Goal: Find contact information: Find contact information

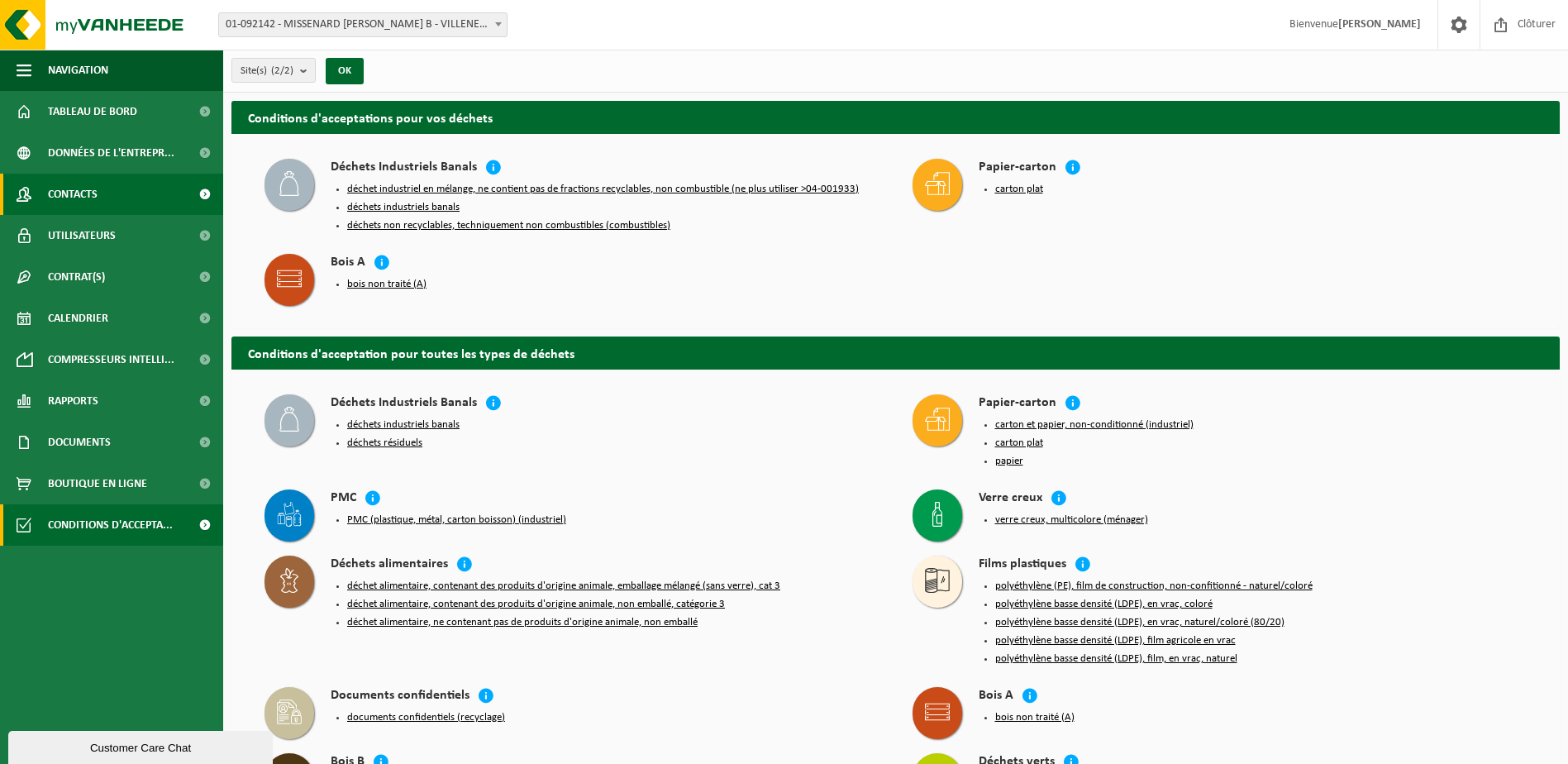
click at [71, 192] on span "Contacts" at bounding box center [73, 194] width 50 height 41
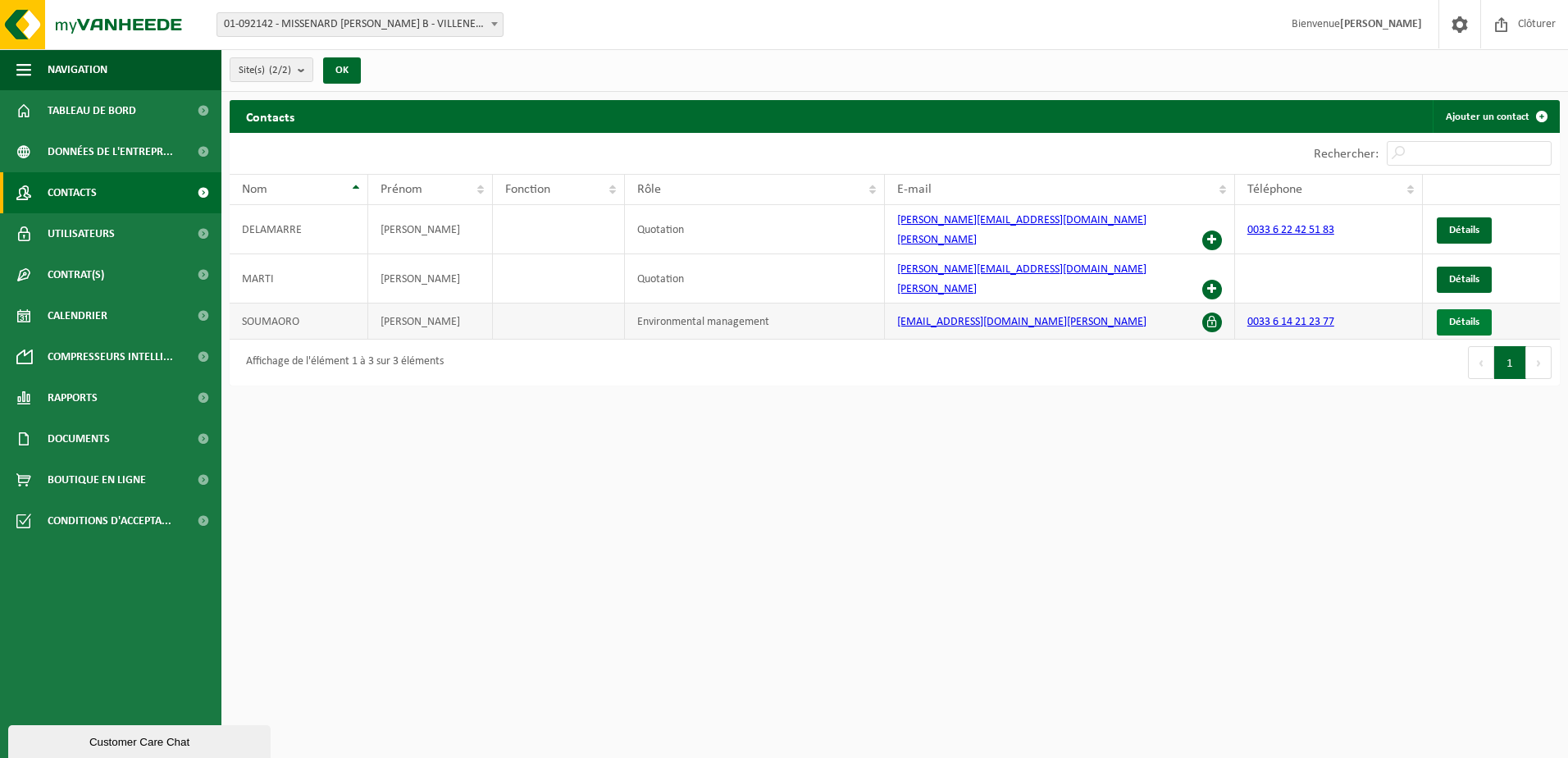
click at [1463, 317] on span "Détails" at bounding box center [1464, 322] width 30 height 11
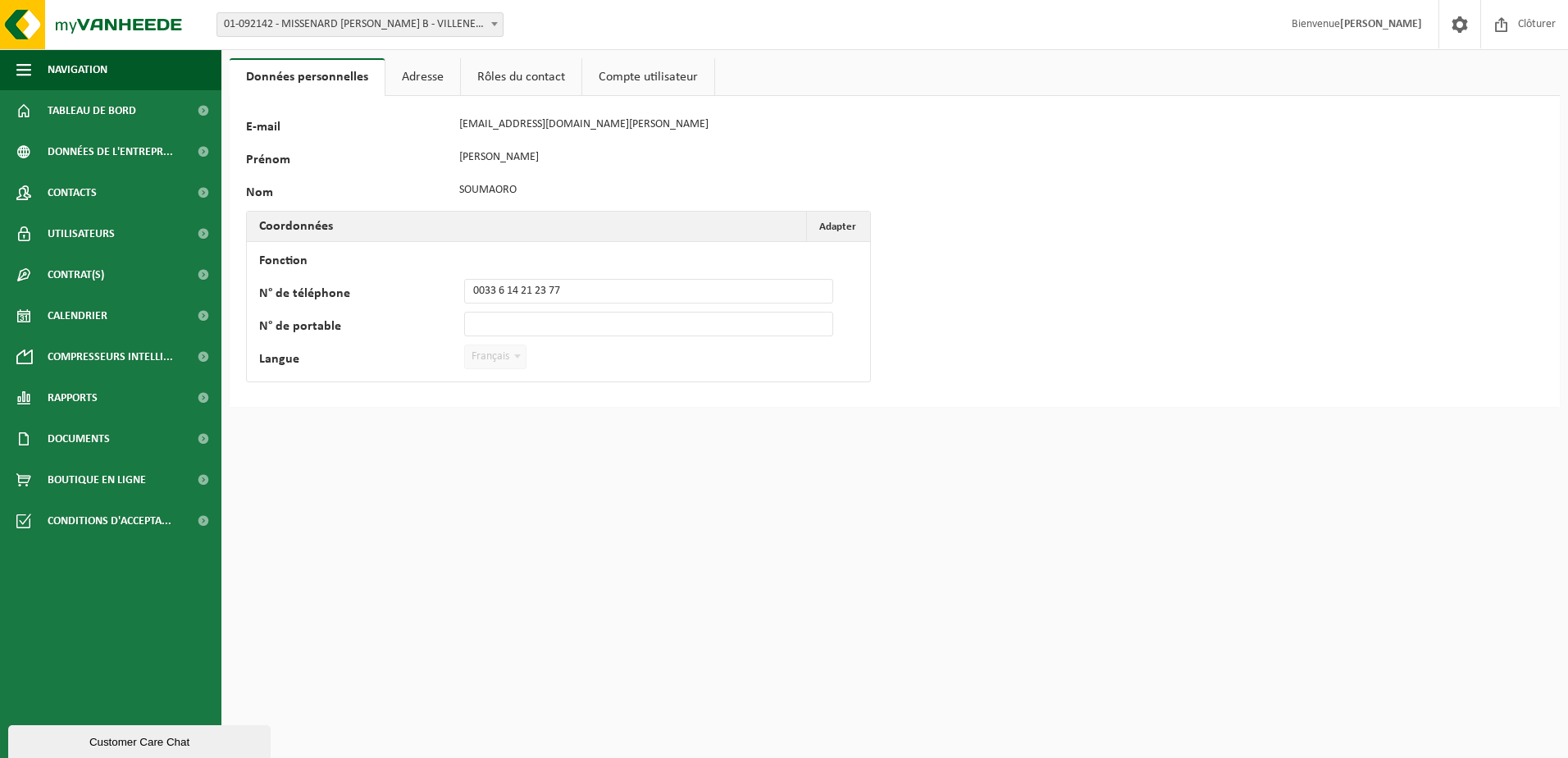
click at [486, 72] on link "Rôles du contact" at bounding box center [521, 77] width 120 height 38
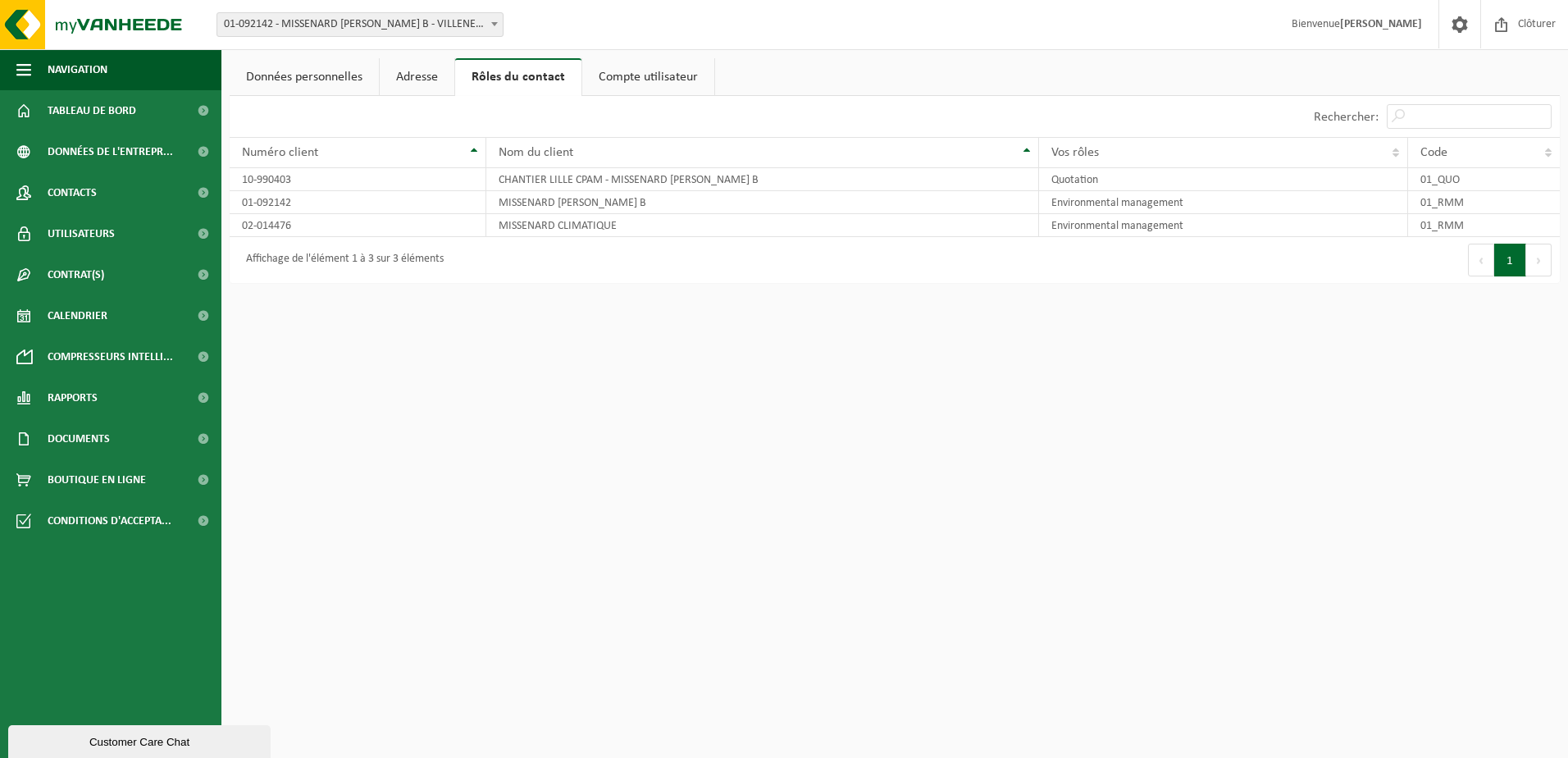
click at [642, 76] on link "Compte utilisateur" at bounding box center [648, 77] width 132 height 38
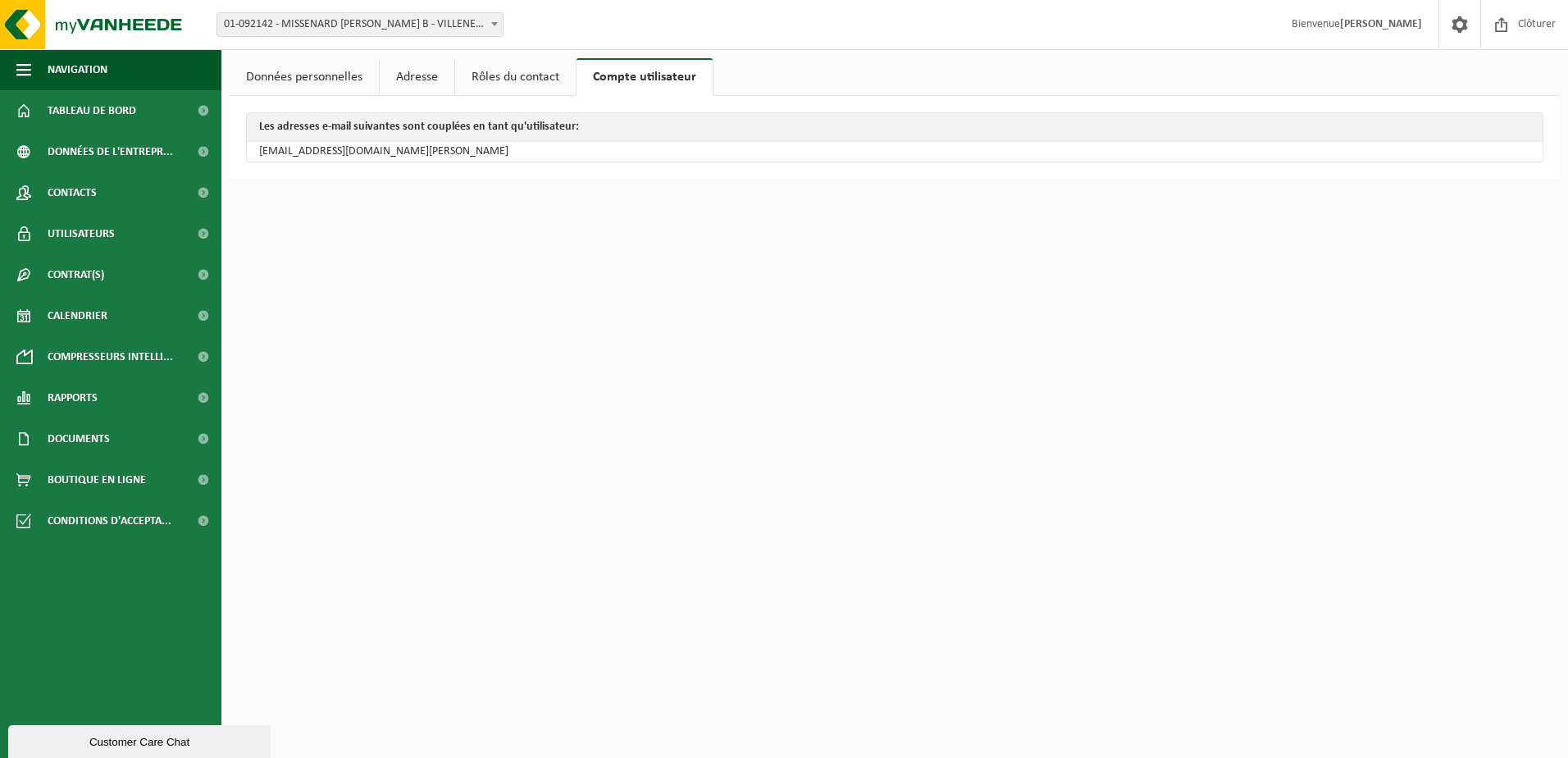
click at [291, 83] on link "Données personnelles" at bounding box center [304, 77] width 149 height 38
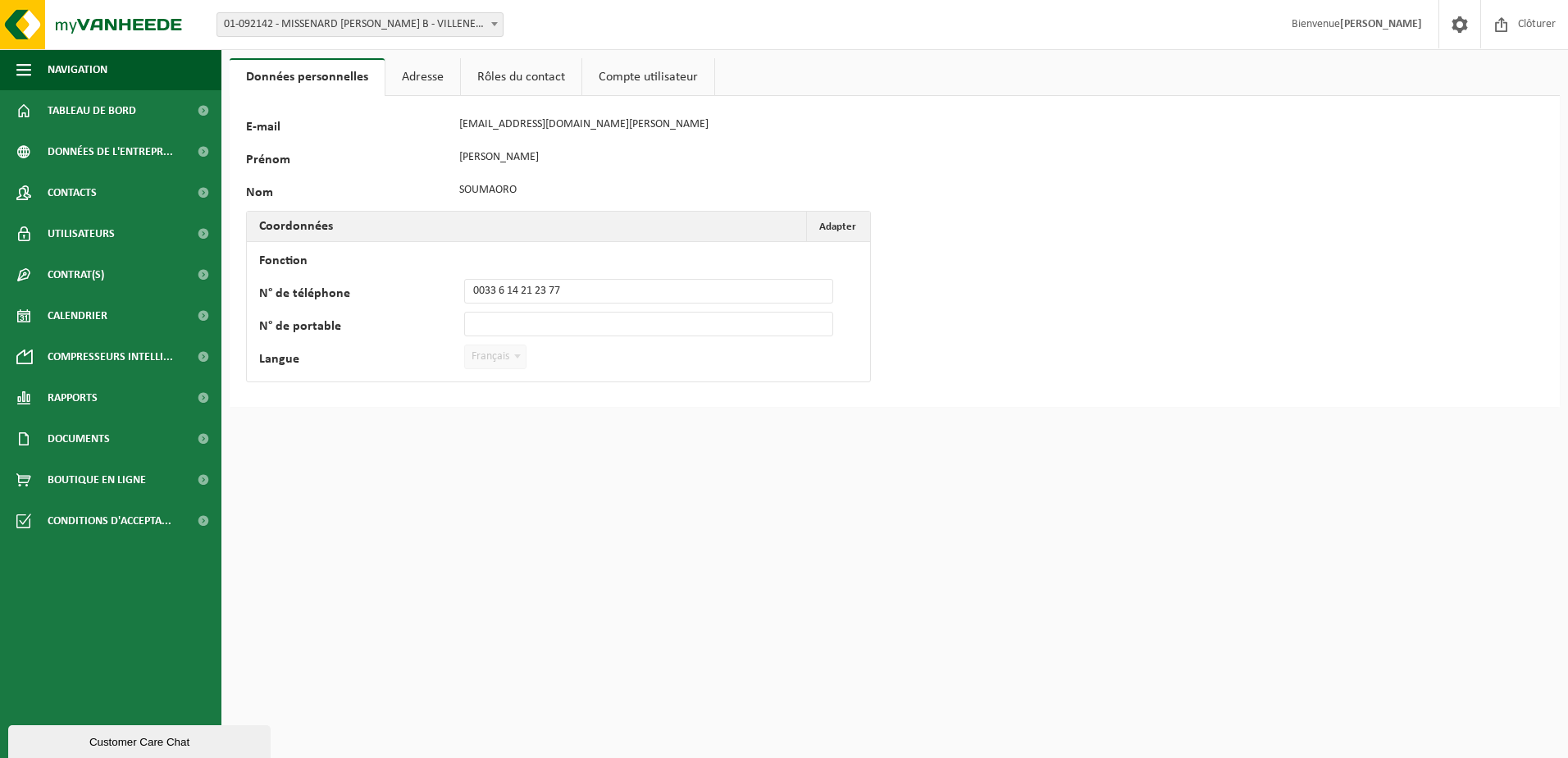
click at [426, 82] on link "Adresse" at bounding box center [422, 77] width 75 height 38
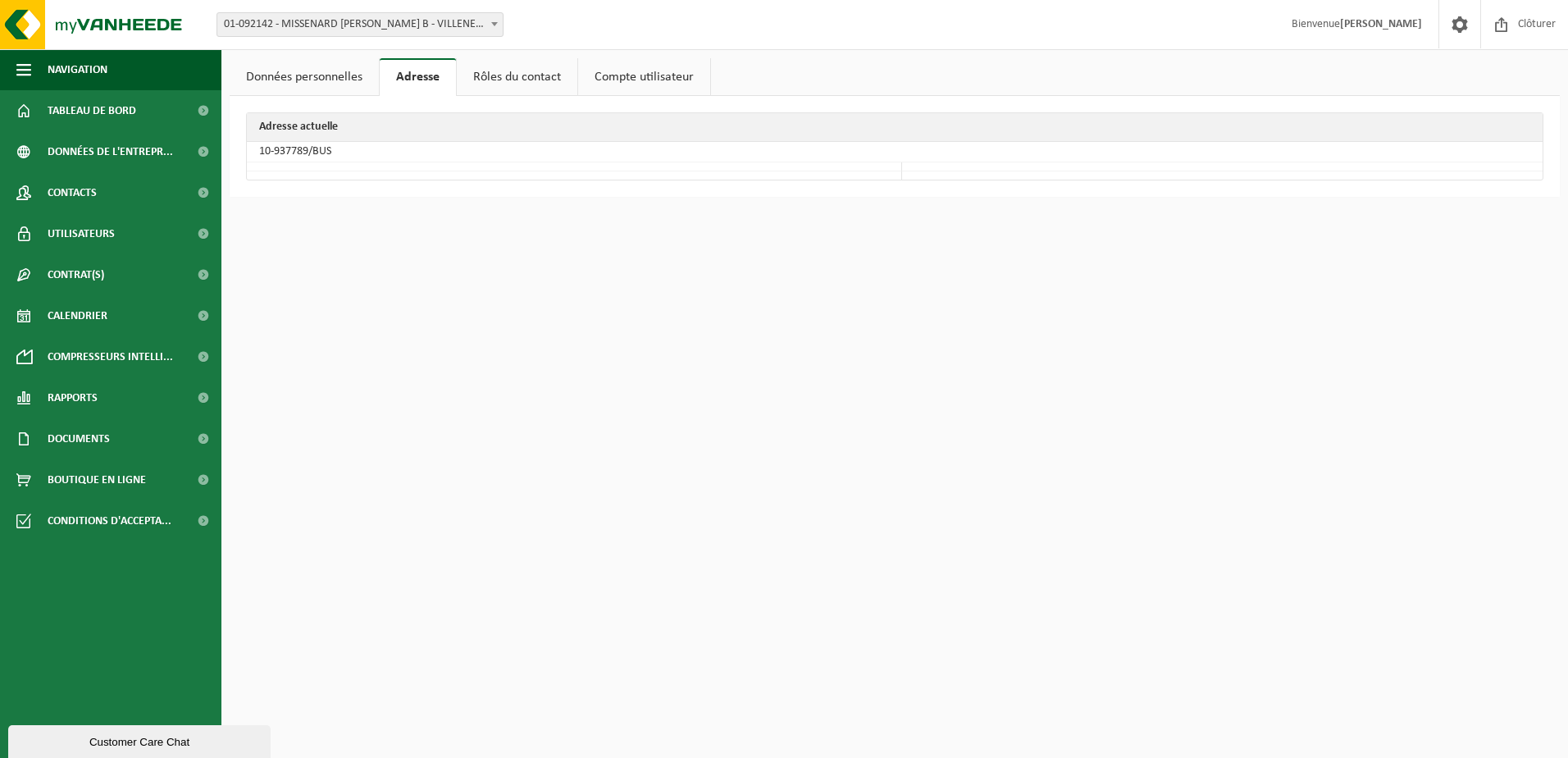
click at [534, 78] on link "Rôles du contact" at bounding box center [517, 77] width 120 height 38
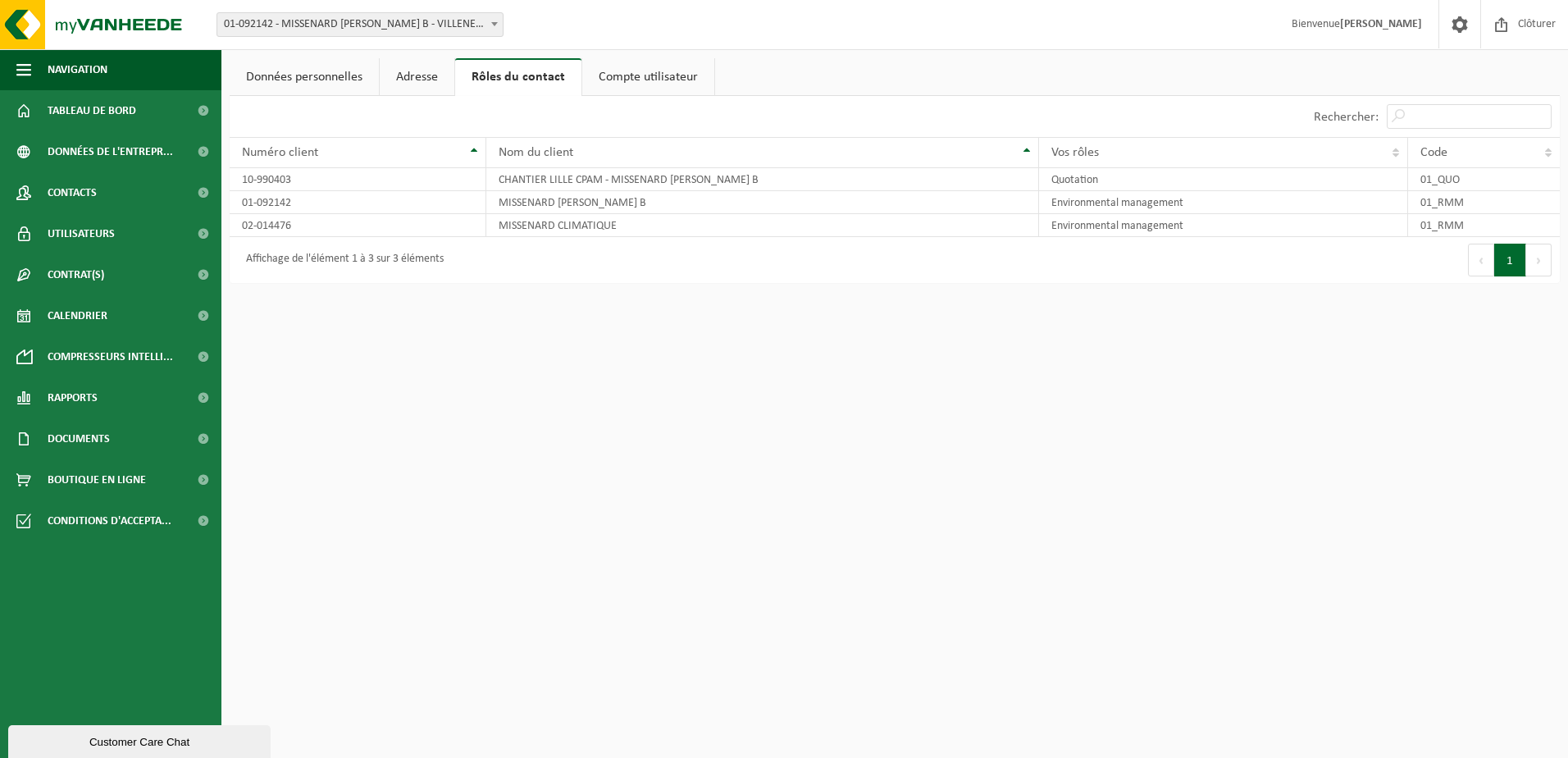
click at [630, 77] on link "Compte utilisateur" at bounding box center [648, 77] width 132 height 38
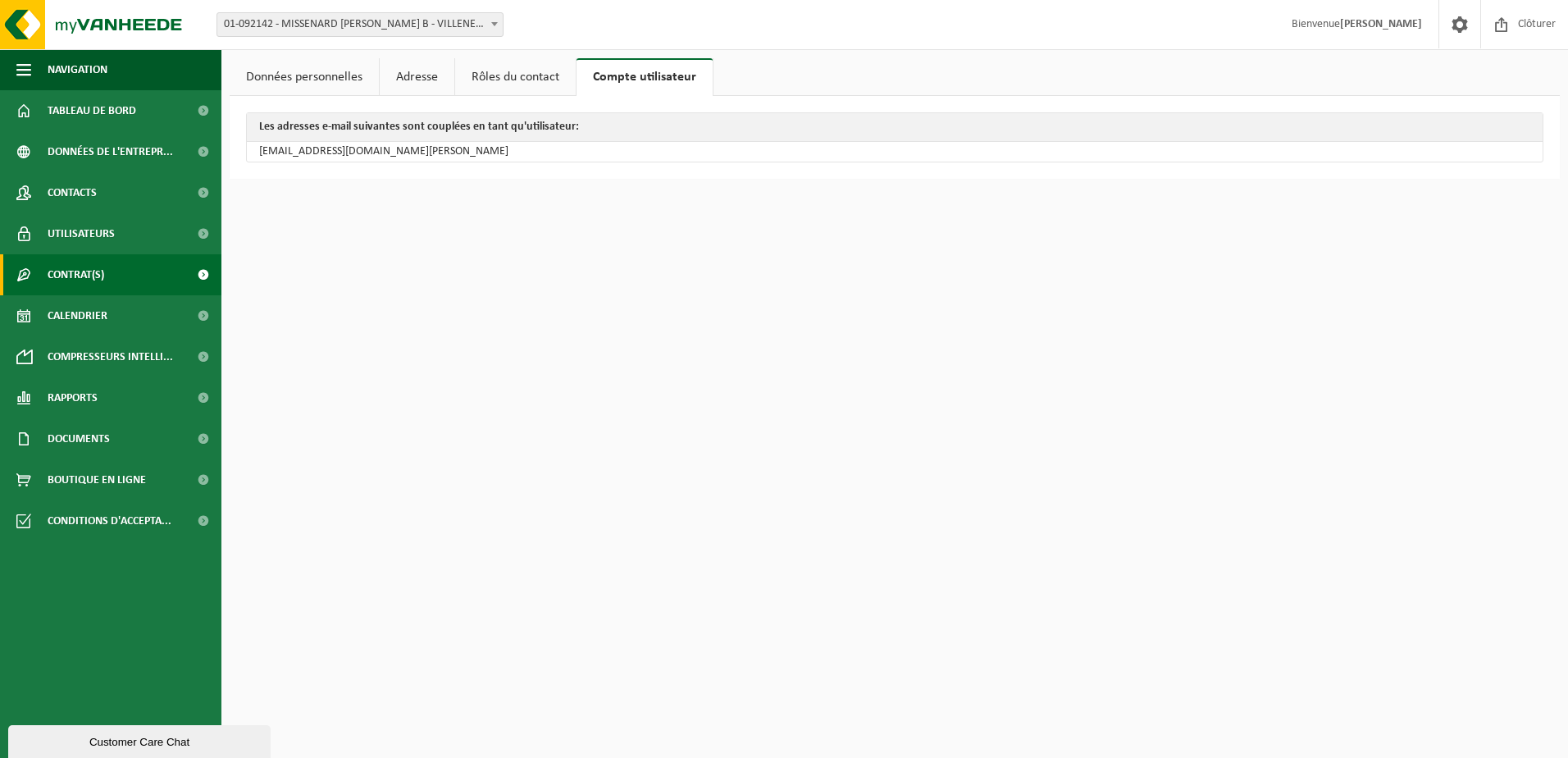
click at [76, 274] on span "Contrat(s)" at bounding box center [76, 275] width 57 height 41
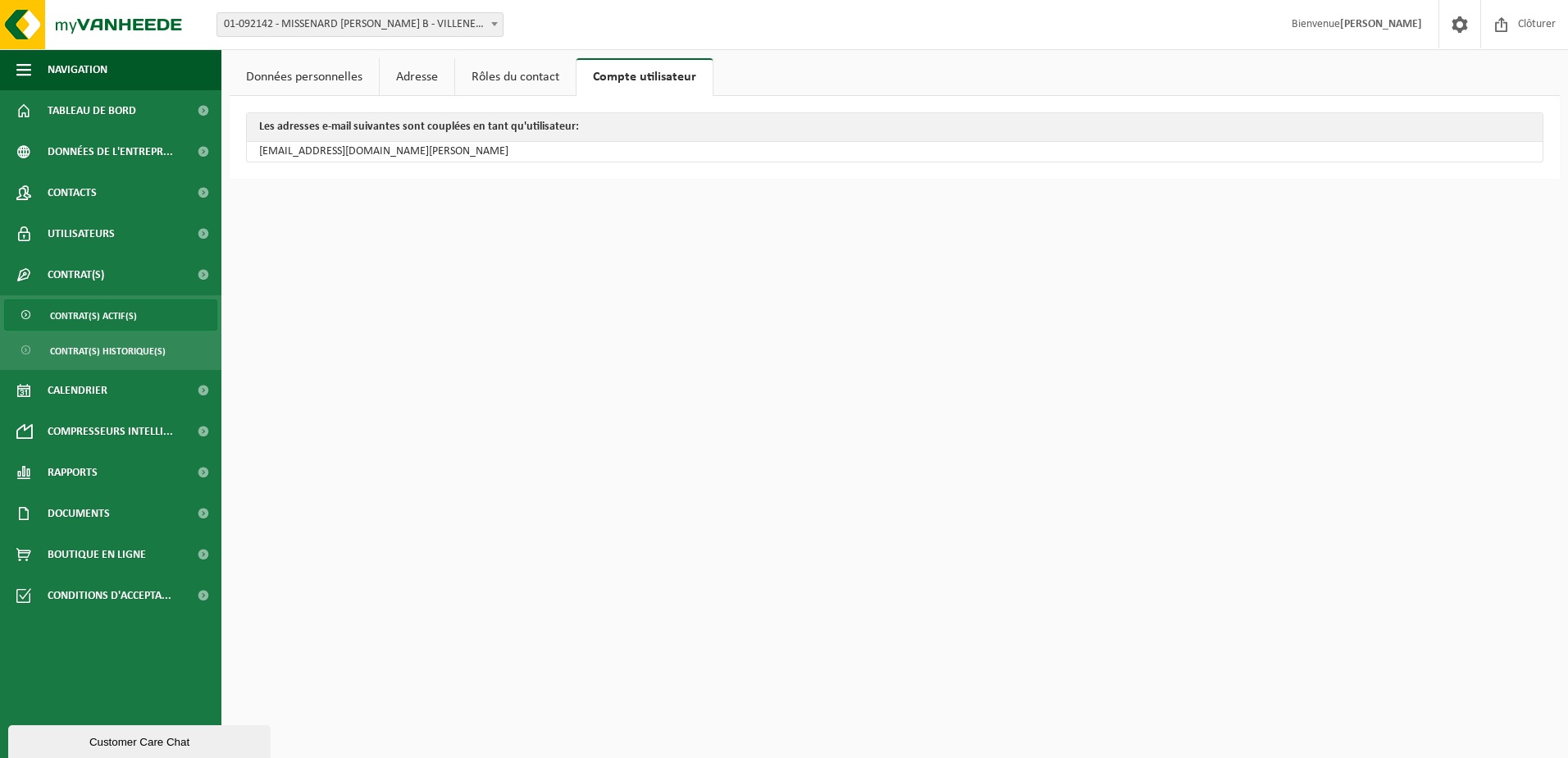
click at [92, 319] on span "Contrat(s) actif(s)" at bounding box center [94, 316] width 87 height 31
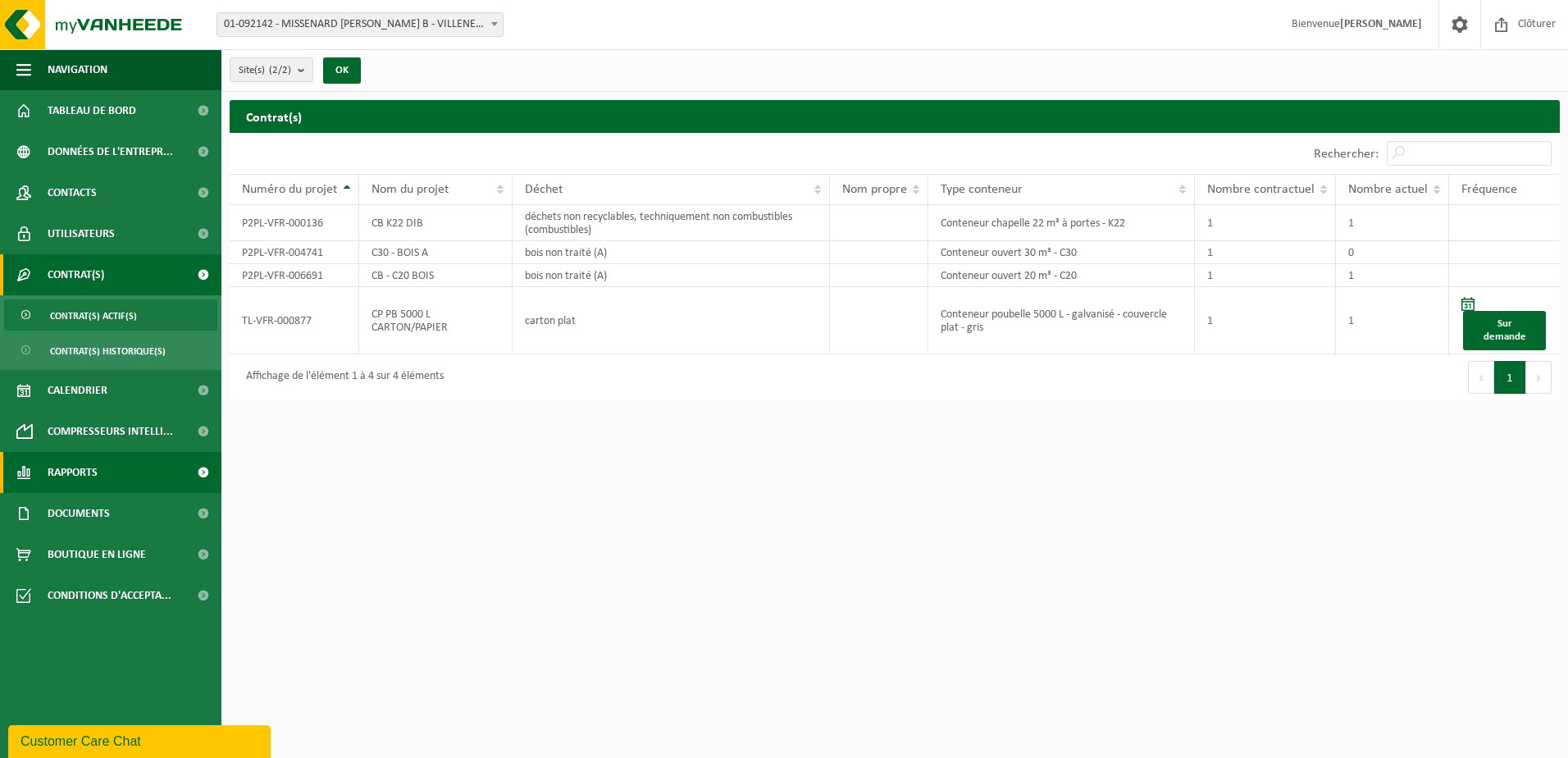
click at [78, 469] on span "Rapports" at bounding box center [72, 472] width 50 height 41
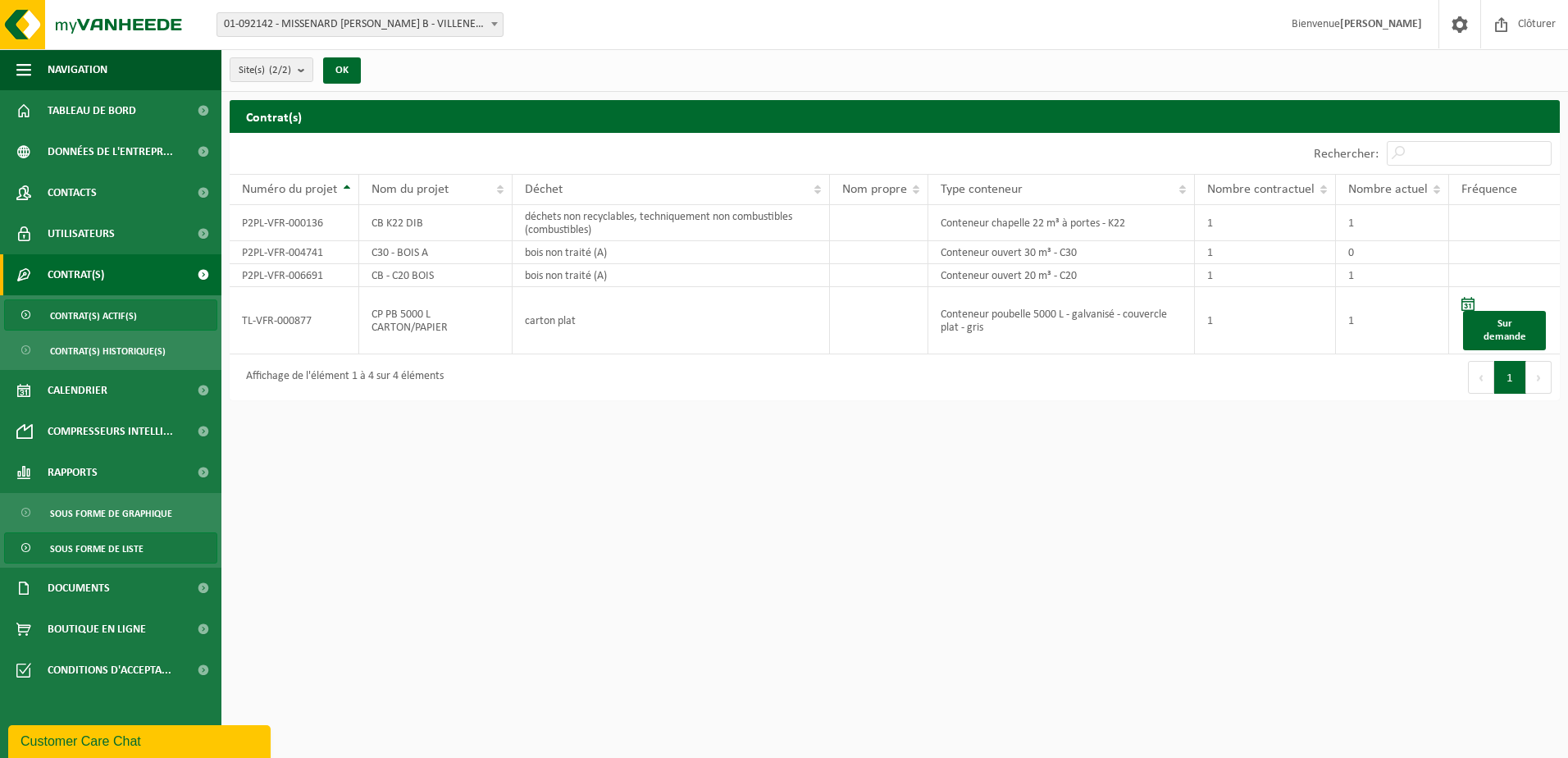
click at [126, 542] on span "Sous forme de liste" at bounding box center [97, 549] width 94 height 31
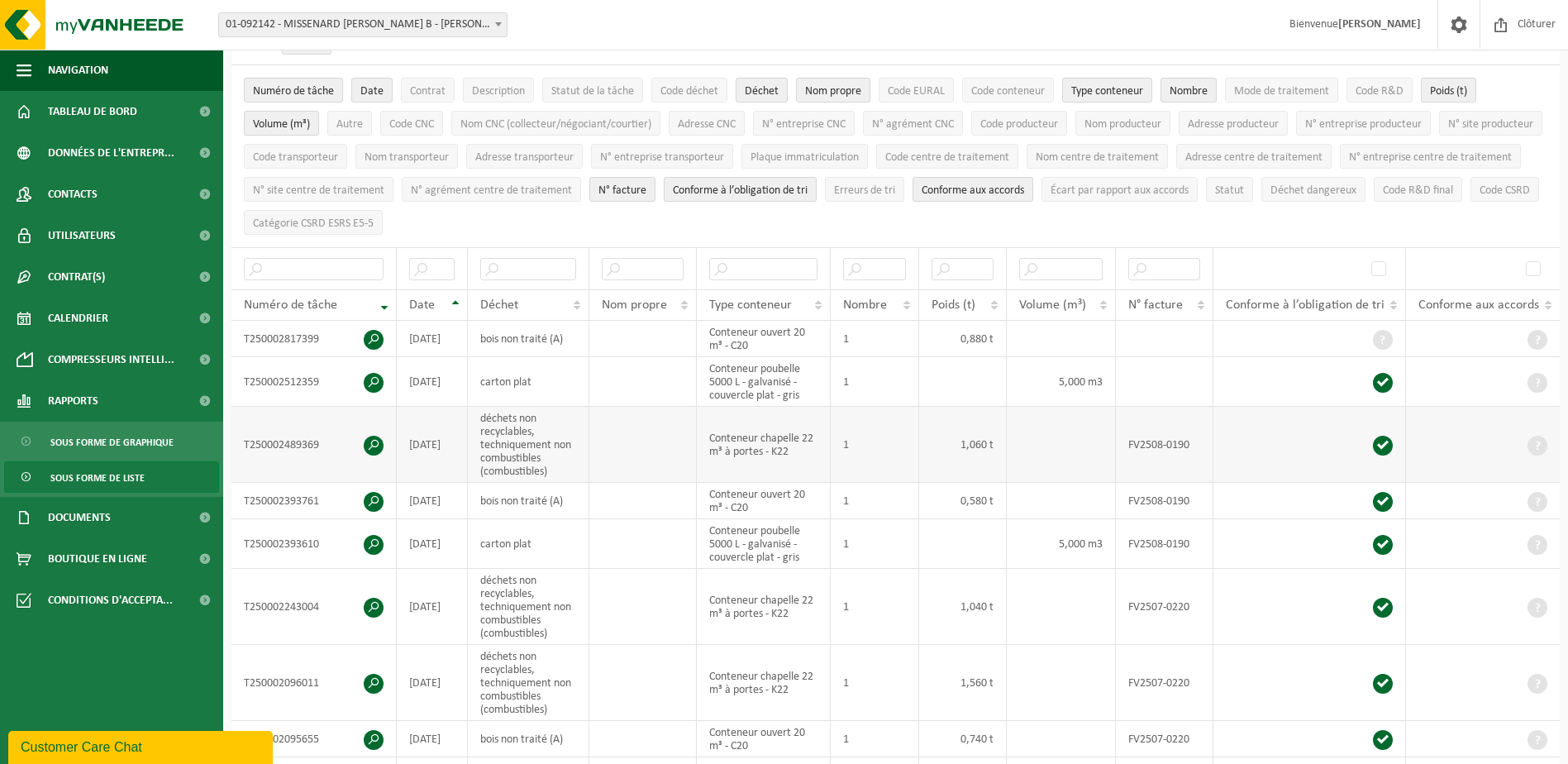
scroll to position [165, 0]
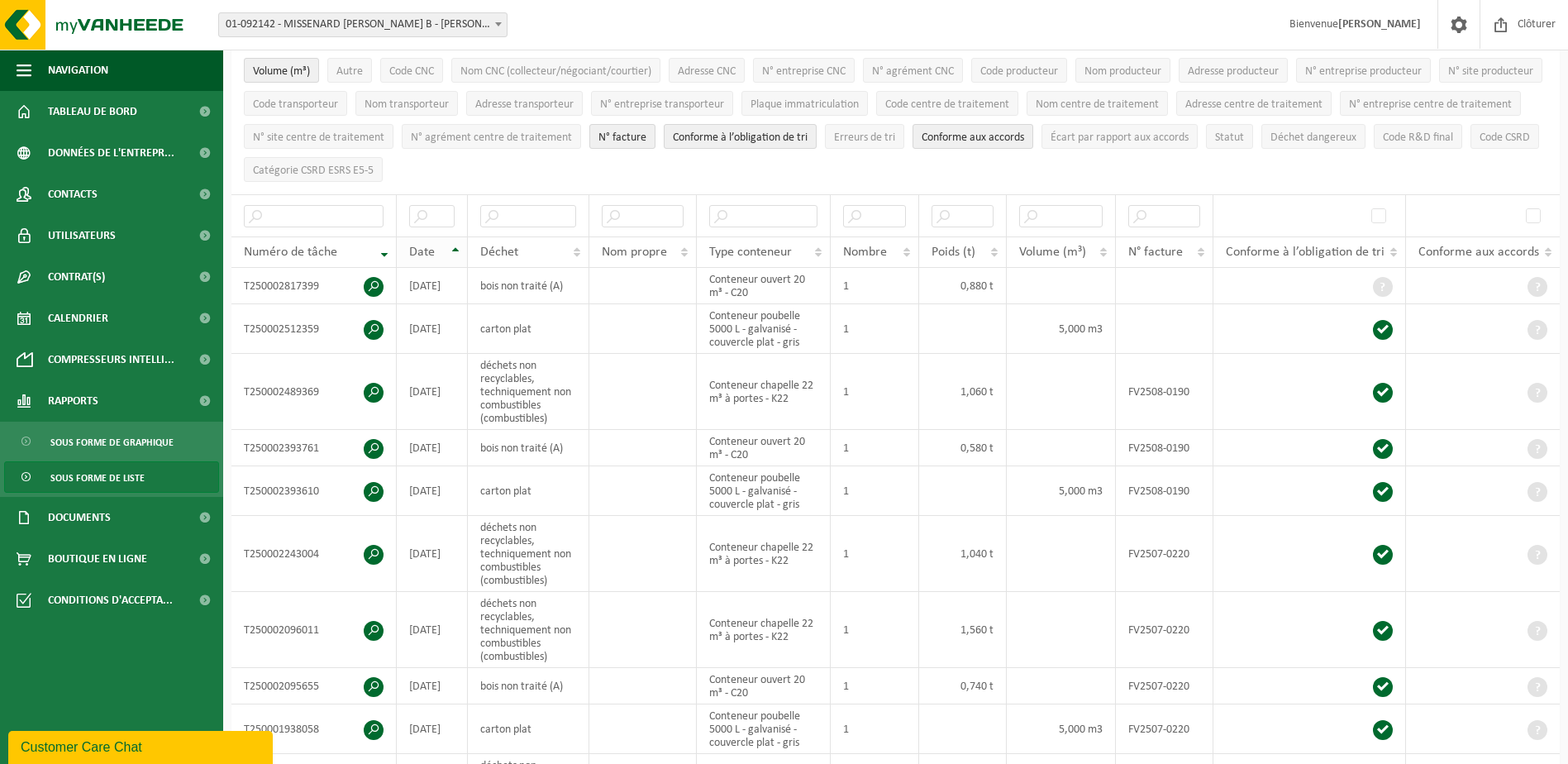
click at [455, 246] on th "Date" at bounding box center [432, 252] width 71 height 32
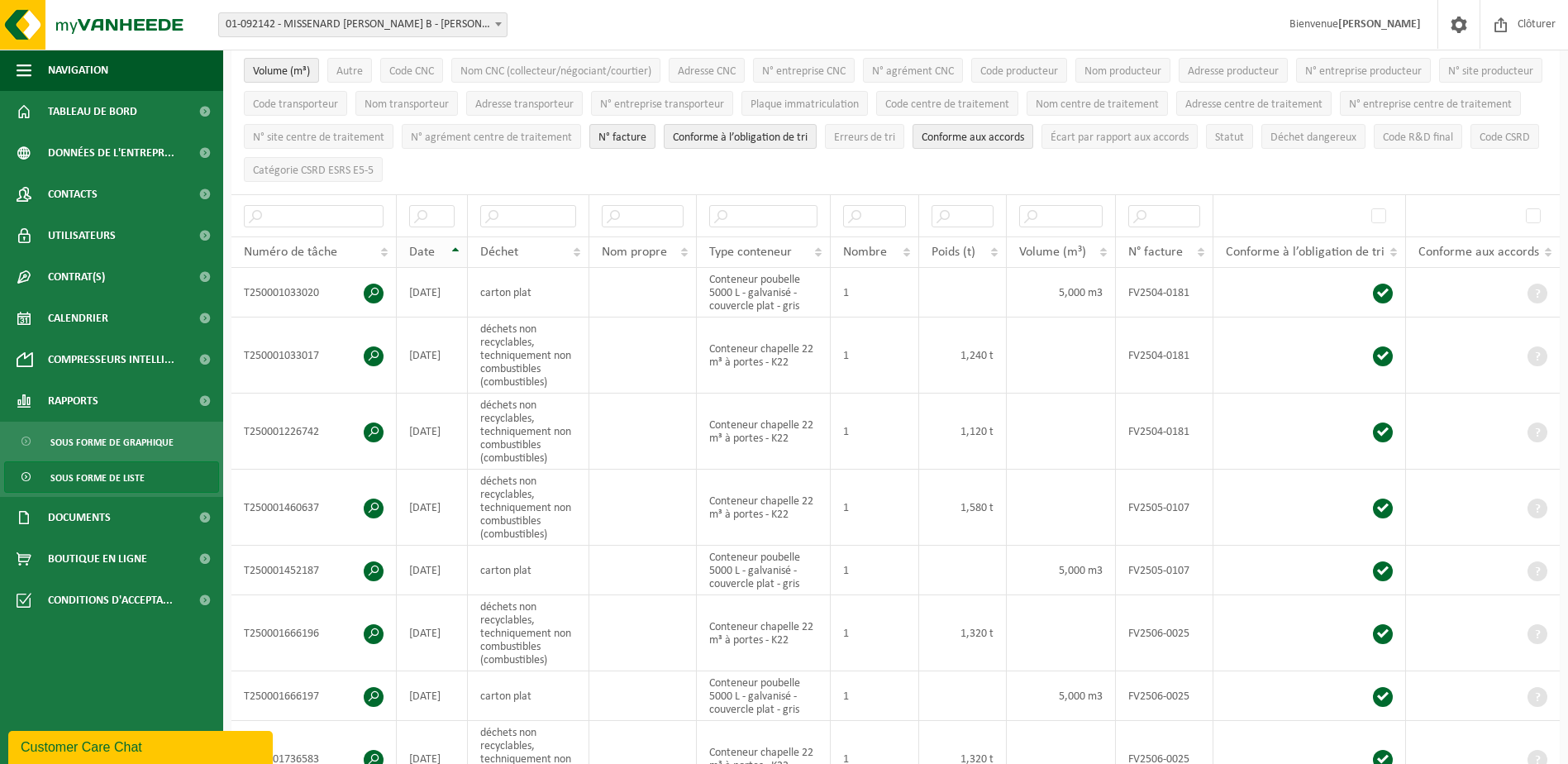
click at [455, 246] on th "Date" at bounding box center [432, 252] width 71 height 32
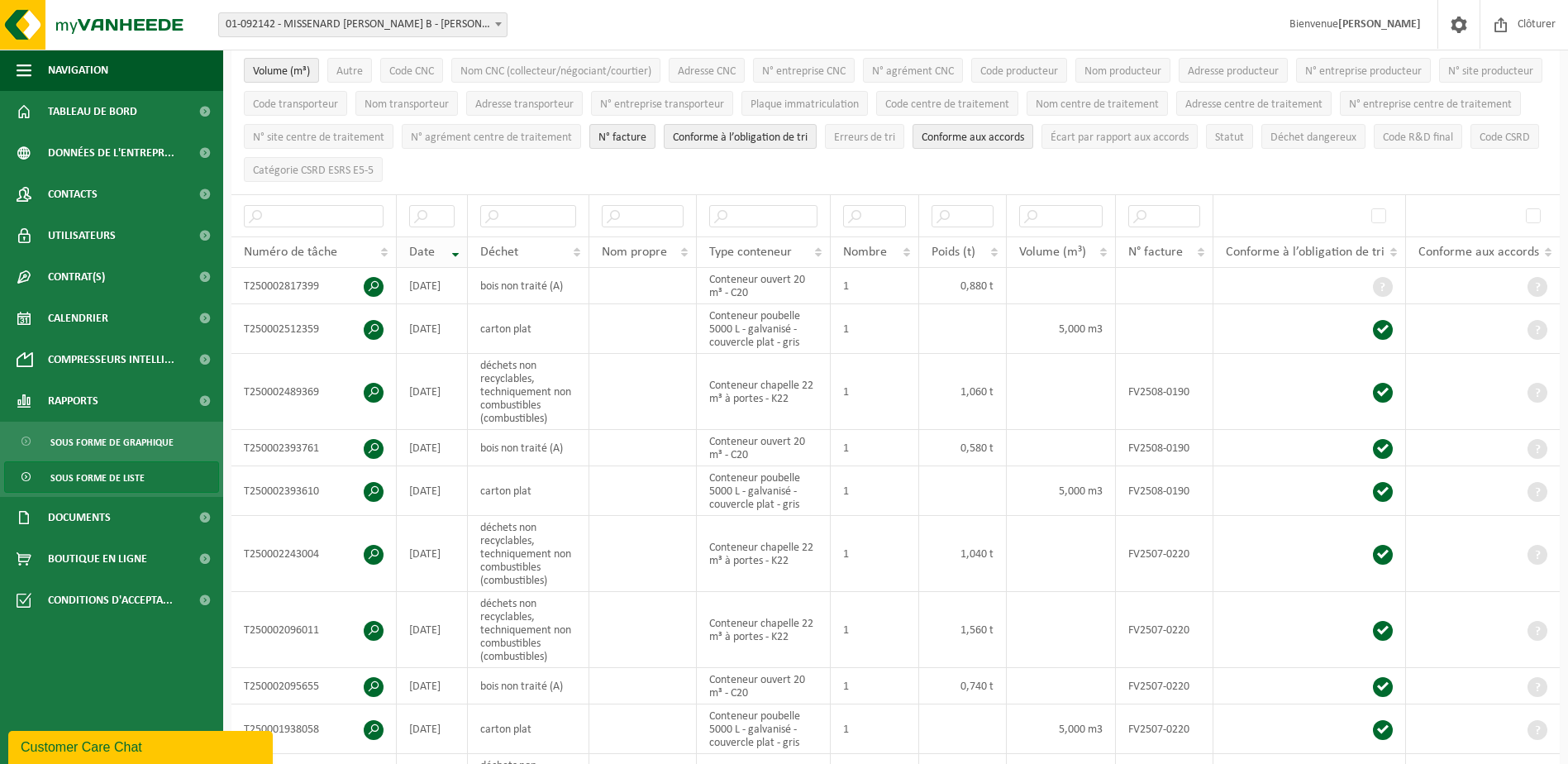
click at [417, 250] on span "Date" at bounding box center [421, 252] width 26 height 13
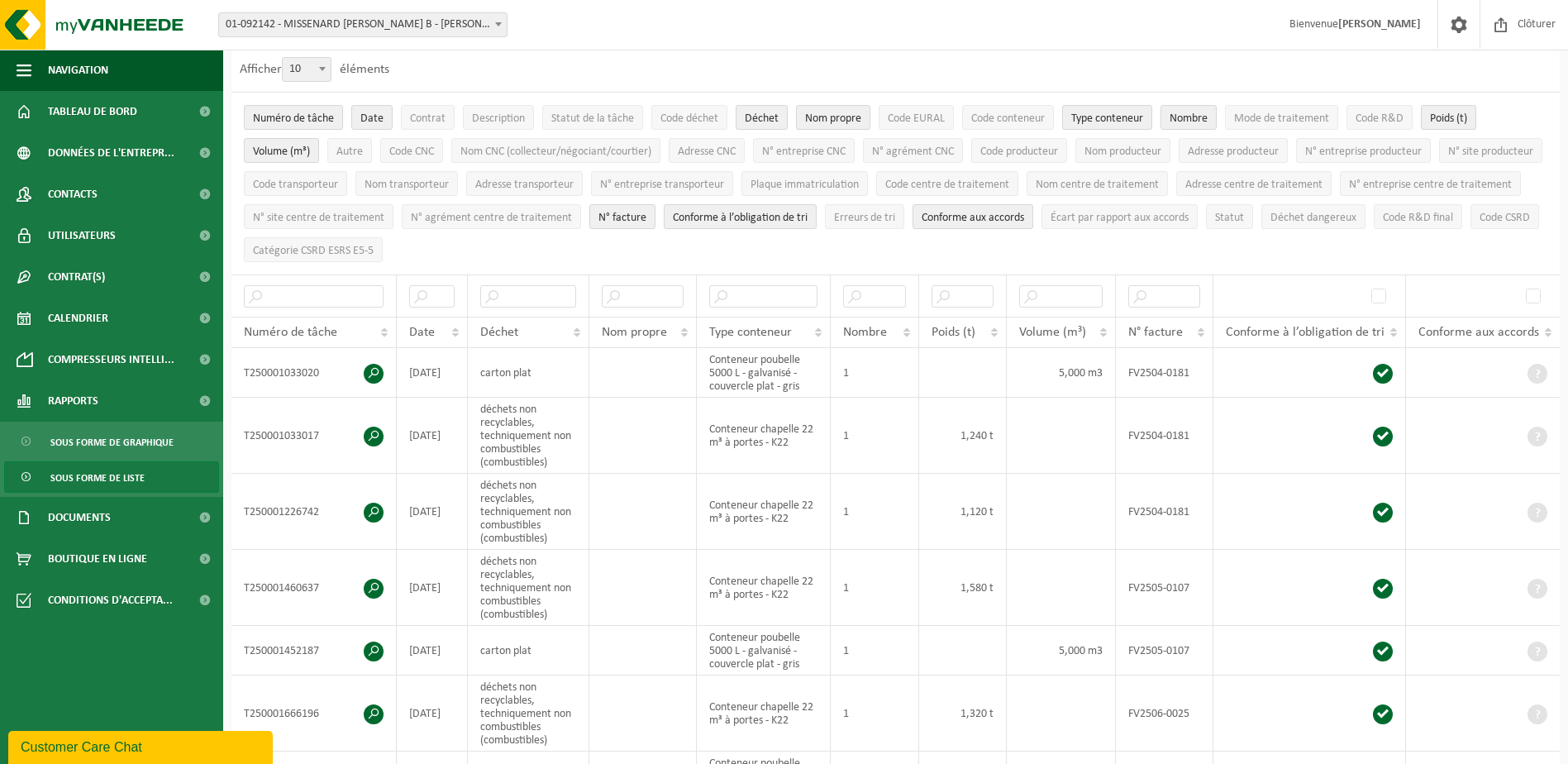
scroll to position [85, 0]
click at [103, 476] on span "Sous forme de liste" at bounding box center [98, 478] width 95 height 32
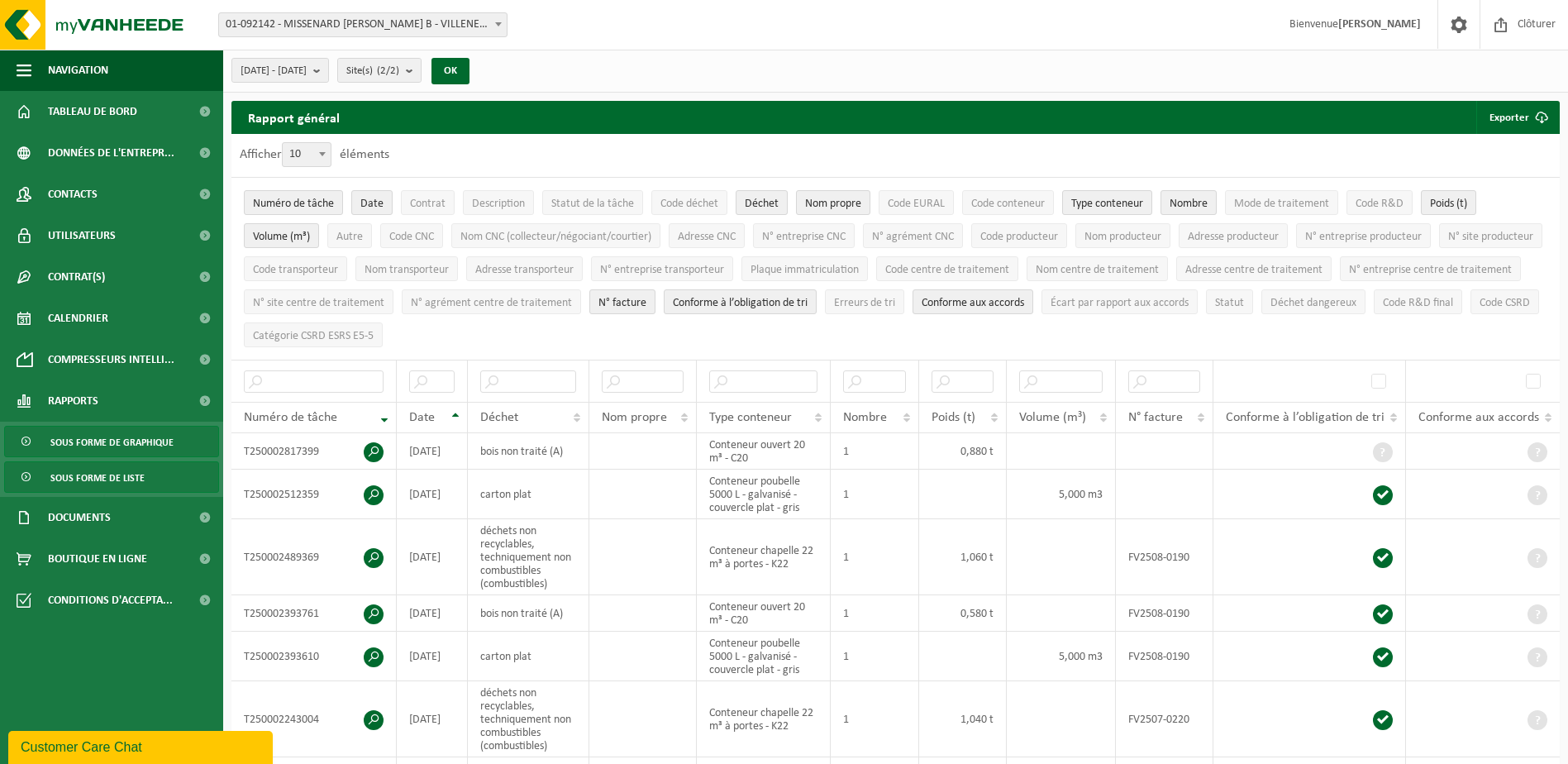
click at [101, 442] on span "Sous forme de graphique" at bounding box center [112, 442] width 123 height 32
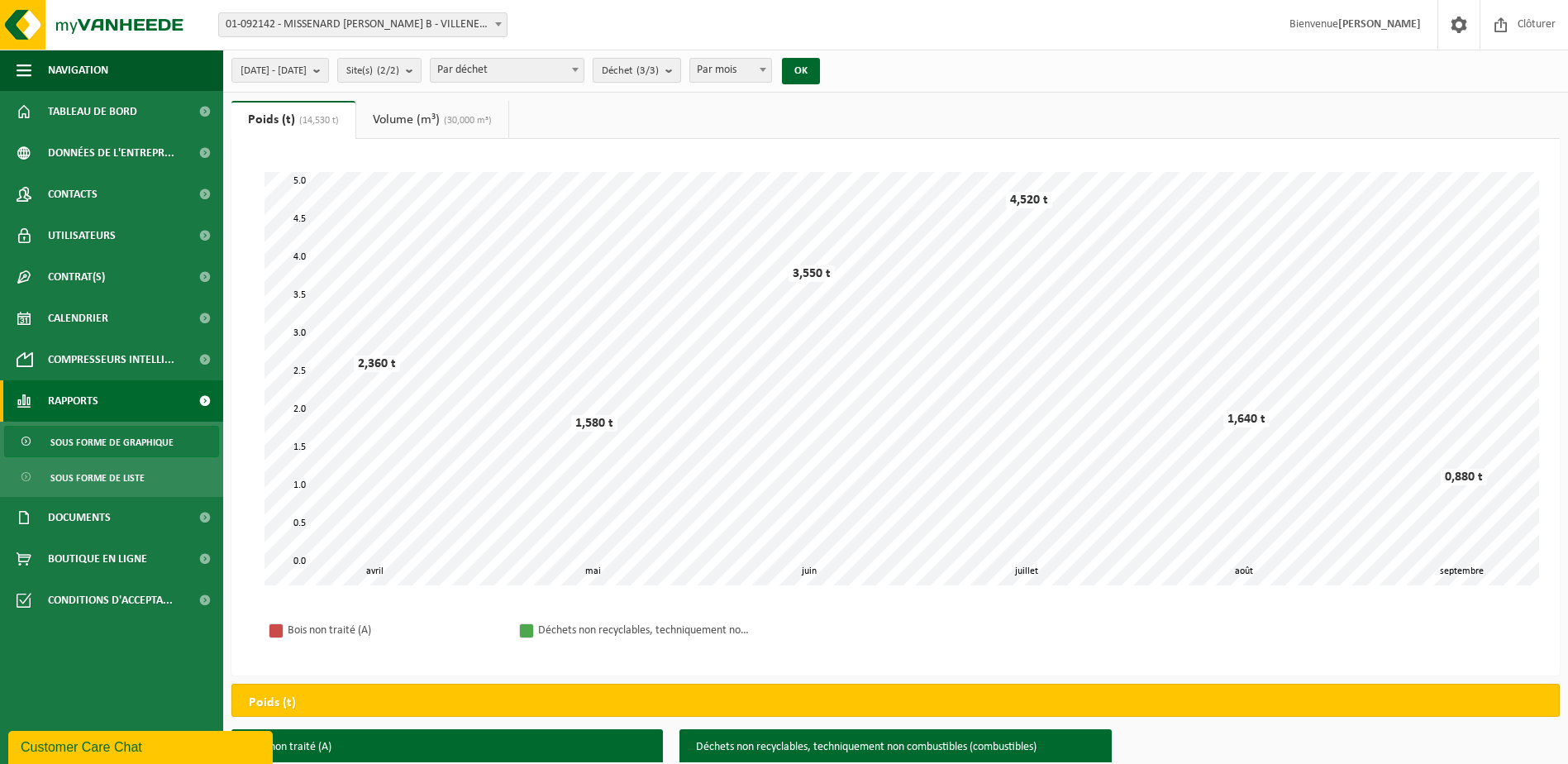
click at [680, 67] on b "submit" at bounding box center [673, 71] width 15 height 23
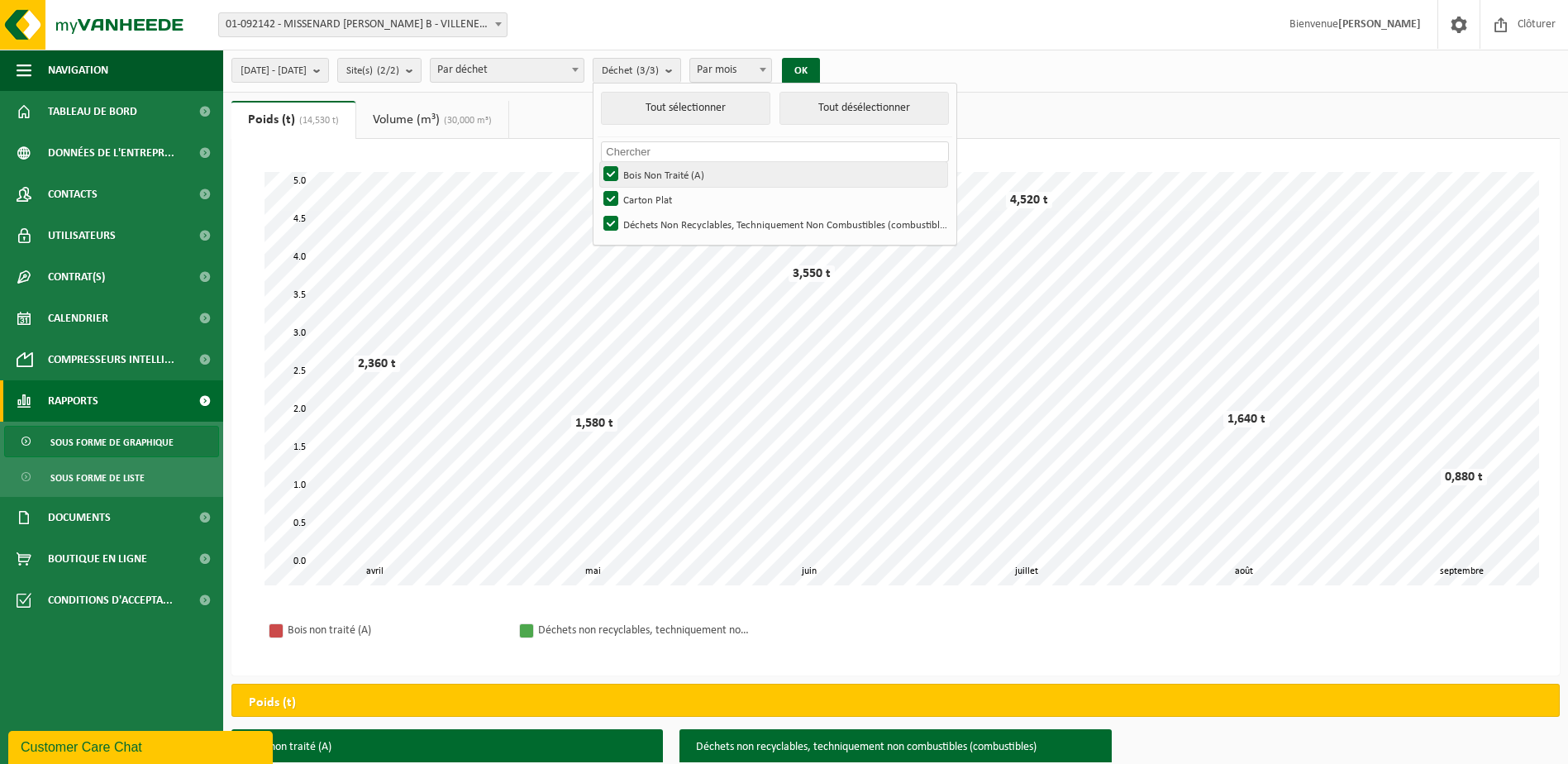
click at [652, 174] on label "Bois Non Traité (A)" at bounding box center [773, 174] width 347 height 25
click at [597, 162] on input "Bois Non Traité (A)" at bounding box center [597, 161] width 1 height 1
checkbox input "false"
click at [655, 195] on label "Carton Plat" at bounding box center [773, 199] width 347 height 25
click at [597, 187] on input "Carton Plat" at bounding box center [597, 186] width 1 height 1
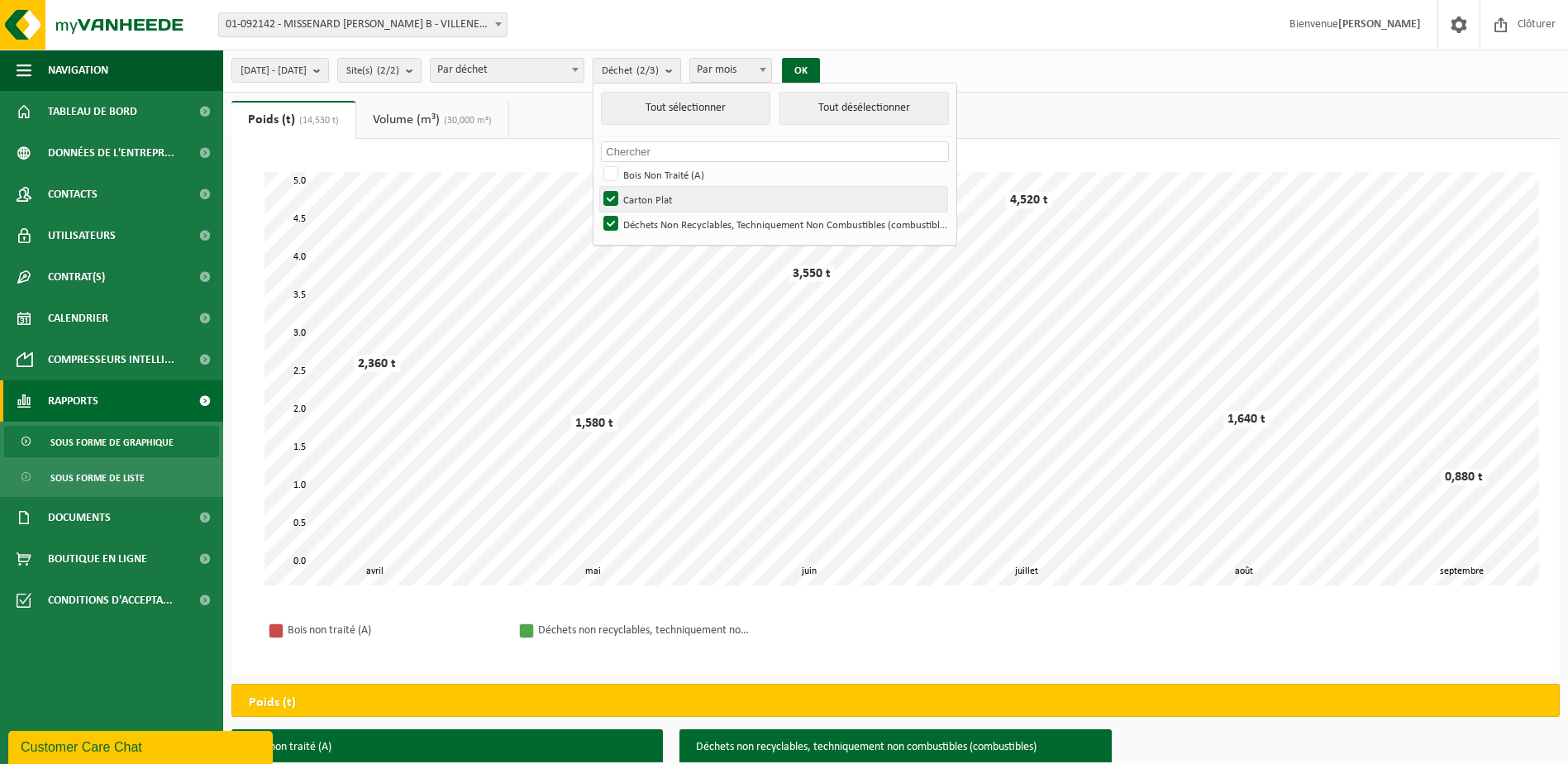
checkbox input "false"
click at [915, 627] on div "Bois non traité (A) Déchets non recyclables, techniquement non combustibles (co…" at bounding box center [895, 630] width 1295 height 57
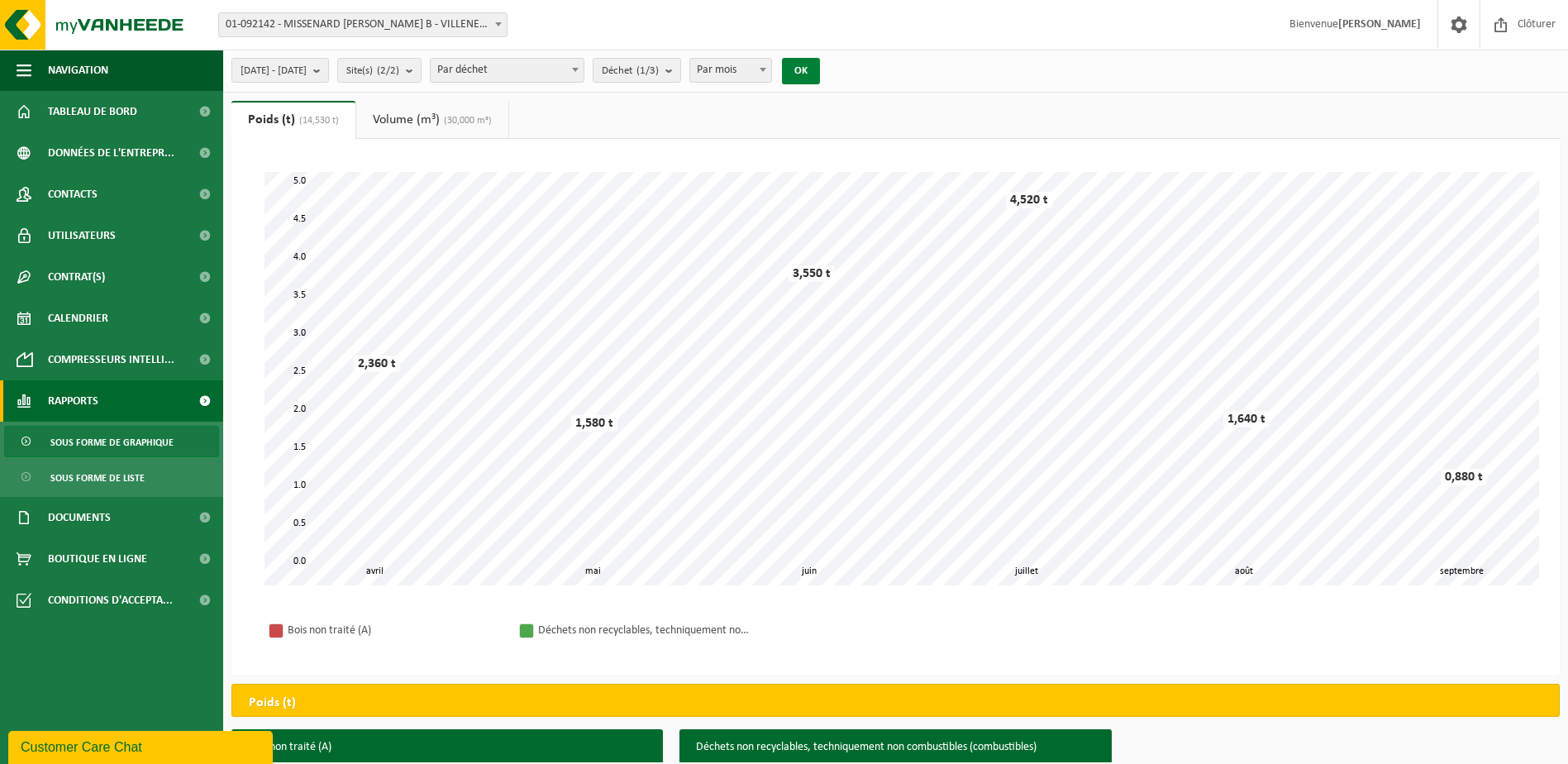
click at [820, 63] on button "OK" at bounding box center [801, 71] width 38 height 27
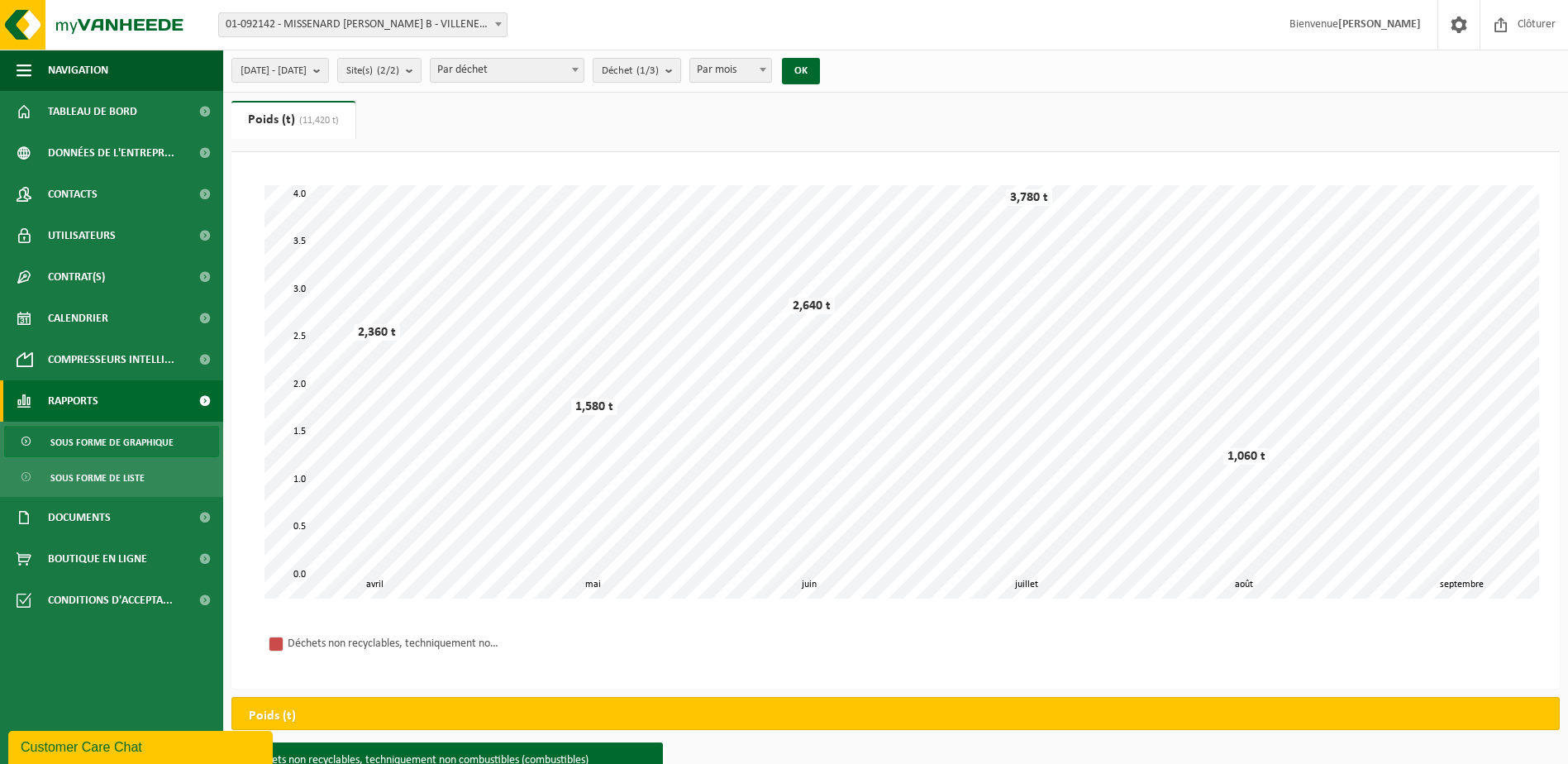
click at [680, 68] on b "submit" at bounding box center [673, 71] width 15 height 23
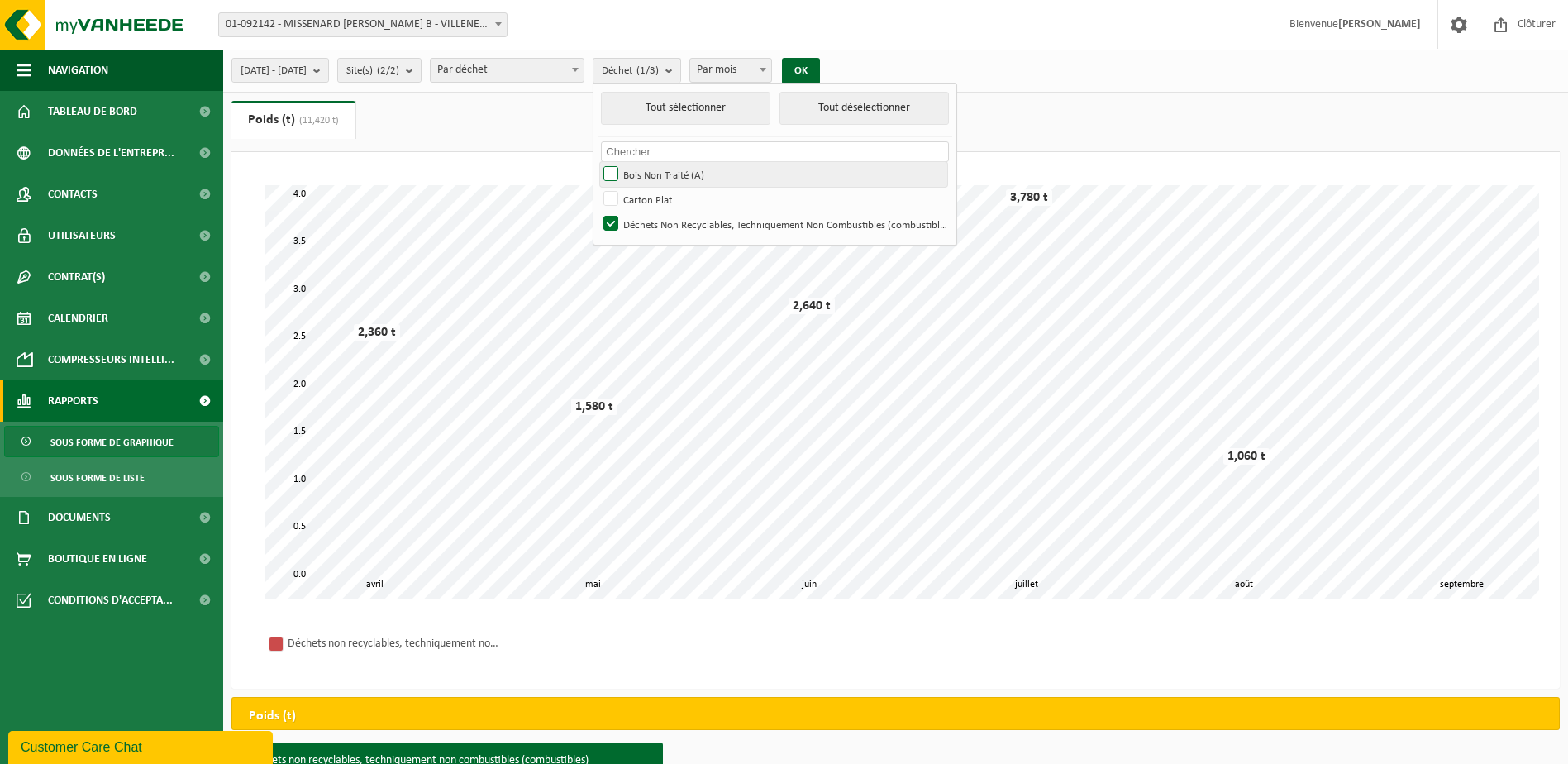
click at [656, 175] on label "Bois Non Traité (A)" at bounding box center [773, 174] width 347 height 25
click at [597, 162] on input "Bois Non Traité (A)" at bounding box center [597, 161] width 1 height 1
checkbox input "true"
click at [820, 73] on button "OK" at bounding box center [801, 71] width 38 height 27
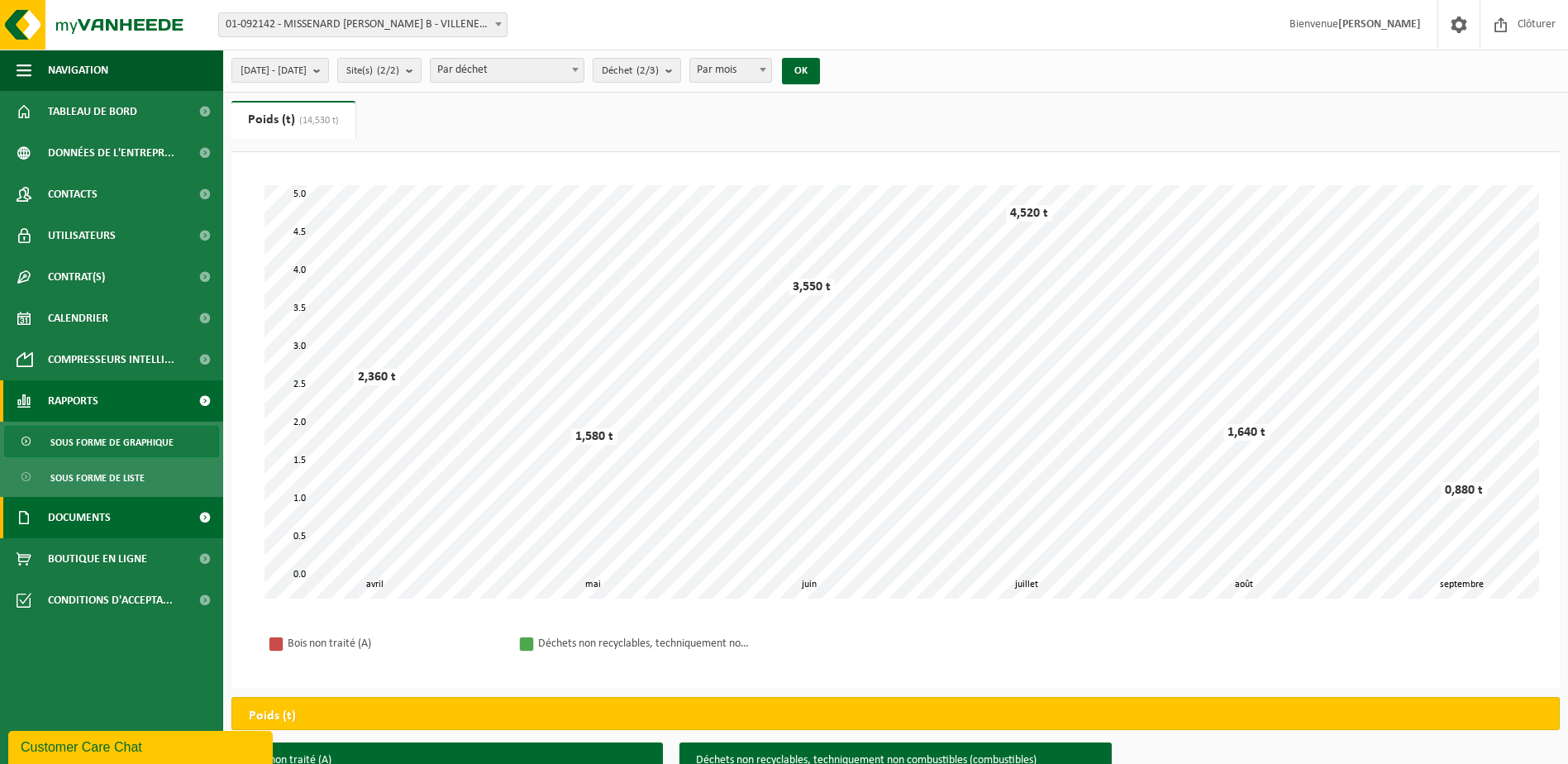
click at [119, 511] on link "Documents" at bounding box center [111, 518] width 223 height 41
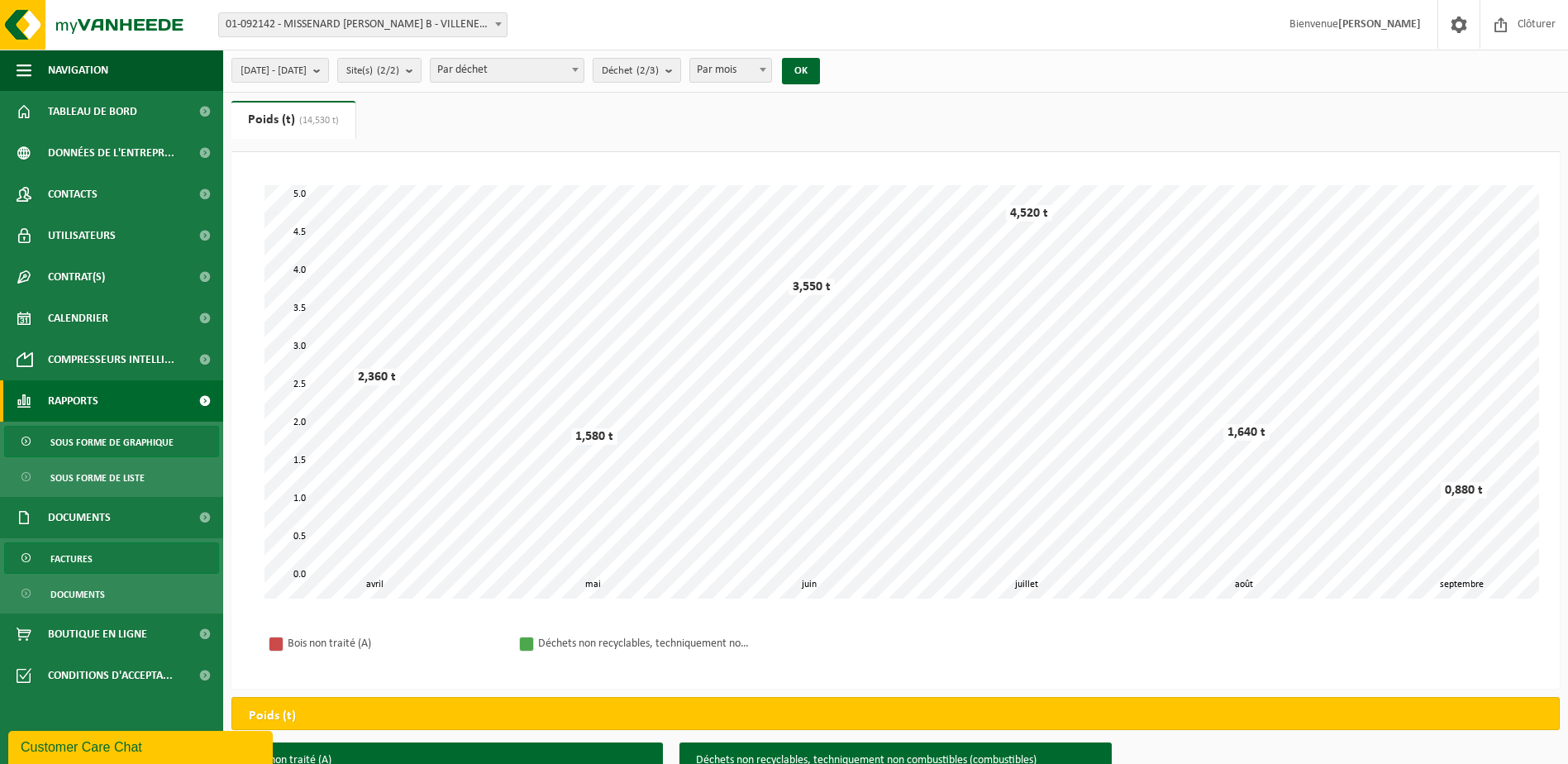
click at [90, 555] on span "Factures" at bounding box center [71, 559] width 42 height 32
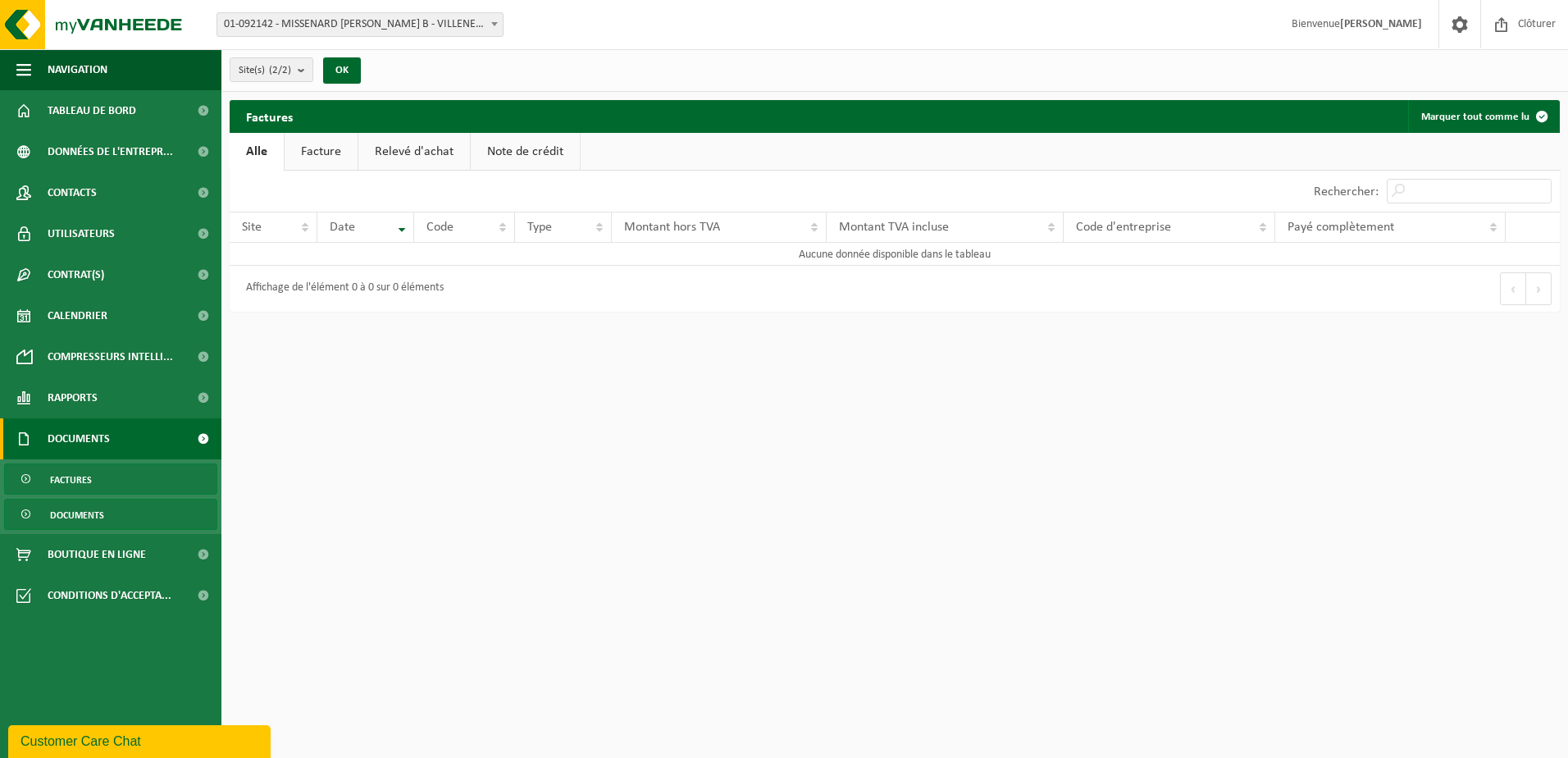
click at [72, 510] on span "Documents" at bounding box center [77, 515] width 54 height 31
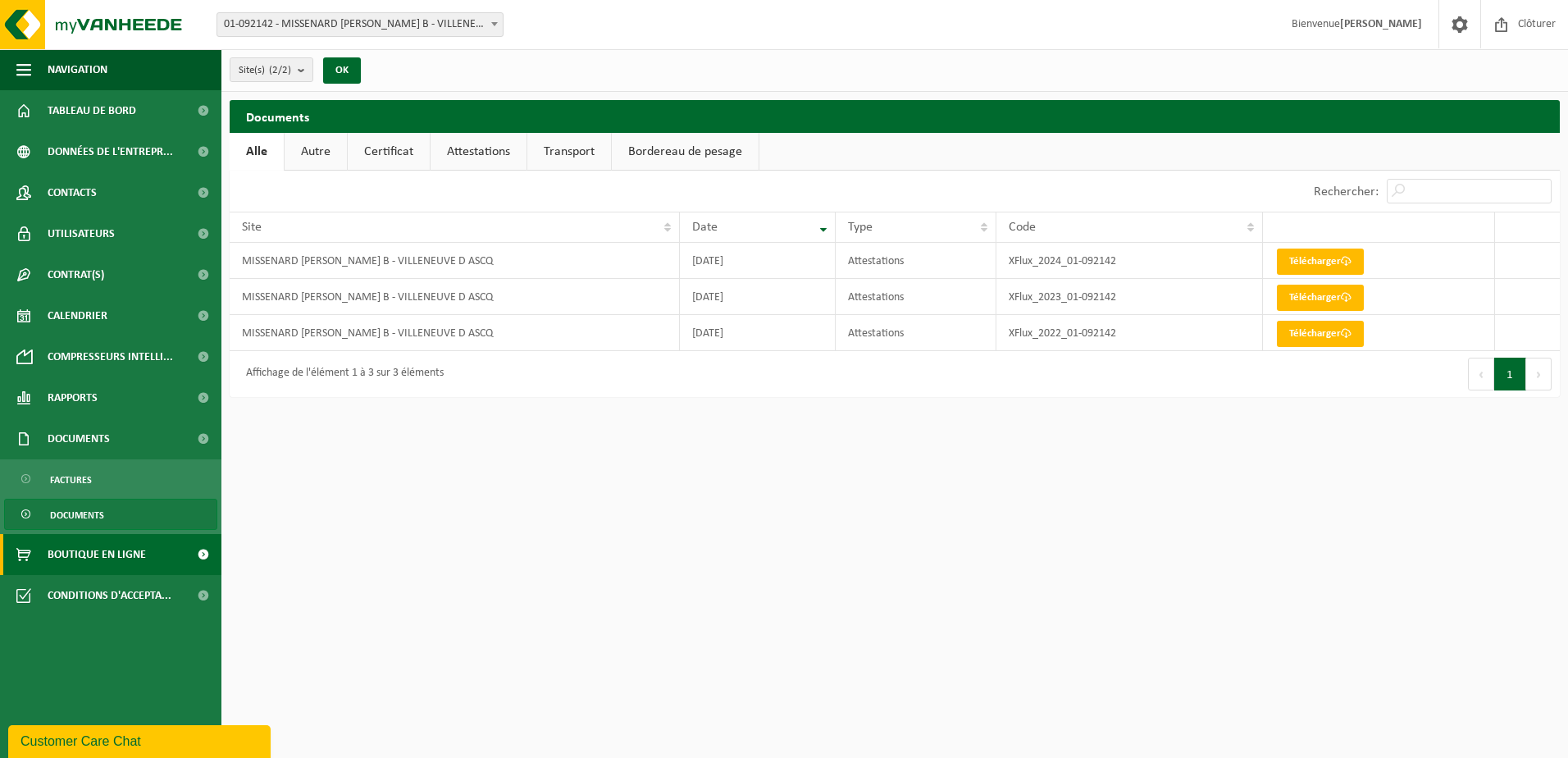
click at [72, 549] on span "Boutique en ligne" at bounding box center [97, 555] width 99 height 41
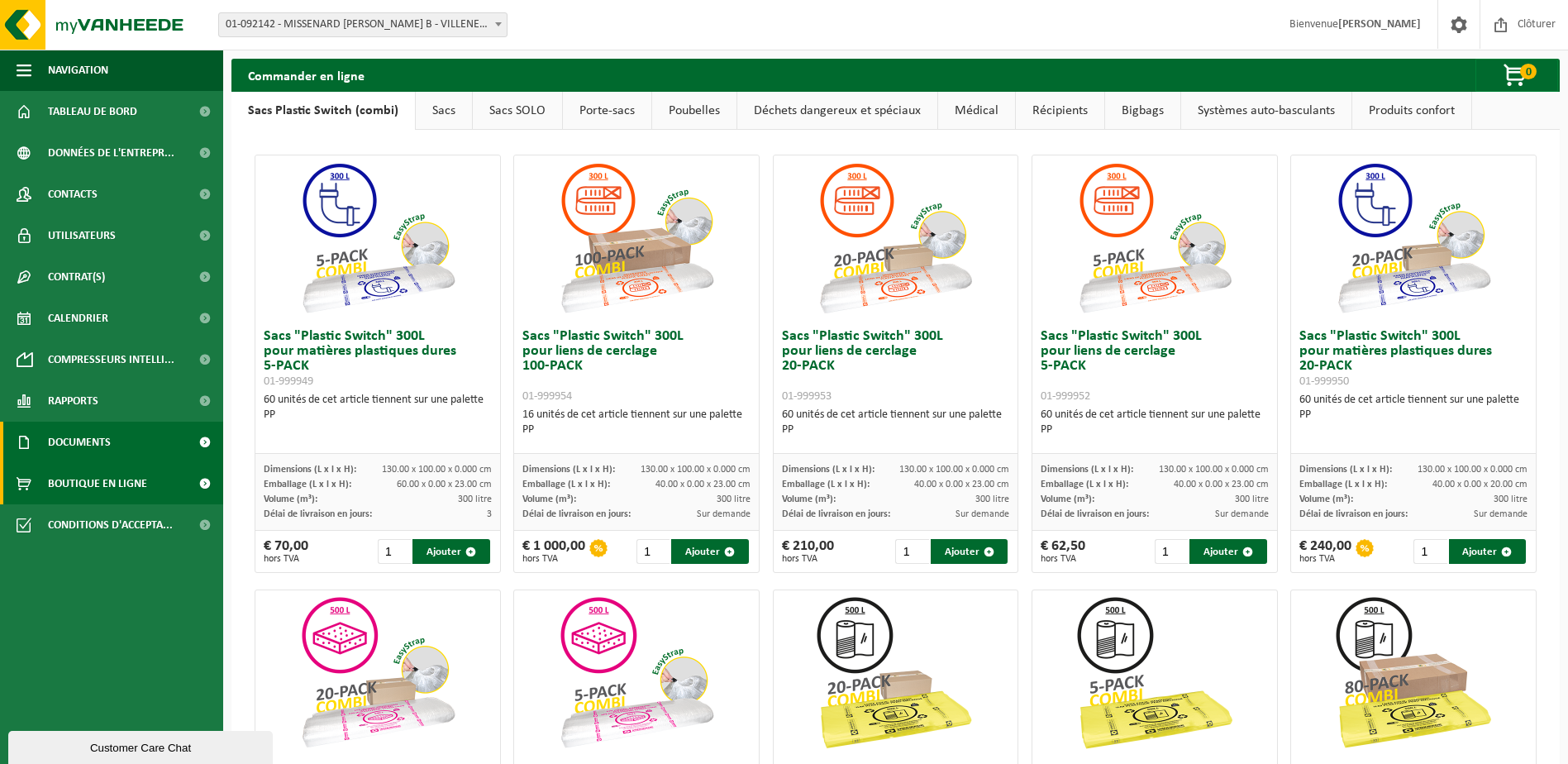
click at [75, 441] on span "Documents" at bounding box center [80, 442] width 63 height 41
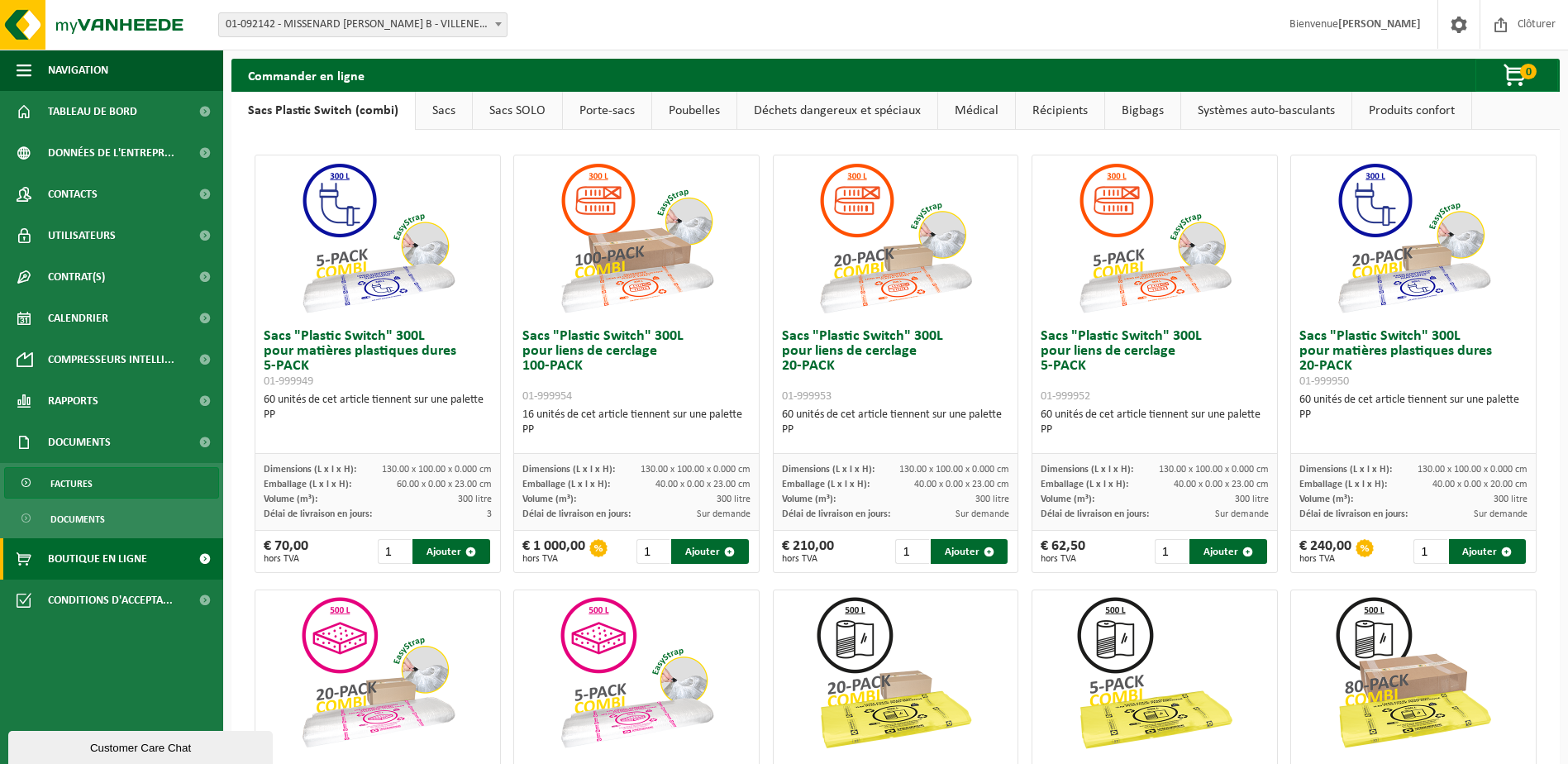
click at [75, 475] on span "Factures" at bounding box center [71, 484] width 42 height 32
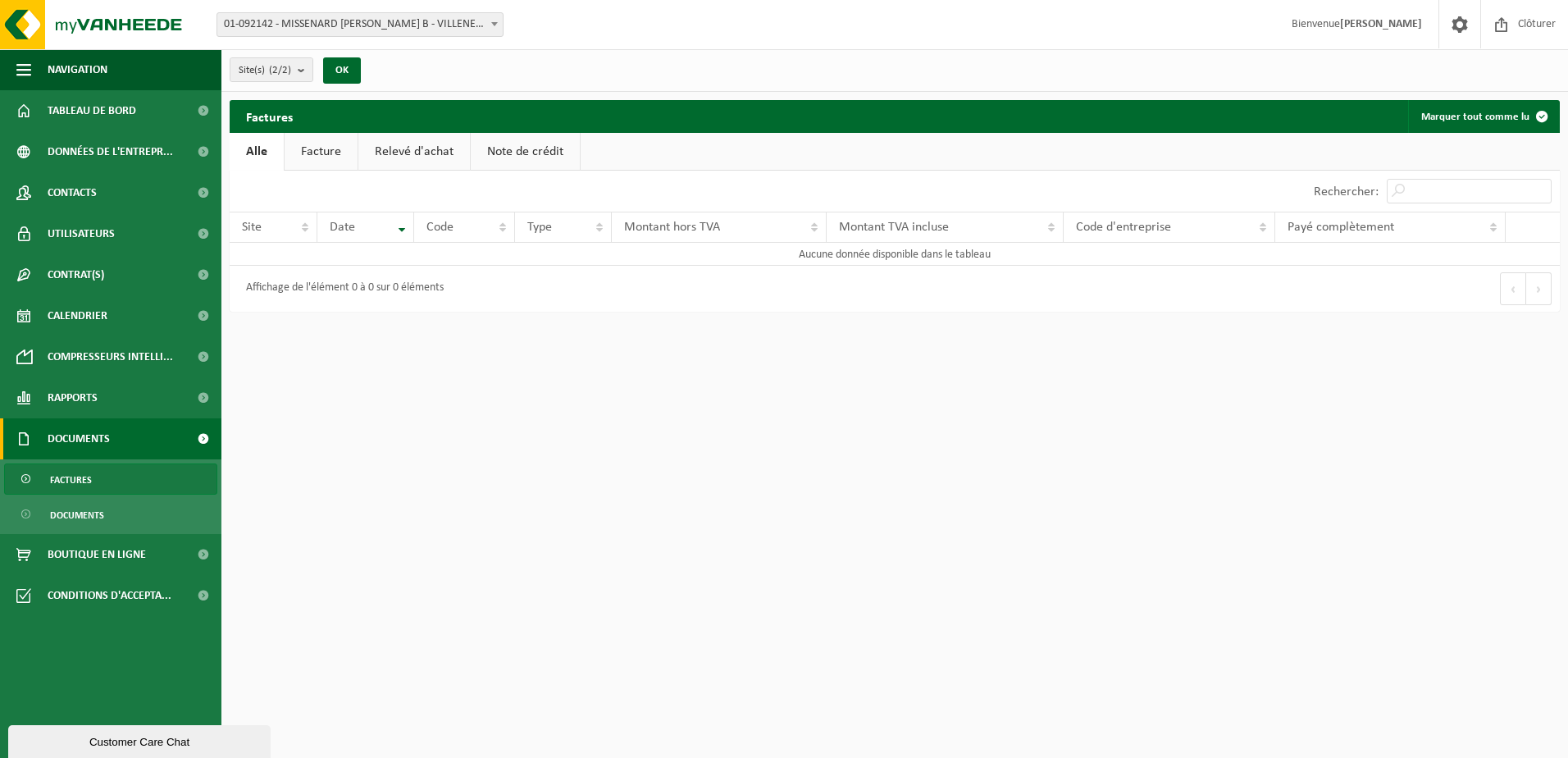
click at [316, 153] on link "Facture" at bounding box center [321, 151] width 73 height 38
click at [381, 151] on link "Relevé d'achat" at bounding box center [415, 151] width 112 height 38
click at [496, 146] on link "Note de crédit" at bounding box center [528, 151] width 109 height 38
click at [85, 506] on span "Documents" at bounding box center [77, 515] width 54 height 31
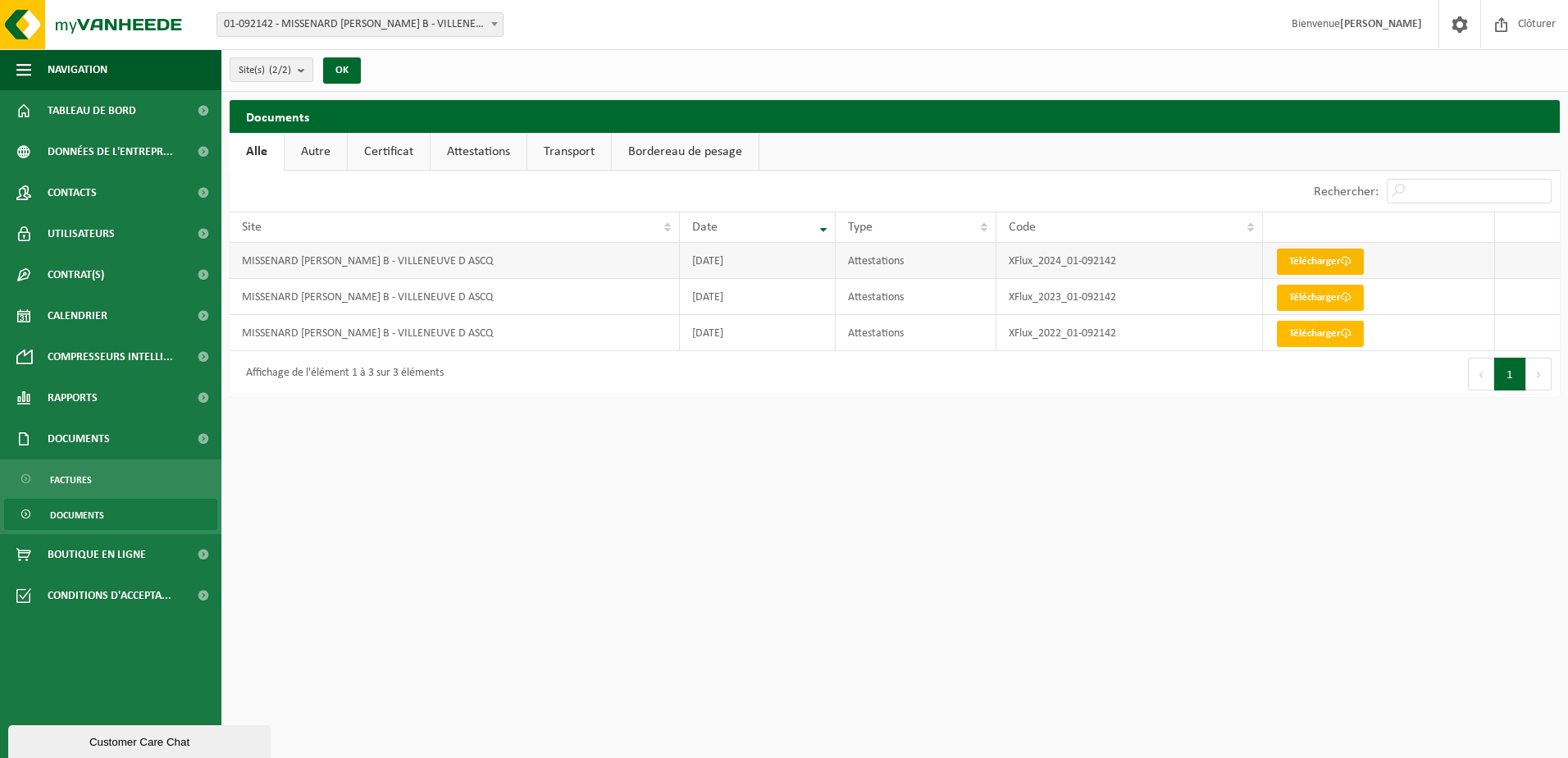
click at [1322, 257] on link "Télécharger" at bounding box center [1320, 262] width 87 height 26
click at [672, 141] on link "Bordereau de pesage" at bounding box center [685, 151] width 147 height 38
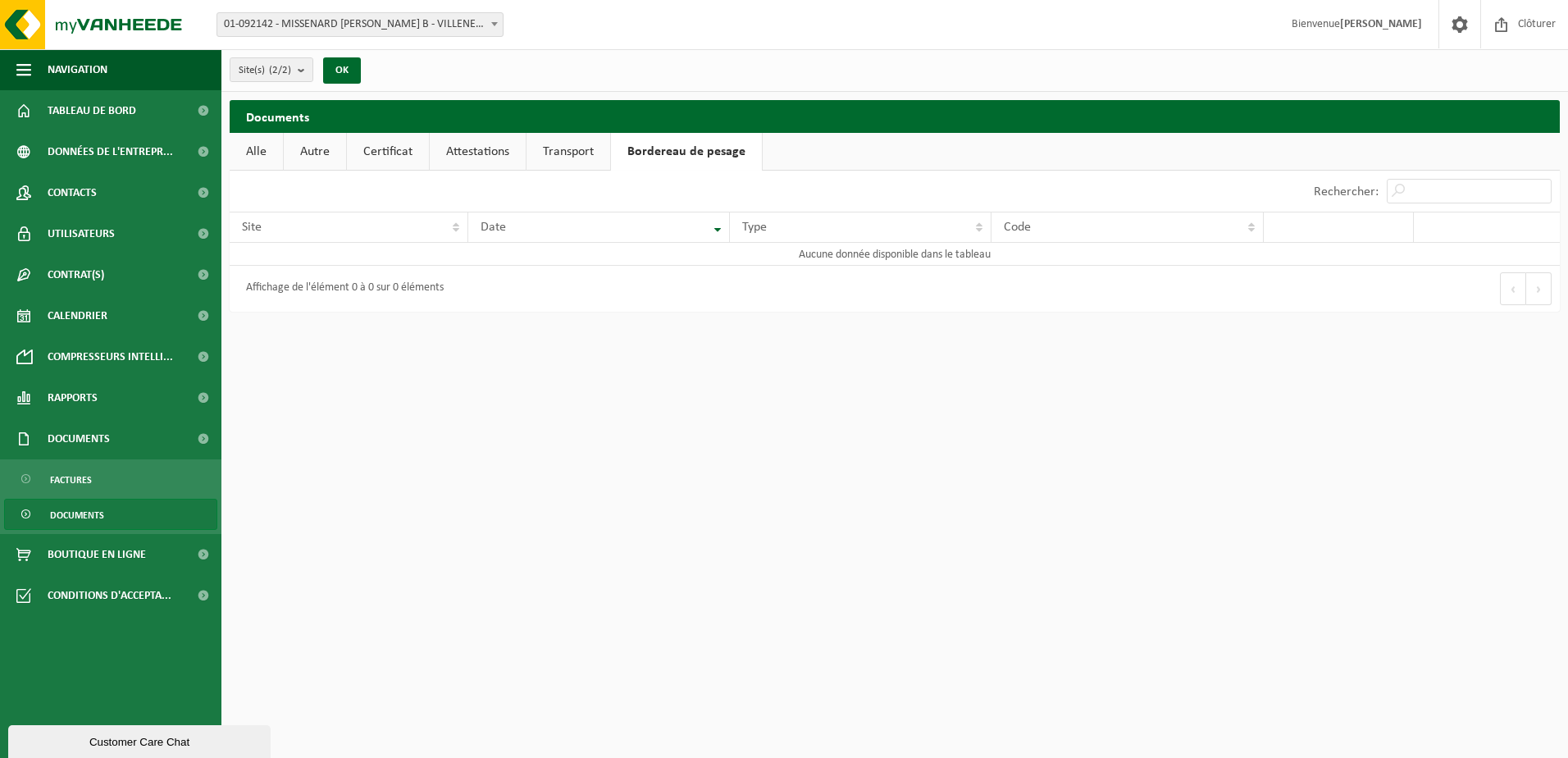
click at [580, 149] on link "Transport" at bounding box center [569, 151] width 84 height 38
click at [492, 151] on link "Attestations" at bounding box center [477, 151] width 96 height 38
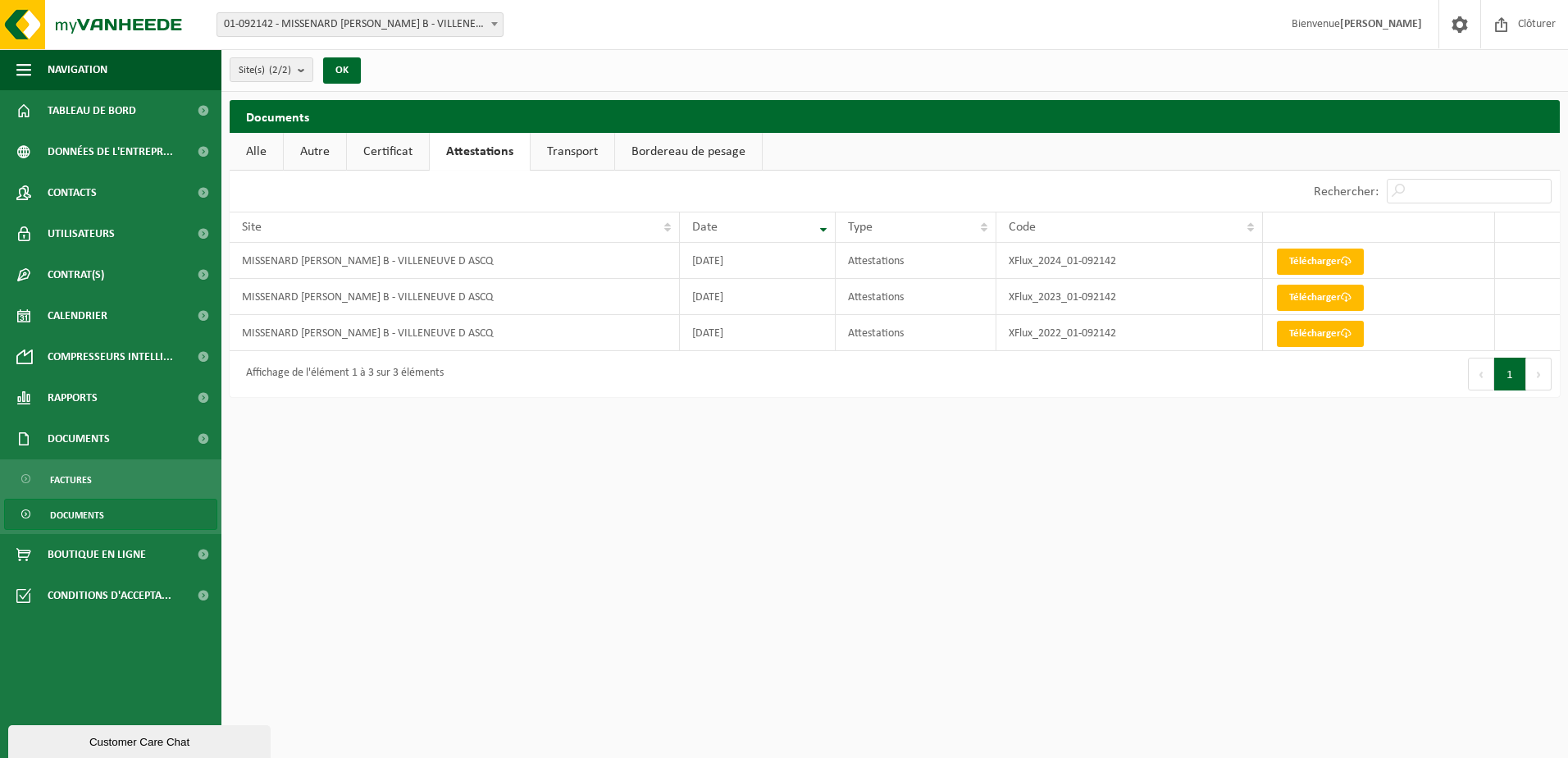
click at [390, 153] on link "Certificat" at bounding box center [388, 151] width 82 height 38
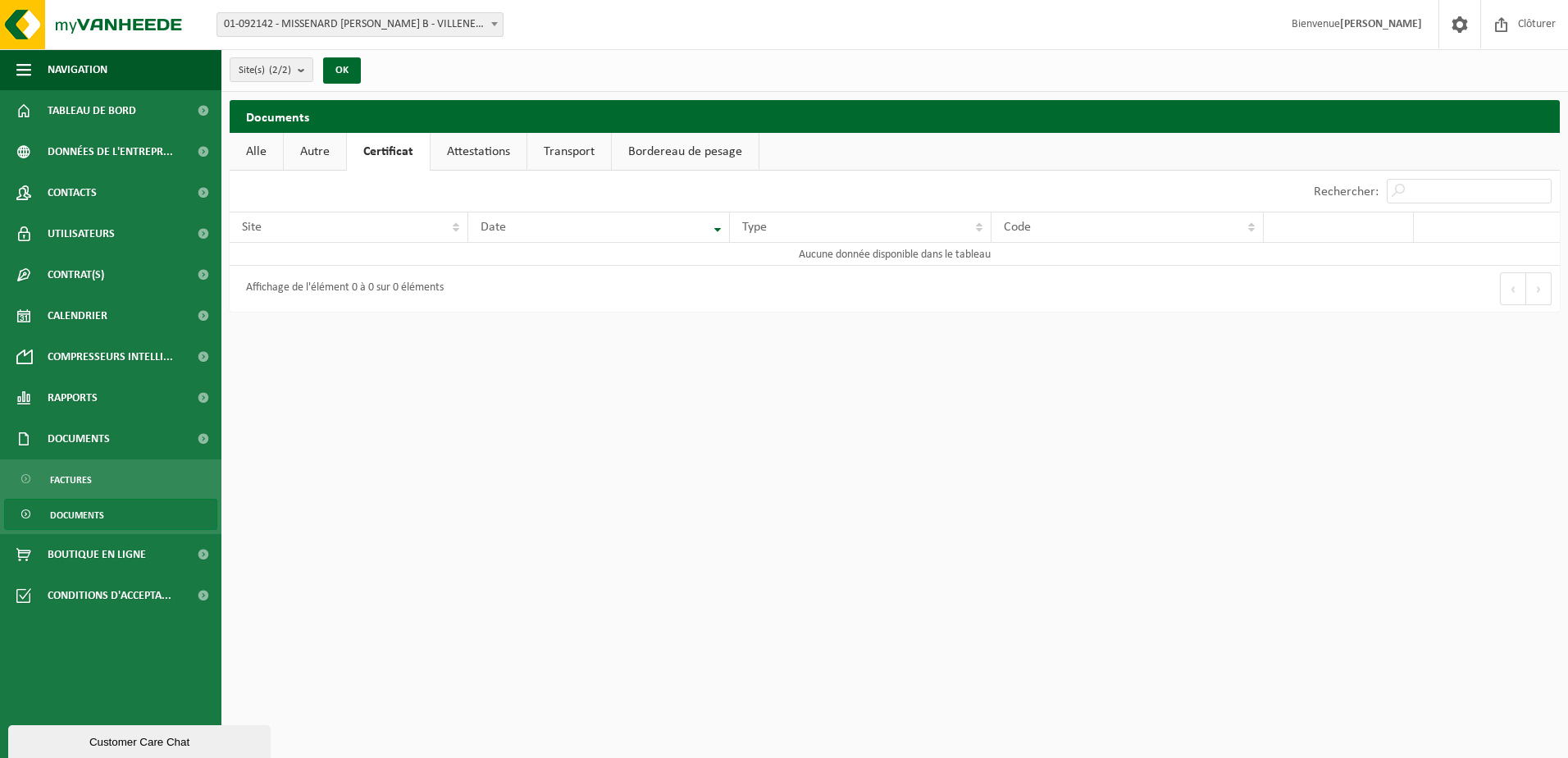
click at [314, 153] on link "Autre" at bounding box center [315, 151] width 63 height 38
click at [268, 149] on link "Alle" at bounding box center [256, 151] width 54 height 38
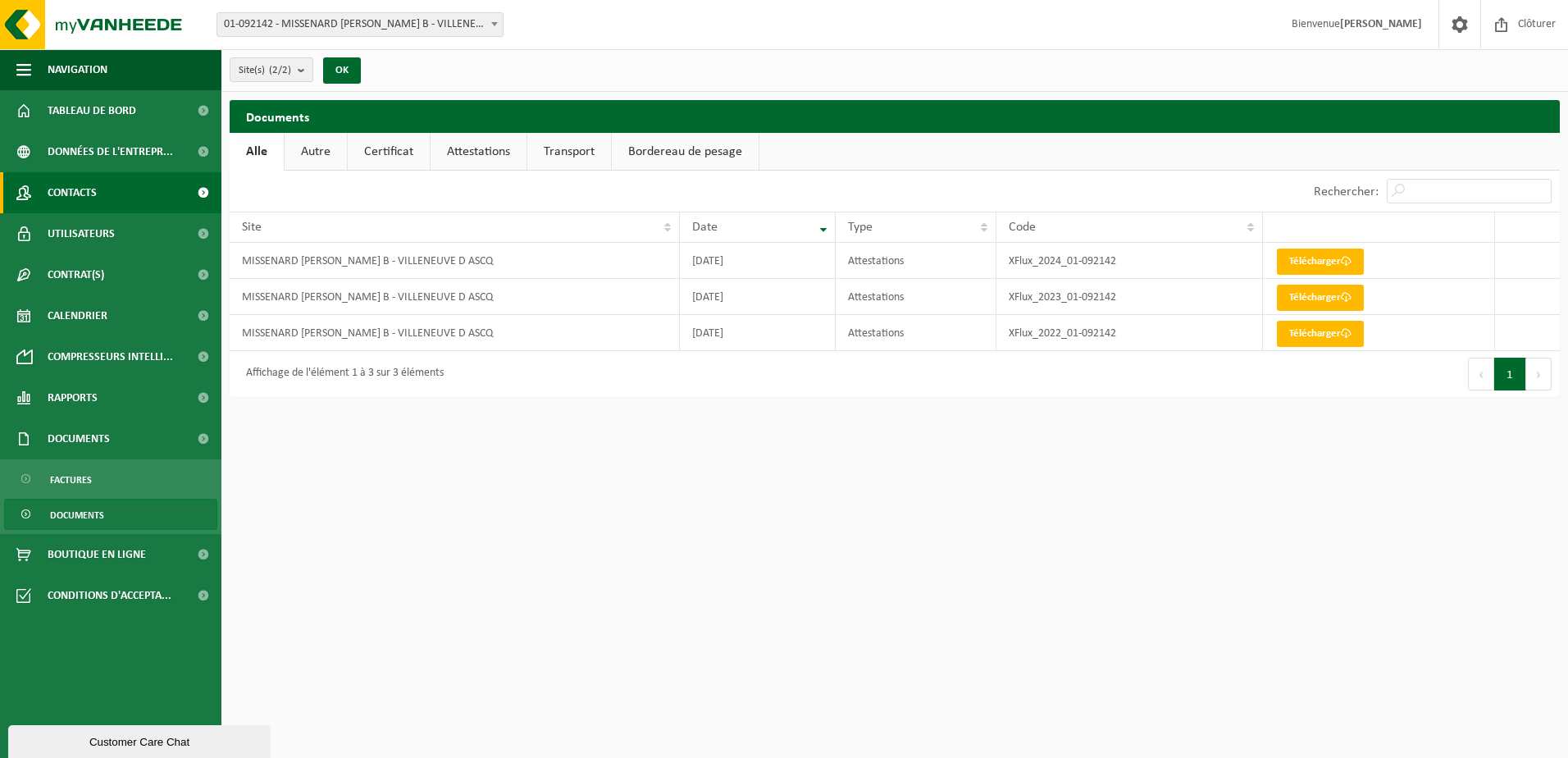
click at [50, 195] on span "Contacts" at bounding box center [72, 193] width 49 height 41
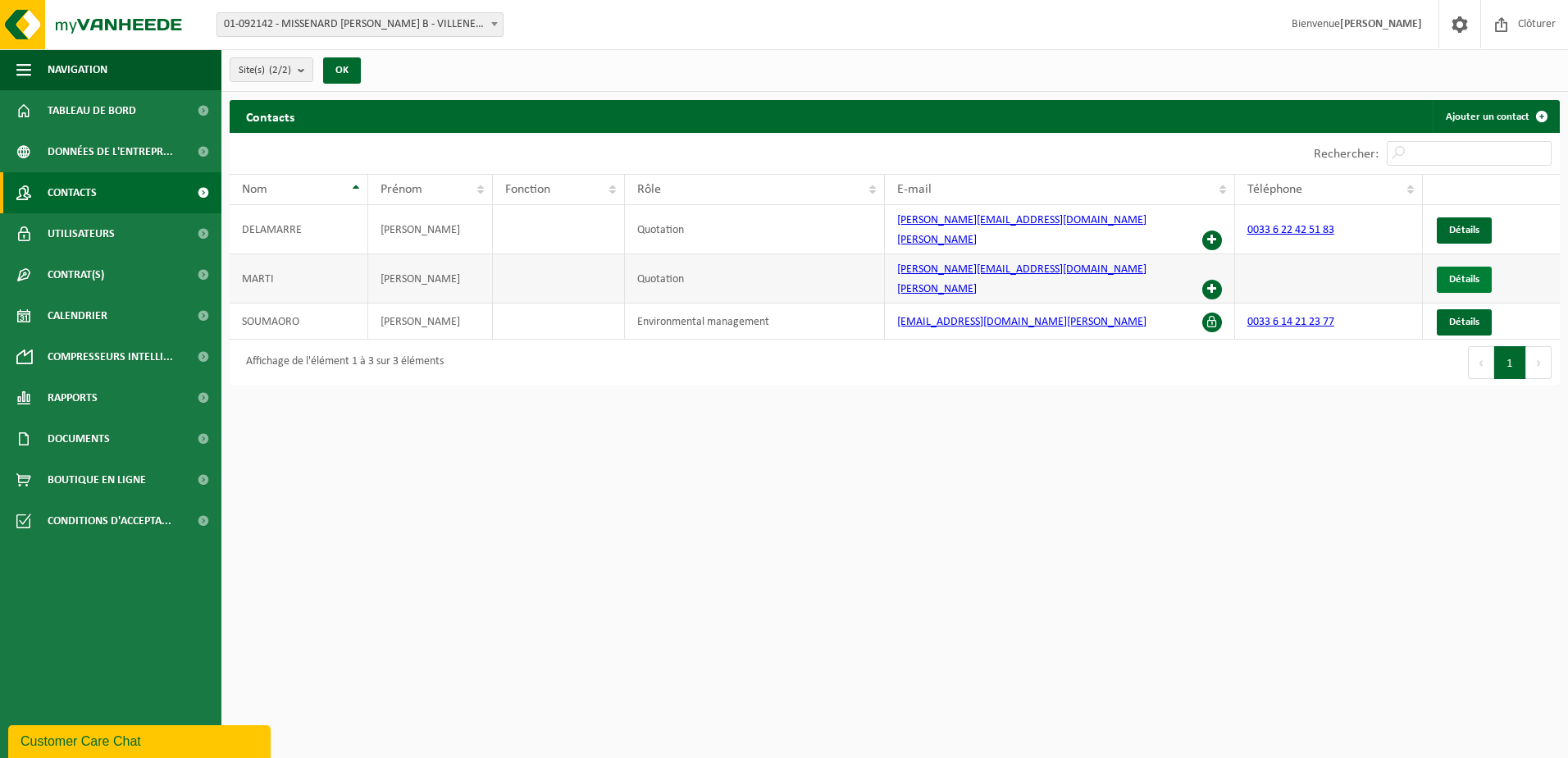
click at [1452, 274] on span "Détails" at bounding box center [1464, 279] width 30 height 11
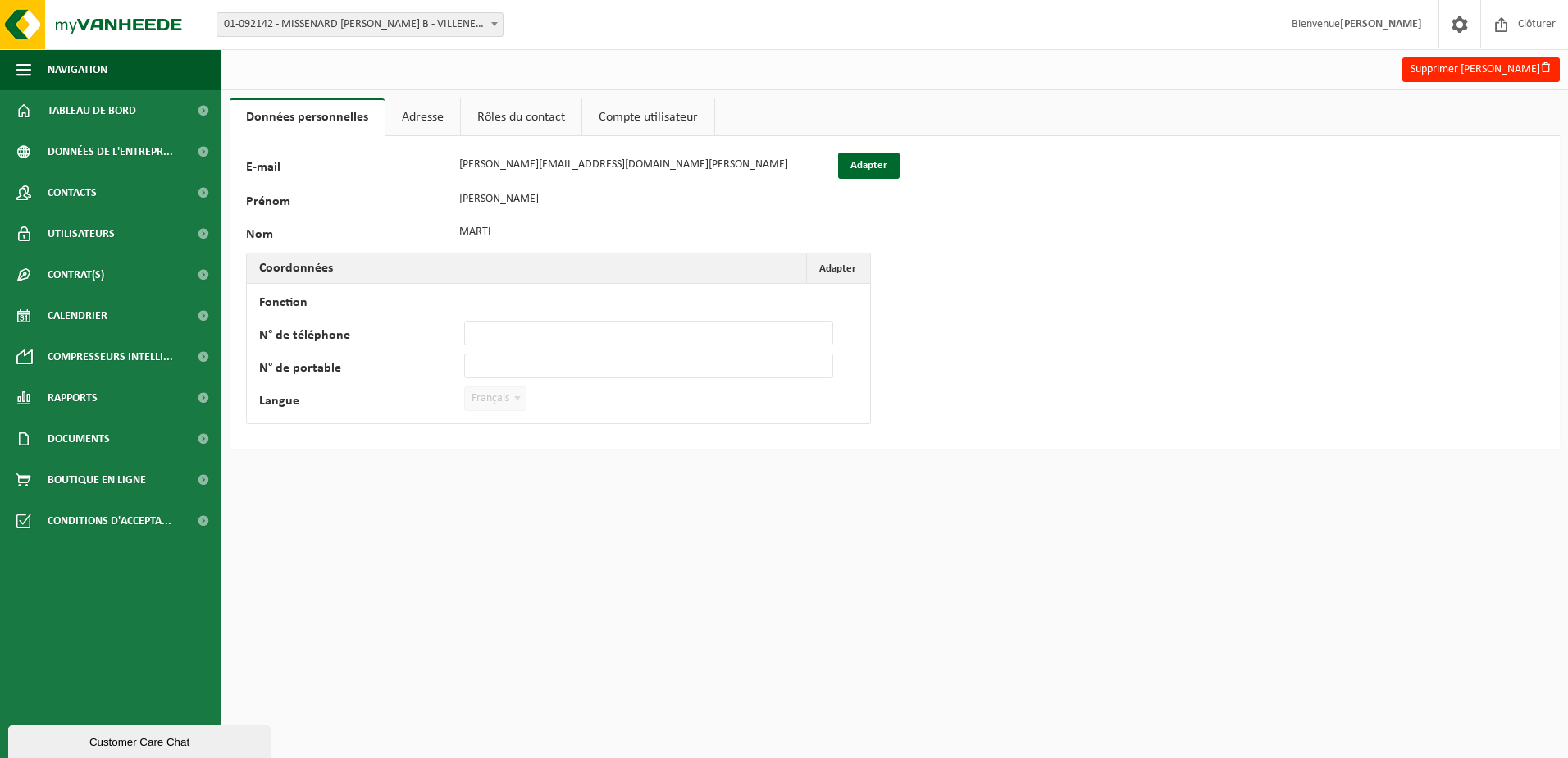
click at [419, 114] on link "Adresse" at bounding box center [422, 118] width 75 height 38
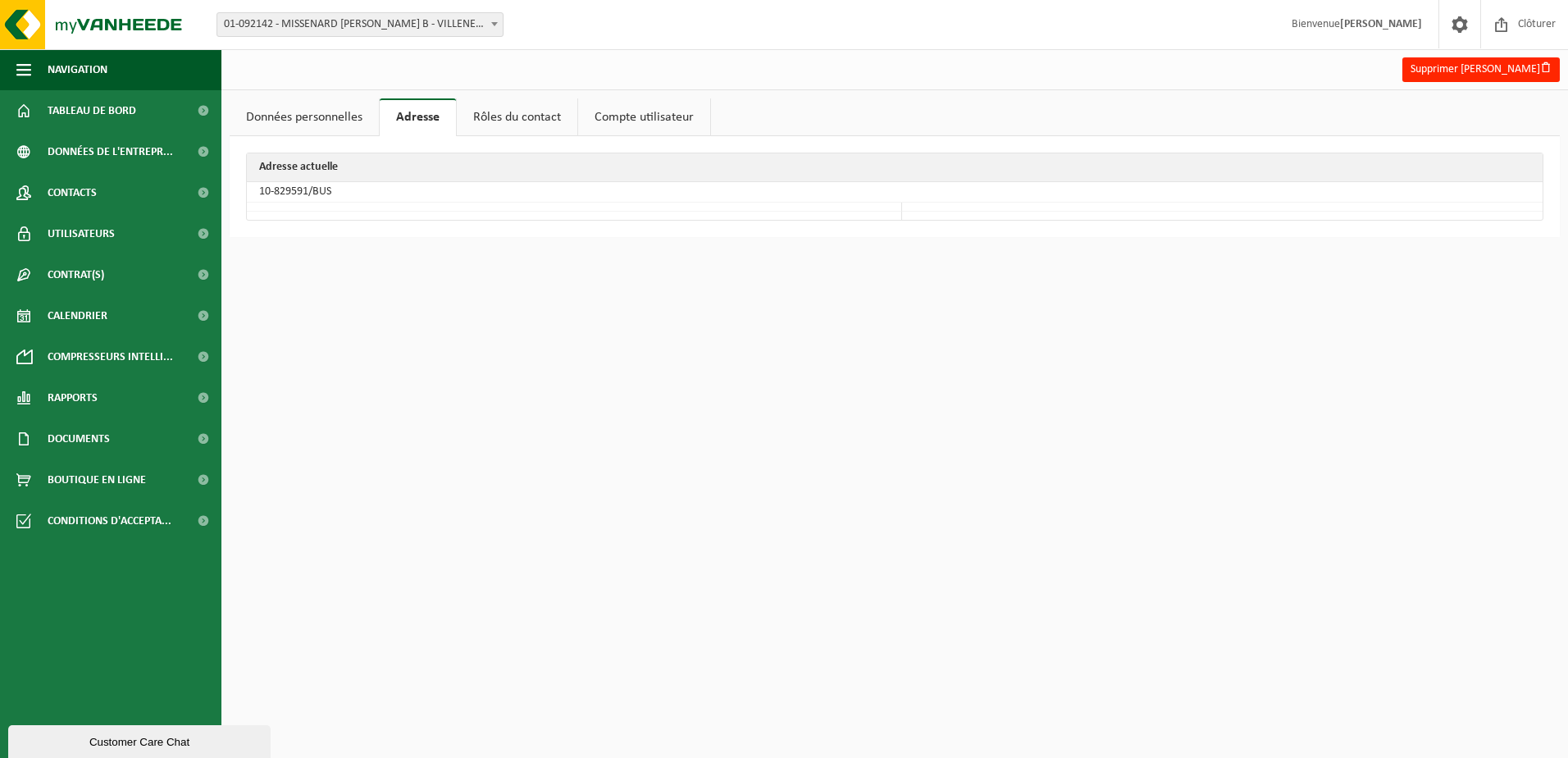
click at [509, 114] on link "Rôles du contact" at bounding box center [517, 118] width 120 height 38
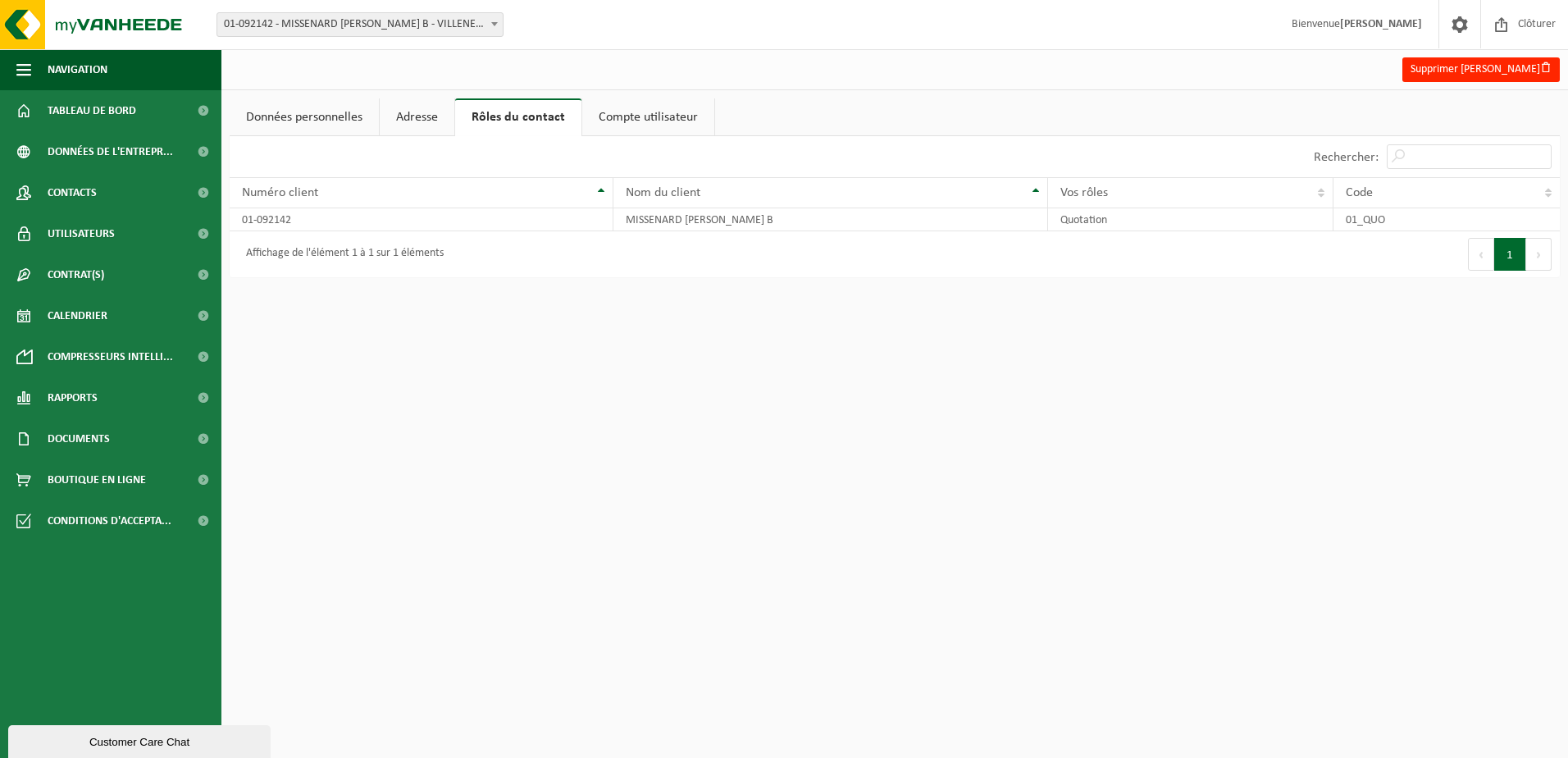
click at [621, 115] on link "Compte utilisateur" at bounding box center [648, 118] width 132 height 38
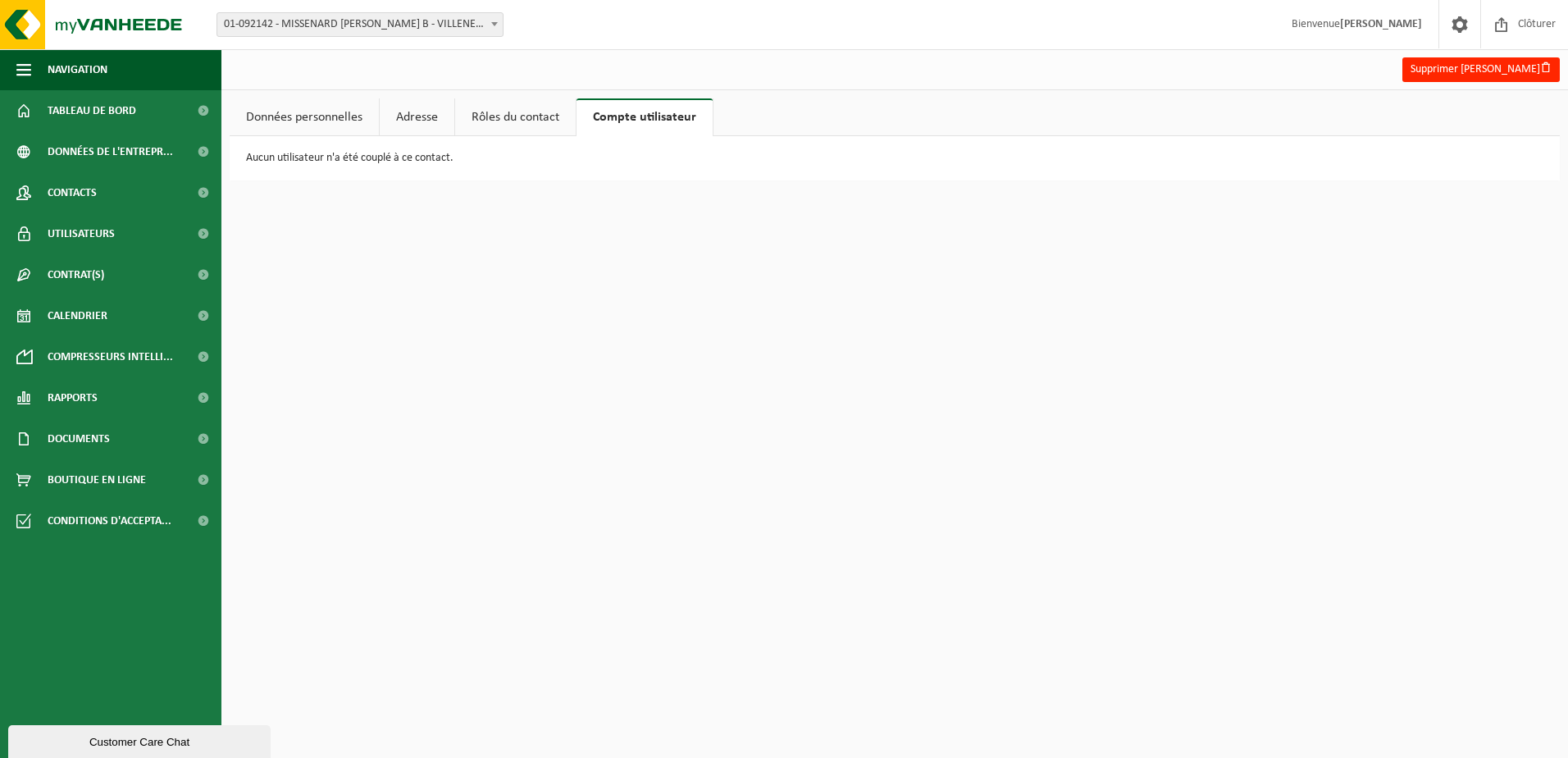
click at [319, 114] on link "Données personnelles" at bounding box center [304, 118] width 149 height 38
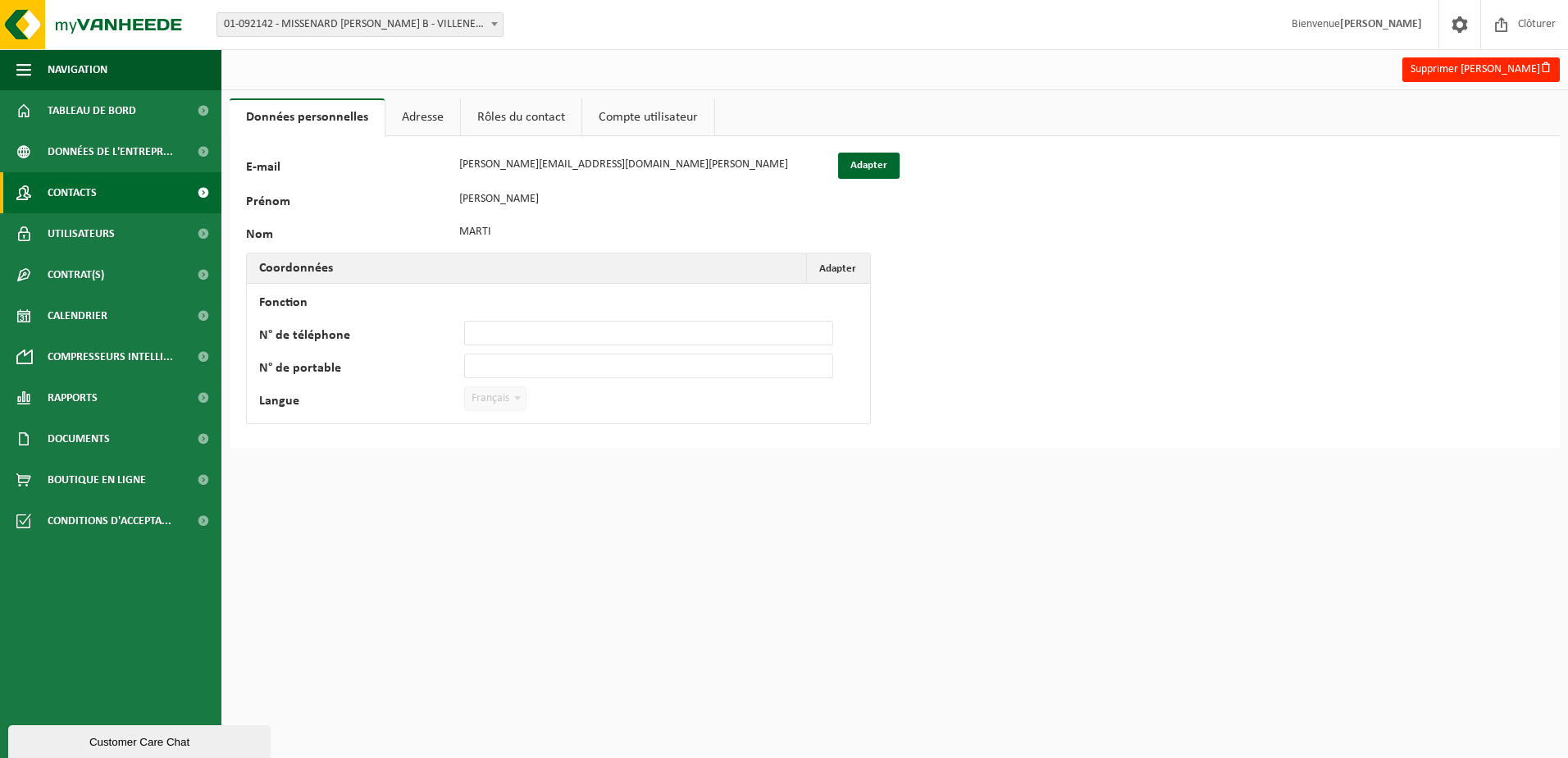
click at [72, 192] on span "Contacts" at bounding box center [72, 193] width 49 height 41
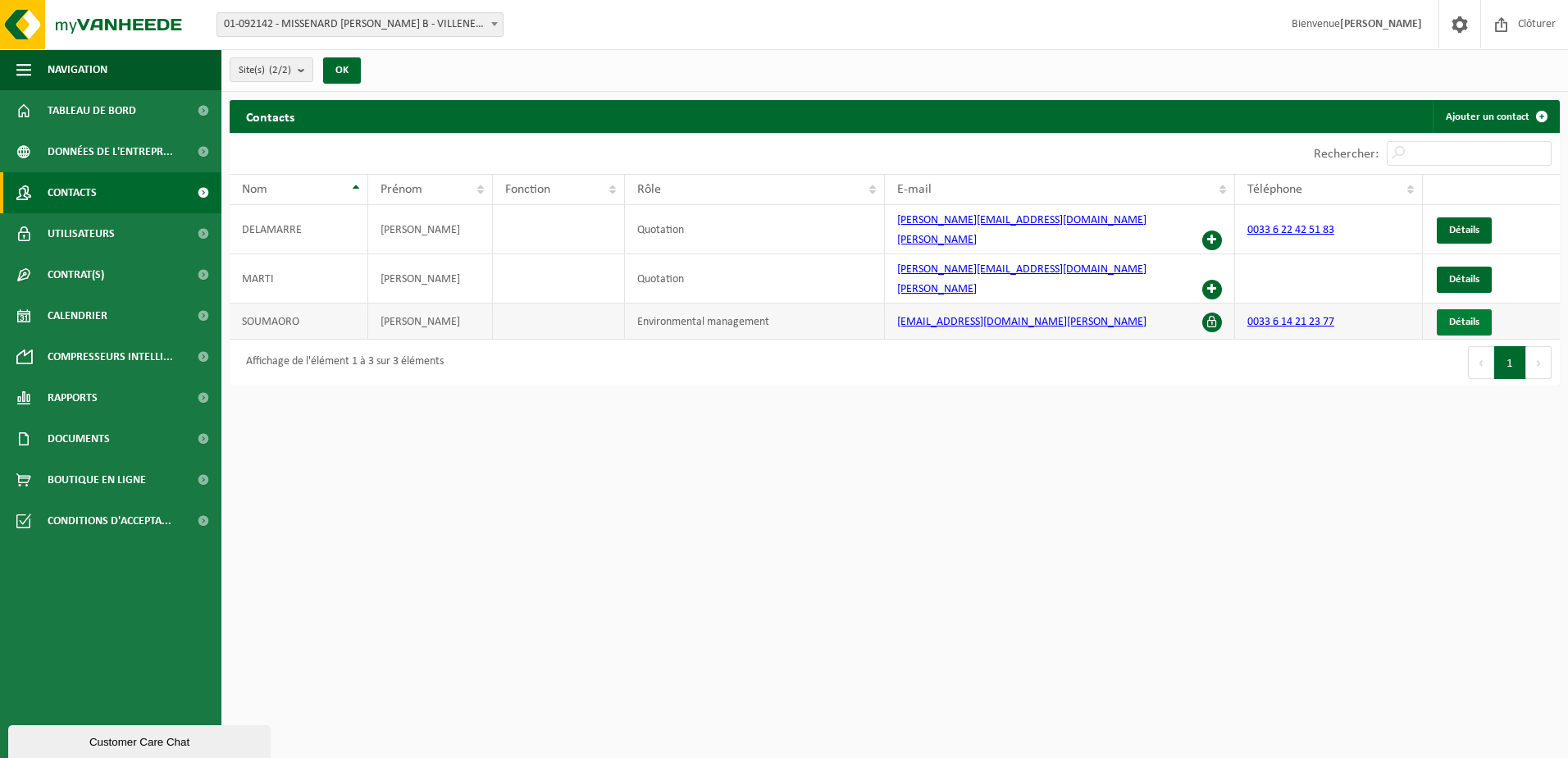
click at [1469, 317] on span "Détails" at bounding box center [1464, 322] width 30 height 11
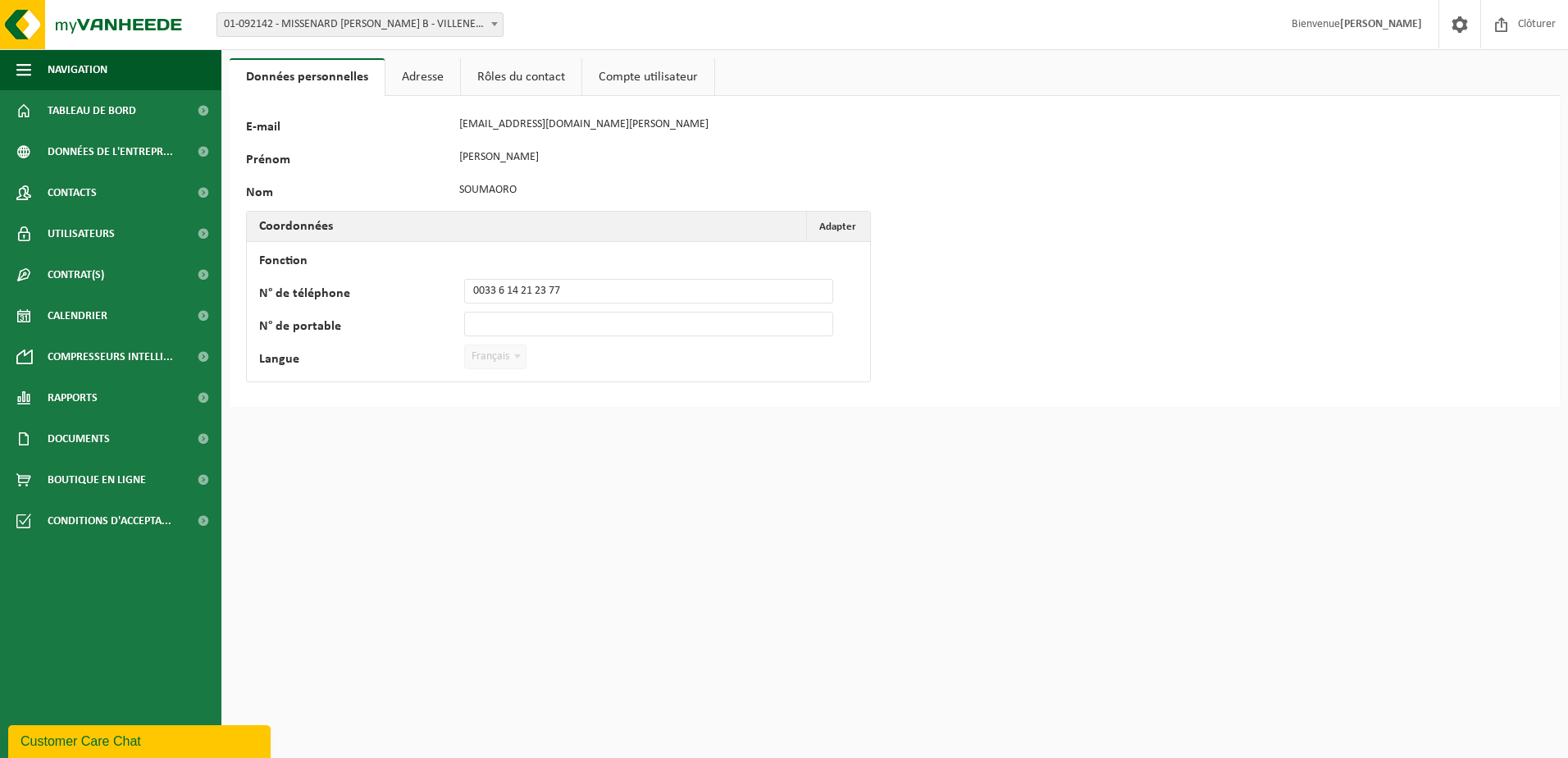
click at [509, 81] on link "Rôles du contact" at bounding box center [521, 77] width 120 height 38
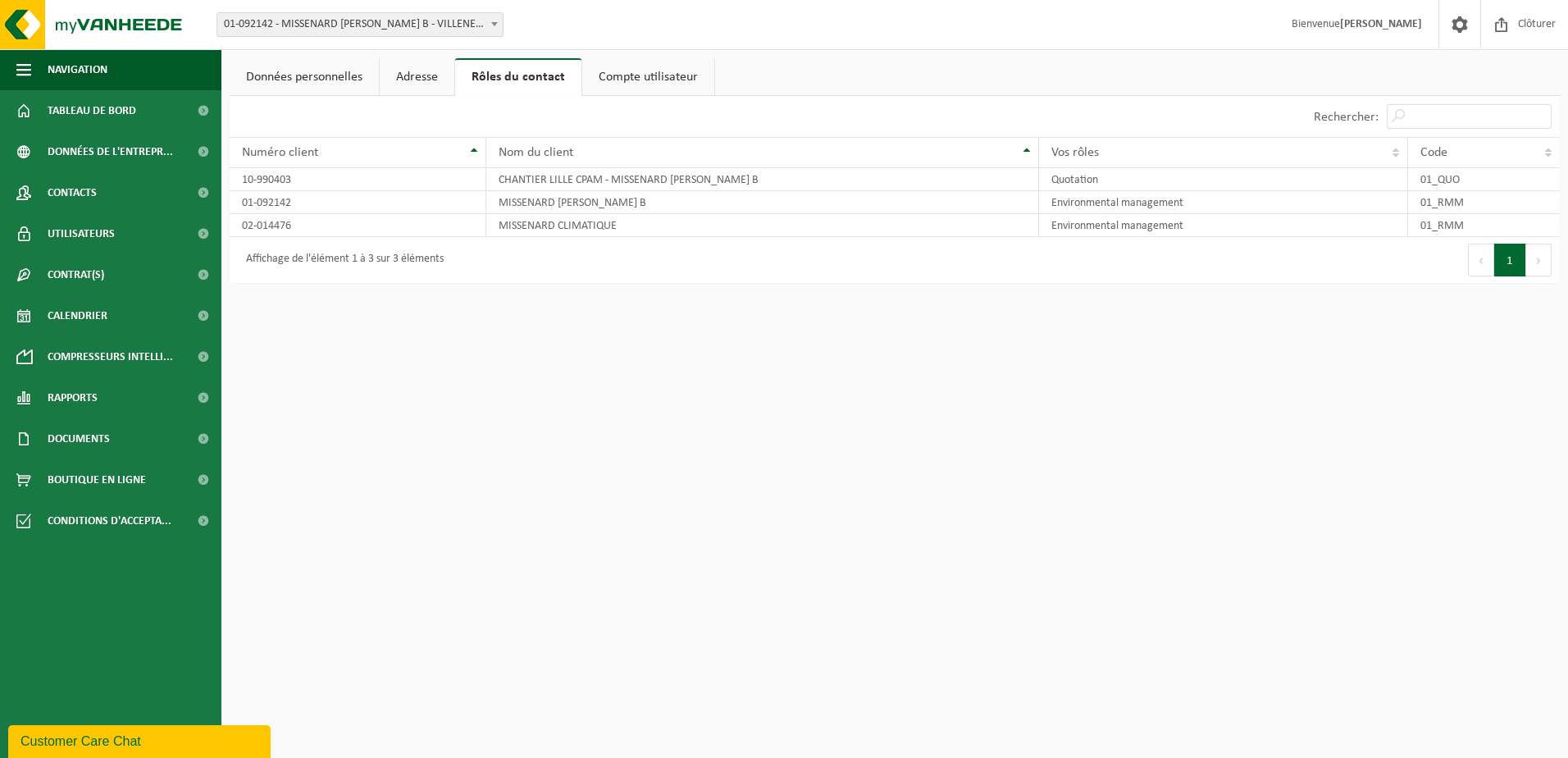
click at [618, 70] on link "Compte utilisateur" at bounding box center [648, 77] width 132 height 38
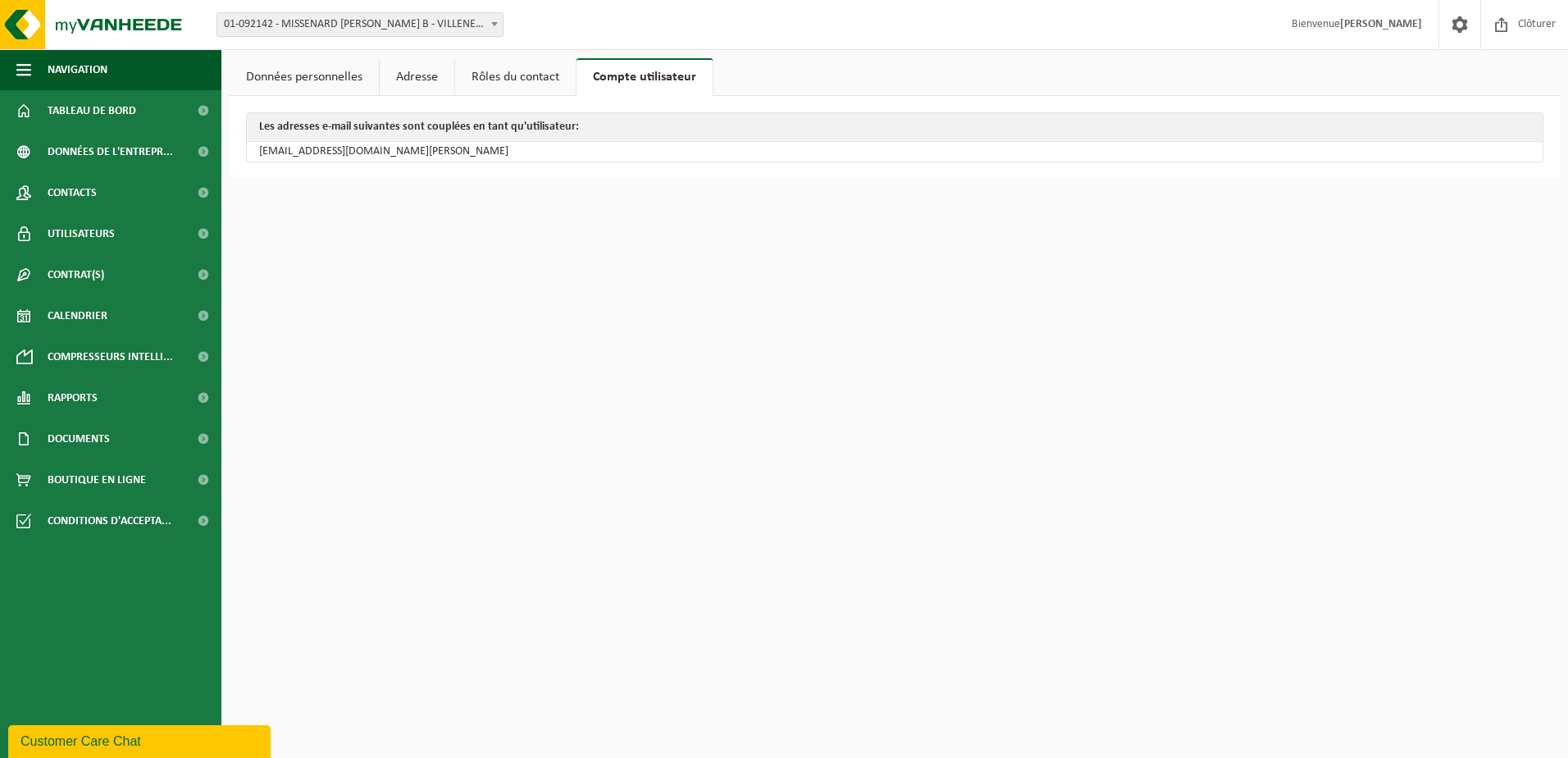
click at [288, 76] on link "Données personnelles" at bounding box center [304, 77] width 149 height 38
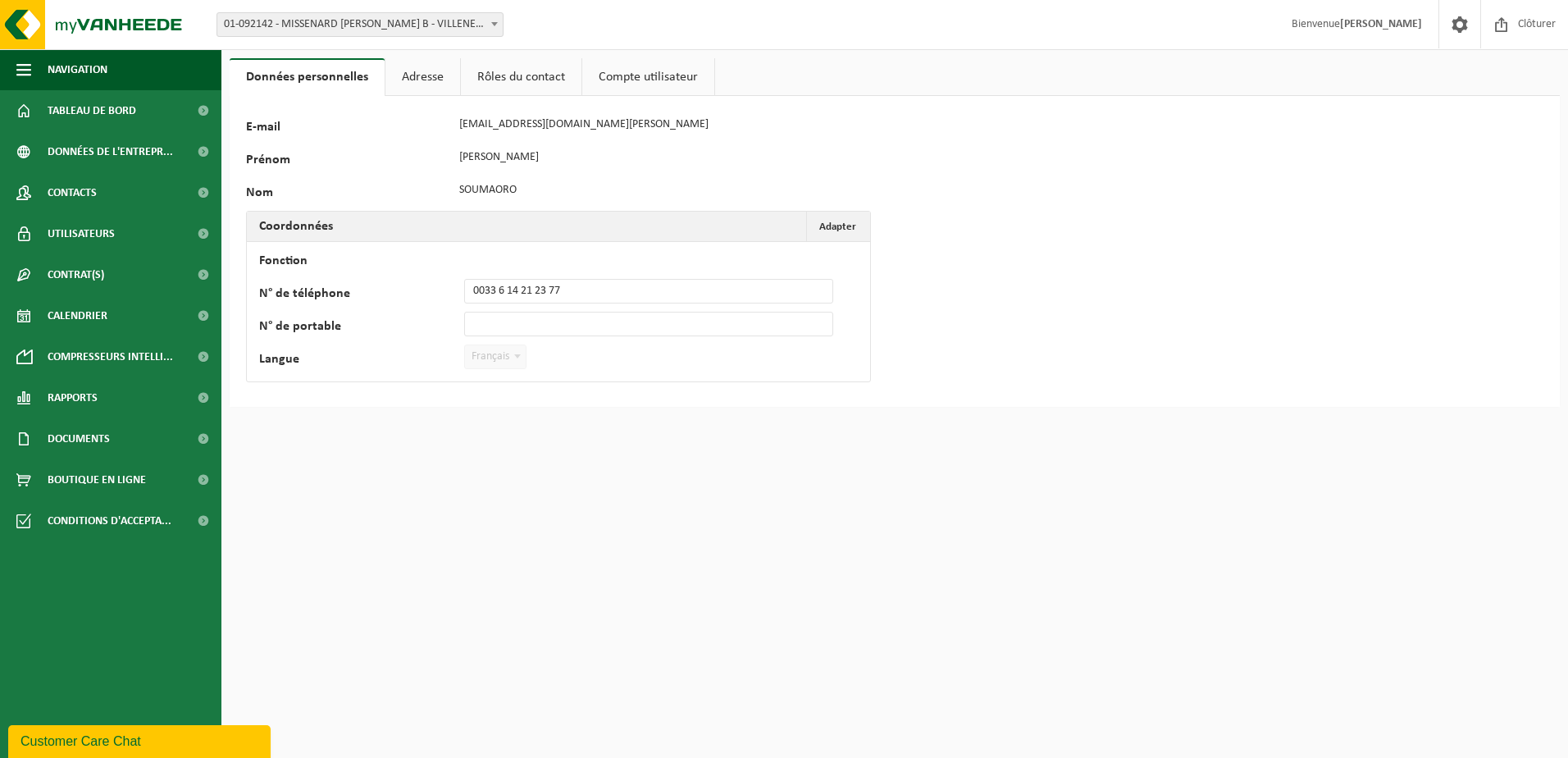
click at [525, 62] on link "Rôles du contact" at bounding box center [521, 77] width 120 height 38
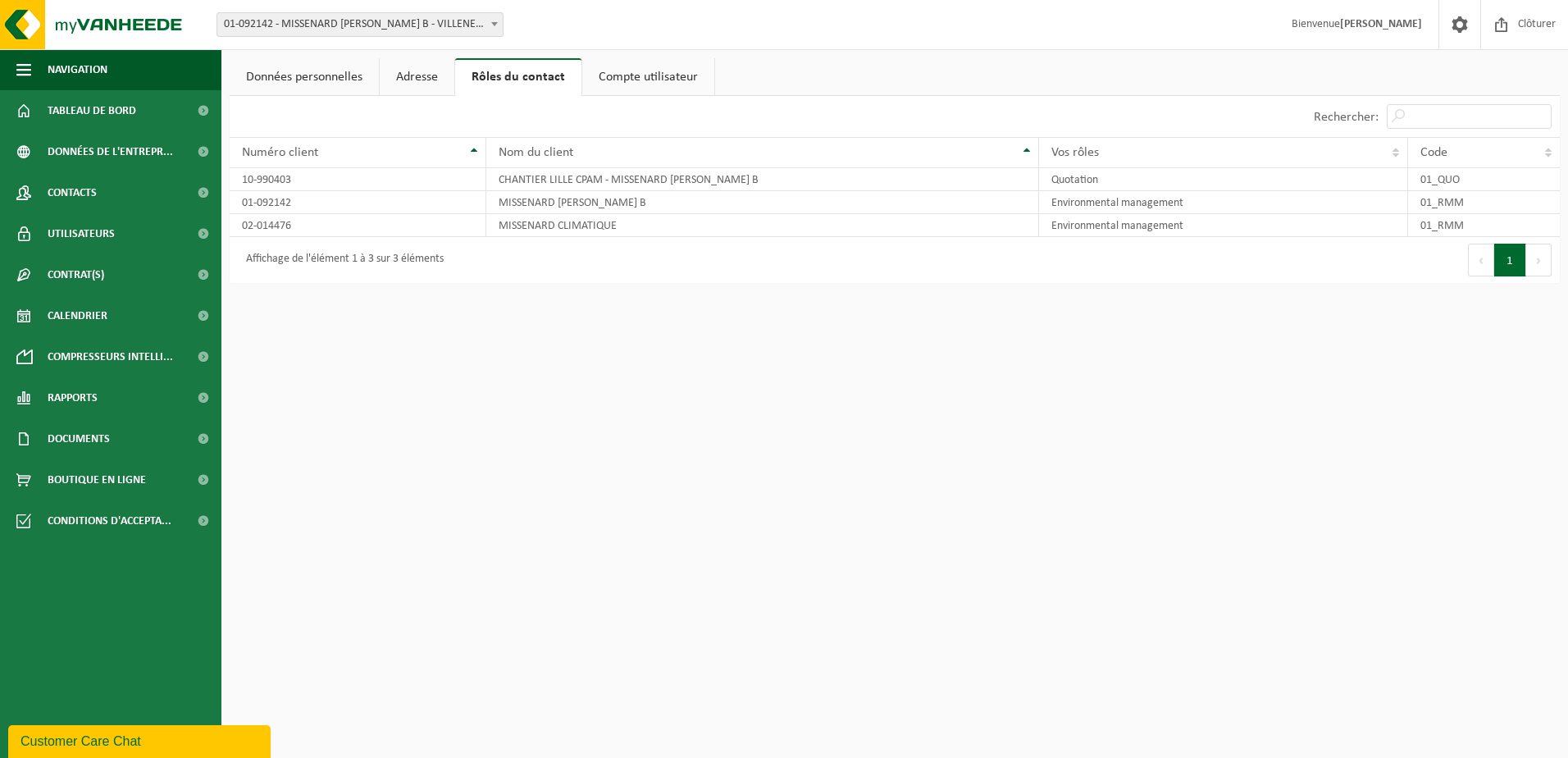
click at [422, 68] on link "Adresse" at bounding box center [416, 77] width 75 height 38
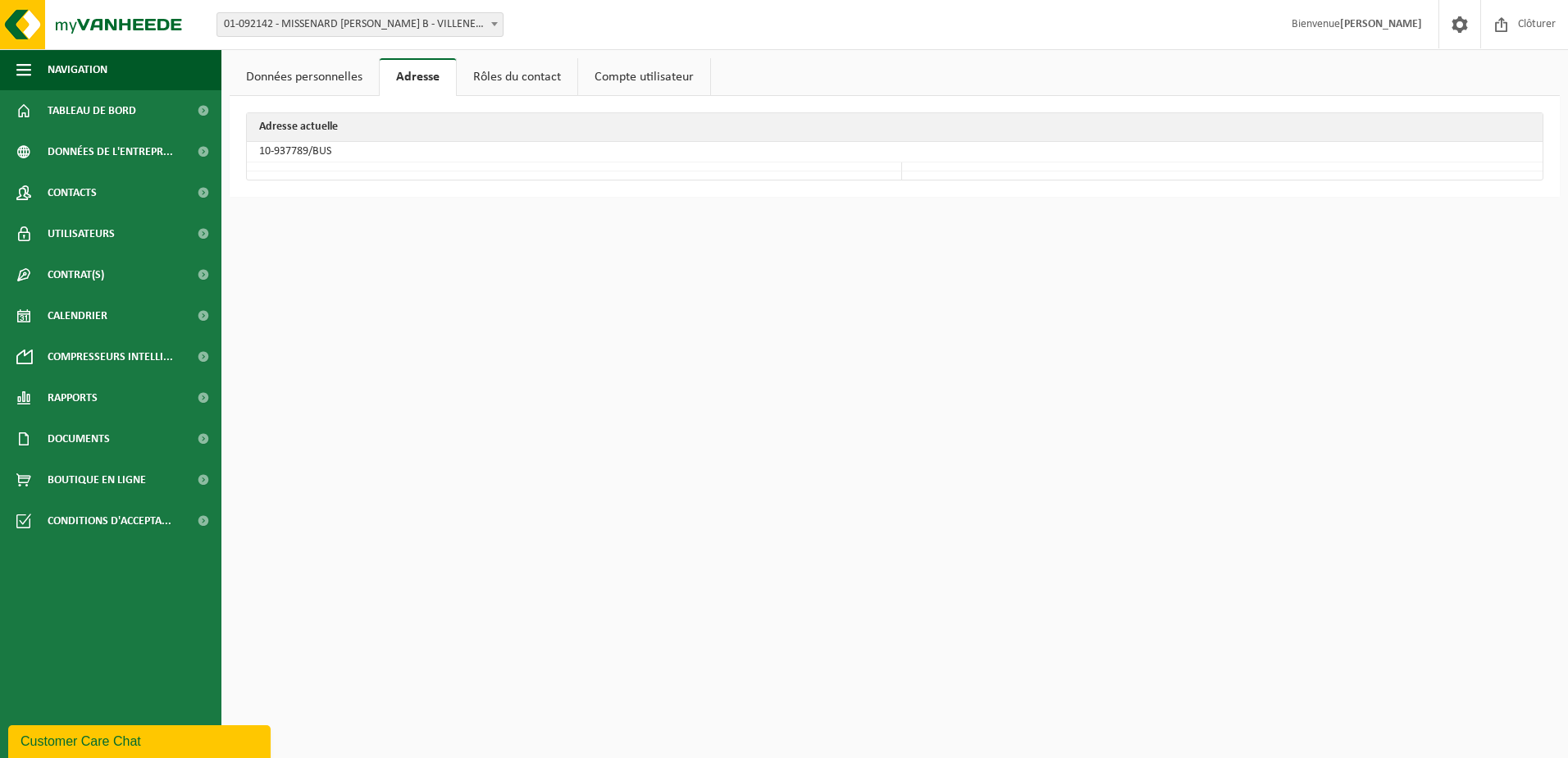
click at [296, 77] on link "Données personnelles" at bounding box center [304, 77] width 149 height 38
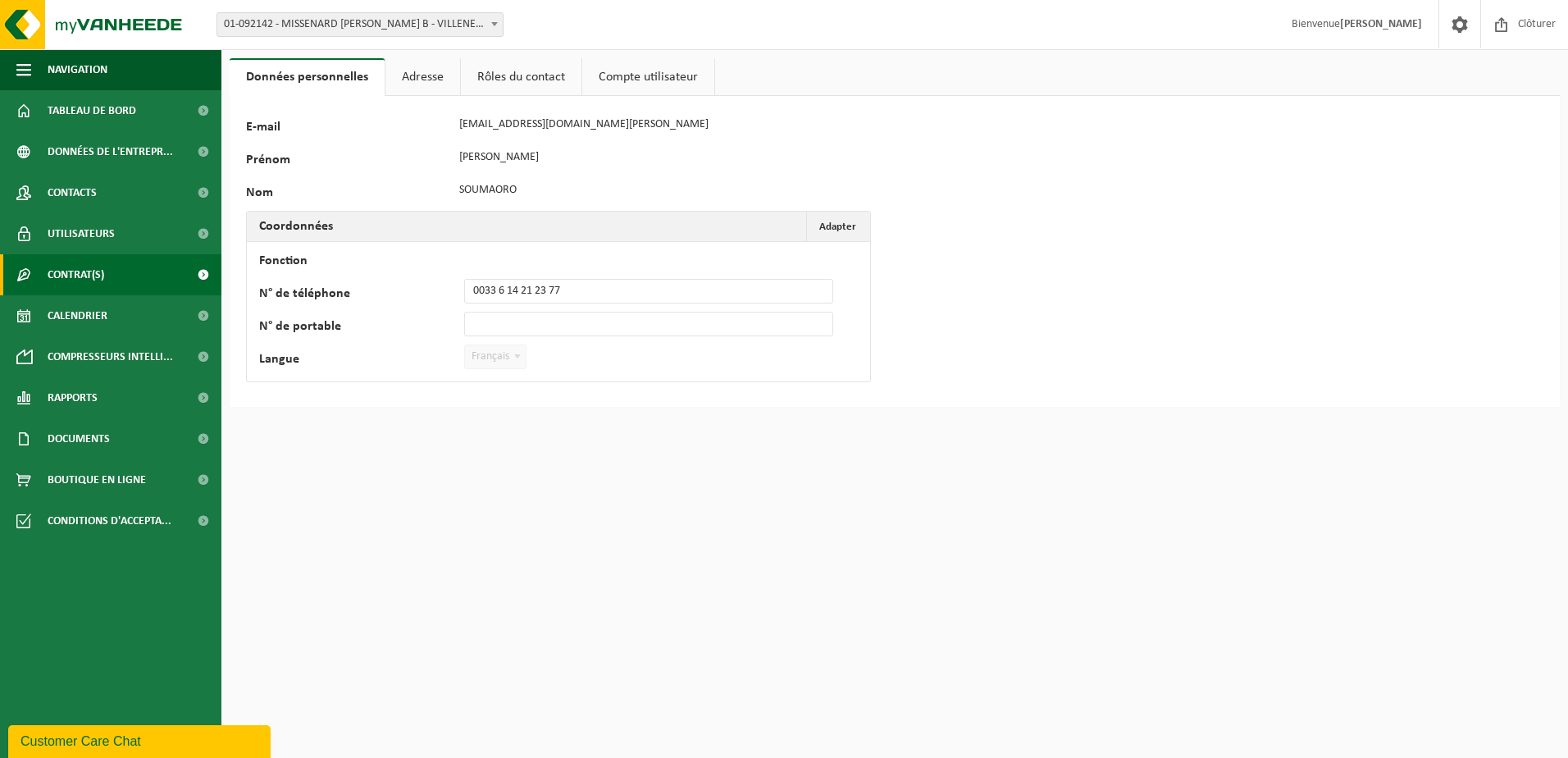
click at [77, 268] on span "Contrat(s)" at bounding box center [76, 275] width 57 height 41
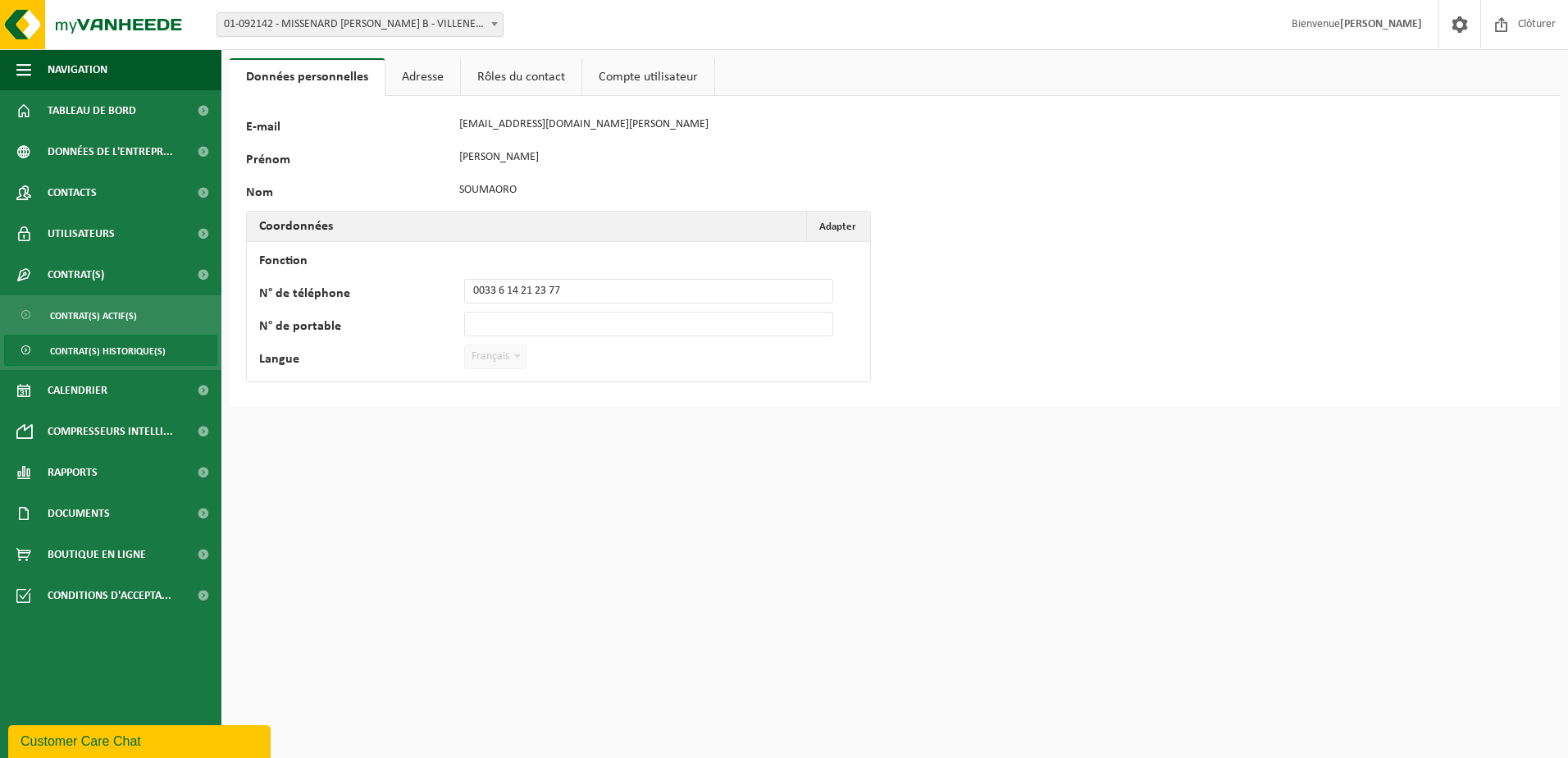
click at [70, 351] on span "Contrat(s) historique(s)" at bounding box center [108, 351] width 115 height 31
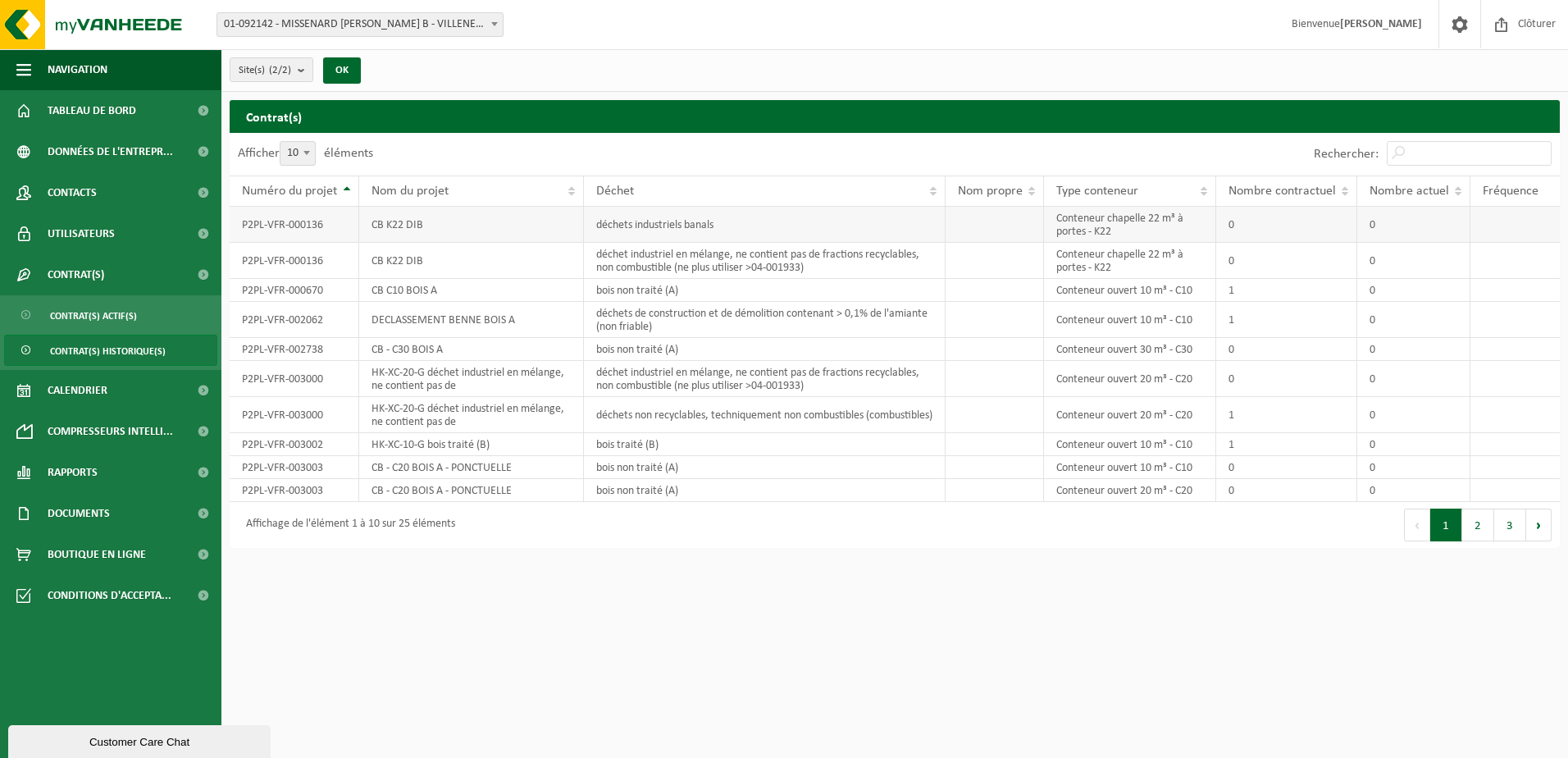
drag, startPoint x: 1121, startPoint y: 222, endPoint x: 1109, endPoint y: 223, distance: 12.0
click at [1118, 222] on td "Conteneur chapelle 22 m³ à portes - K22" at bounding box center [1129, 225] width 172 height 36
click at [343, 71] on button "OK" at bounding box center [342, 71] width 38 height 26
click at [73, 189] on span "Contacts" at bounding box center [72, 193] width 49 height 41
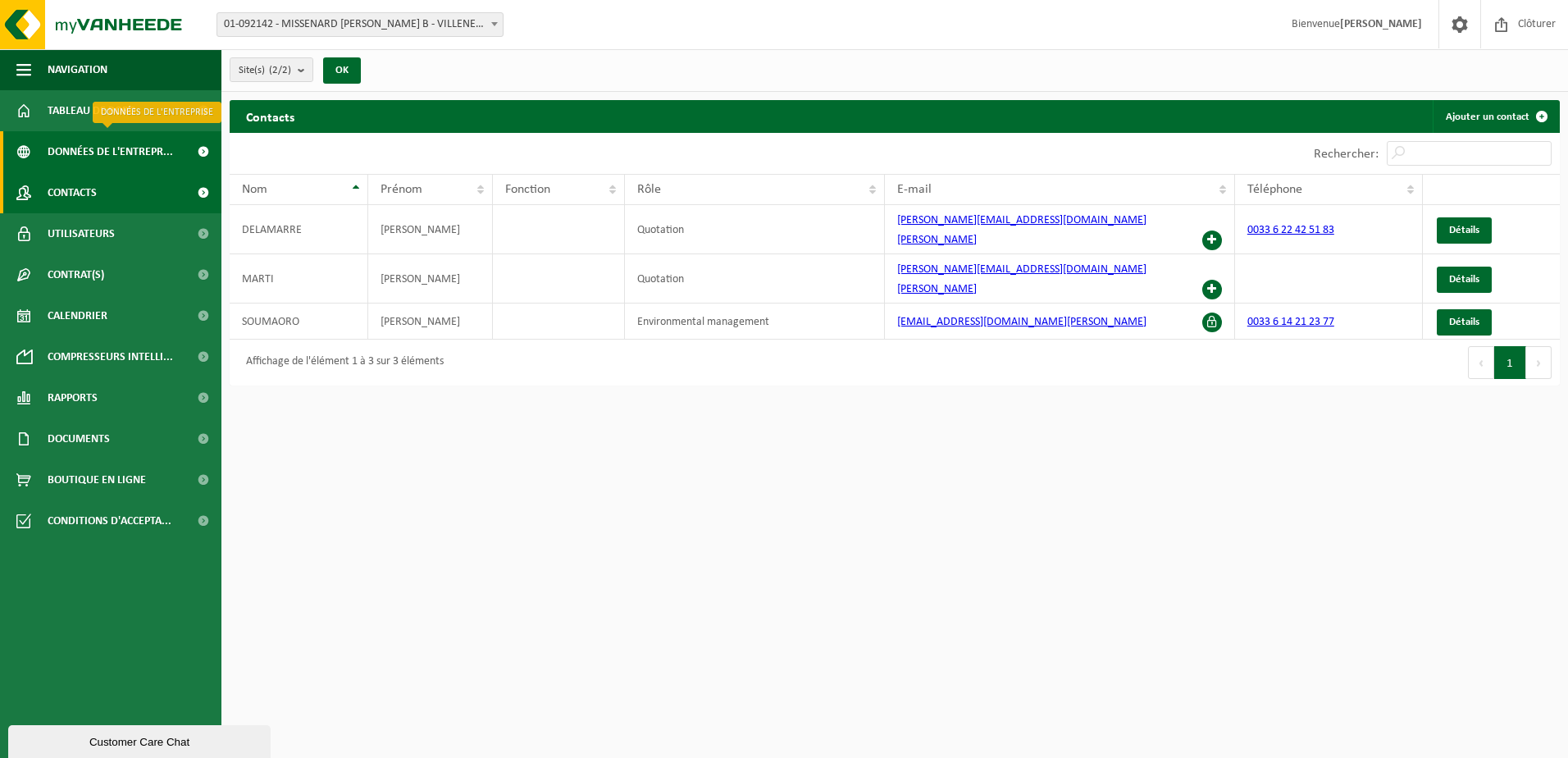
click at [78, 146] on span "Données de l'entrepr..." at bounding box center [110, 151] width 125 height 41
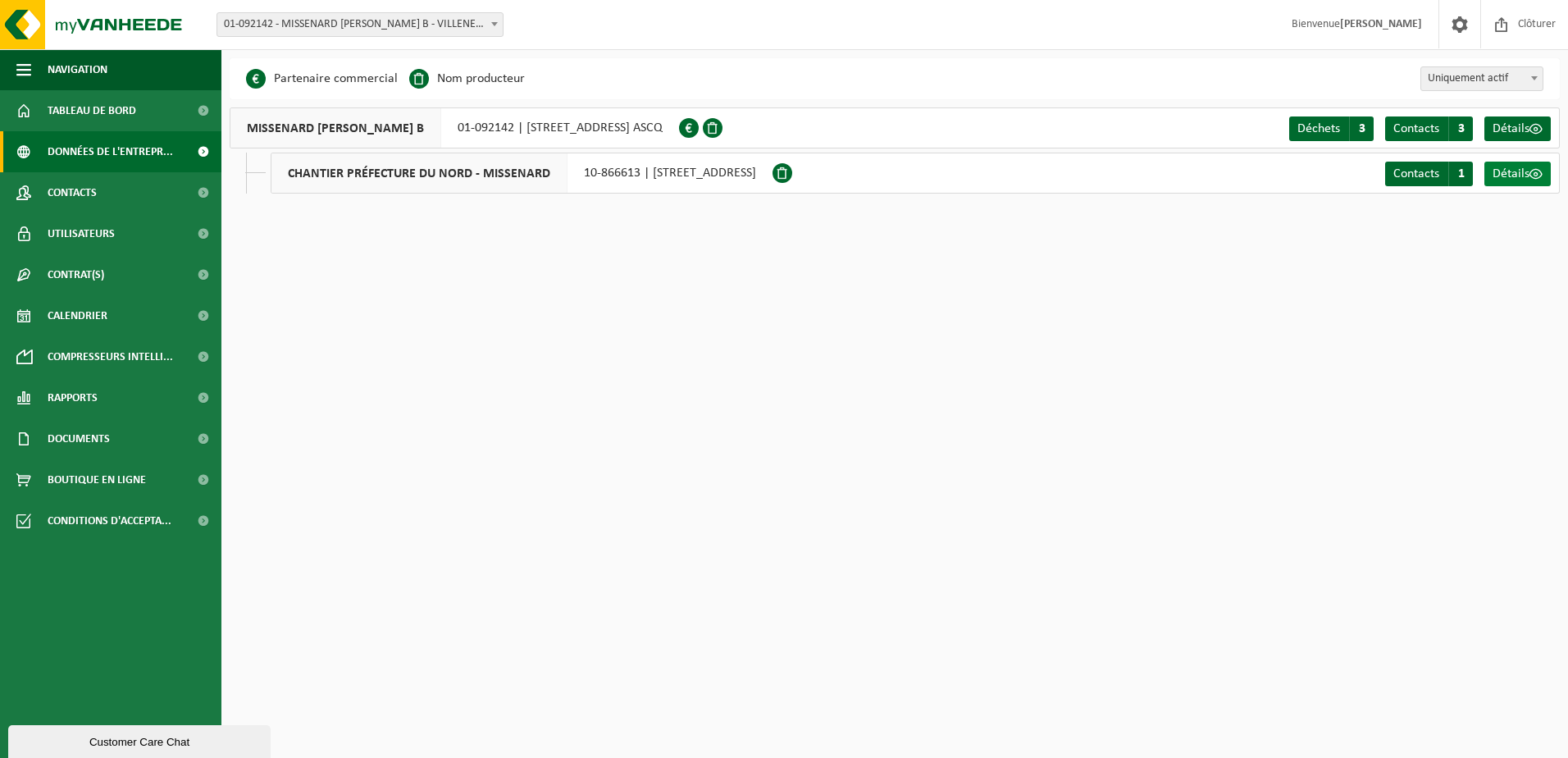
click at [1510, 173] on span "Détails" at bounding box center [1510, 174] width 37 height 13
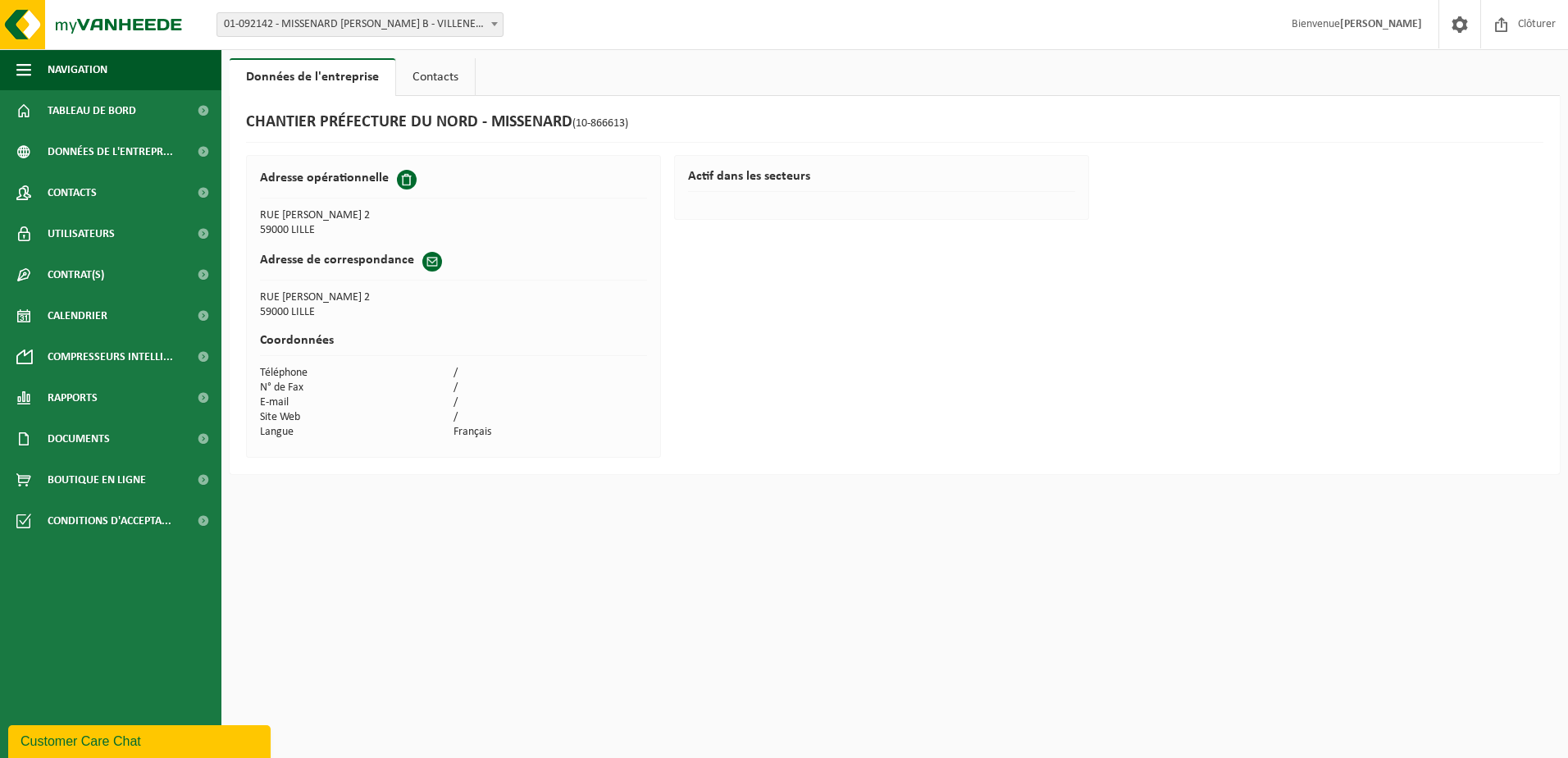
click at [426, 74] on link "Contacts" at bounding box center [435, 77] width 79 height 38
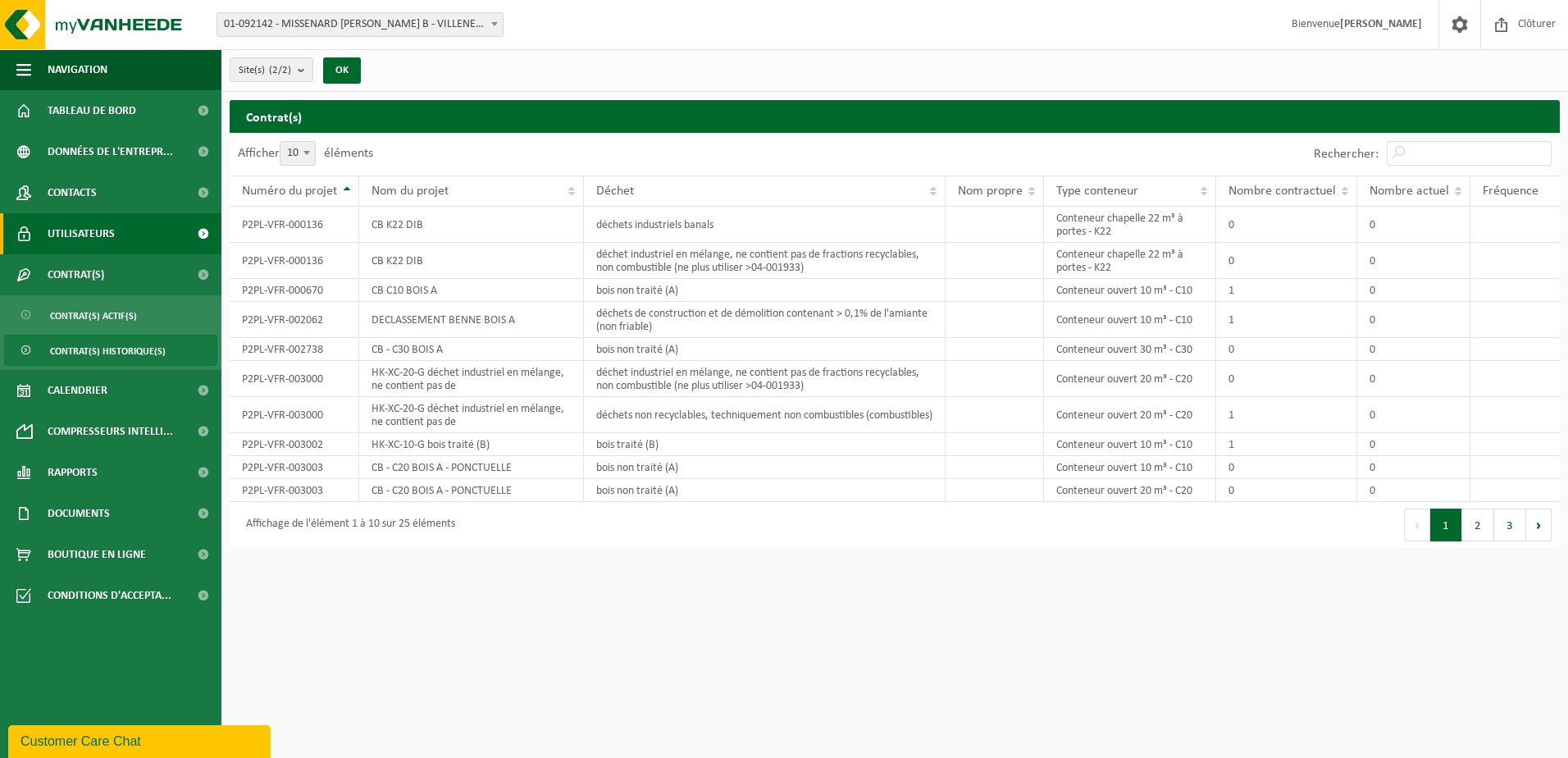
click at [68, 230] on span "Utilisateurs" at bounding box center [81, 234] width 67 height 41
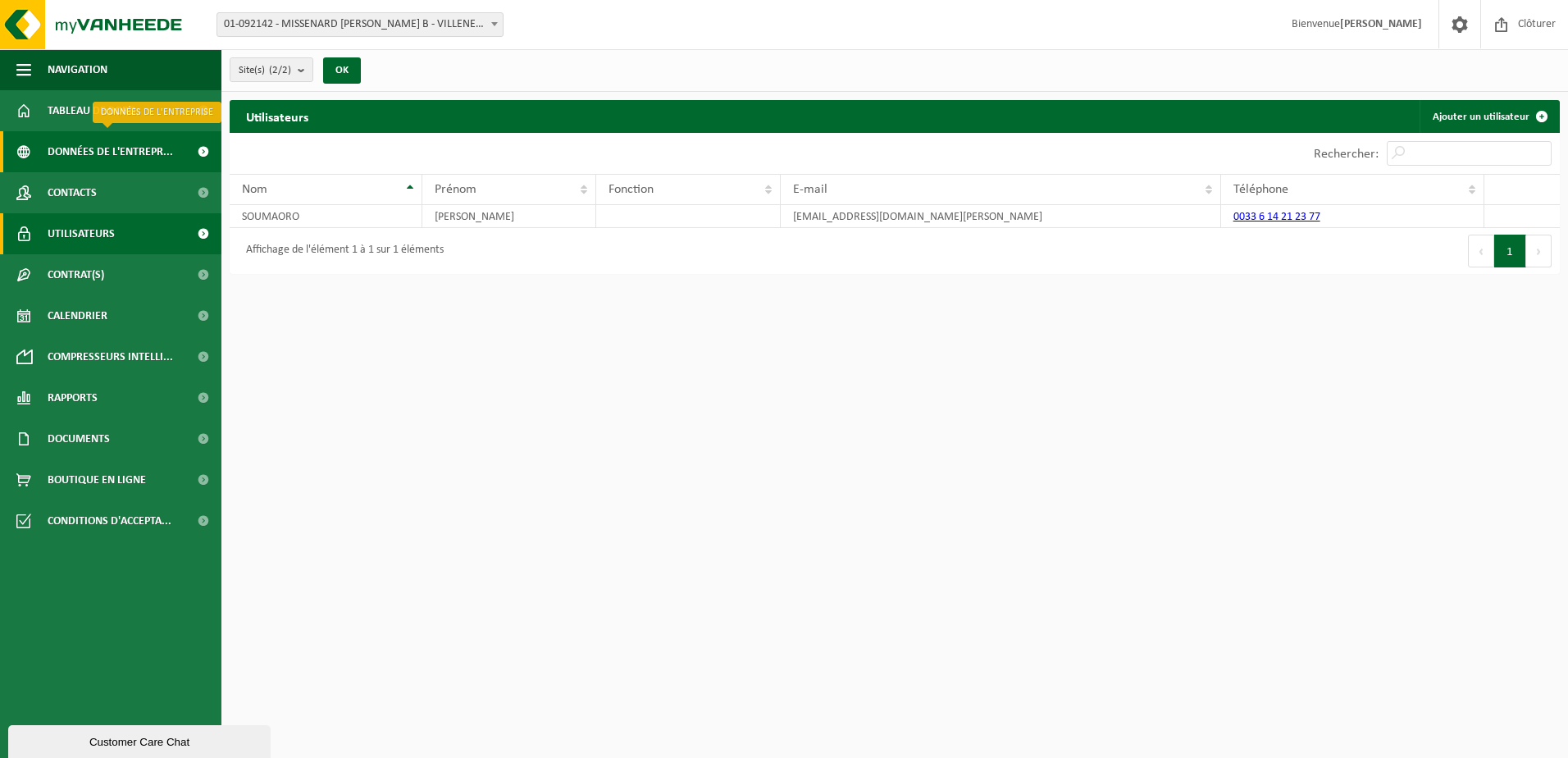
click at [71, 150] on span "Données de l'entrepr..." at bounding box center [110, 151] width 125 height 41
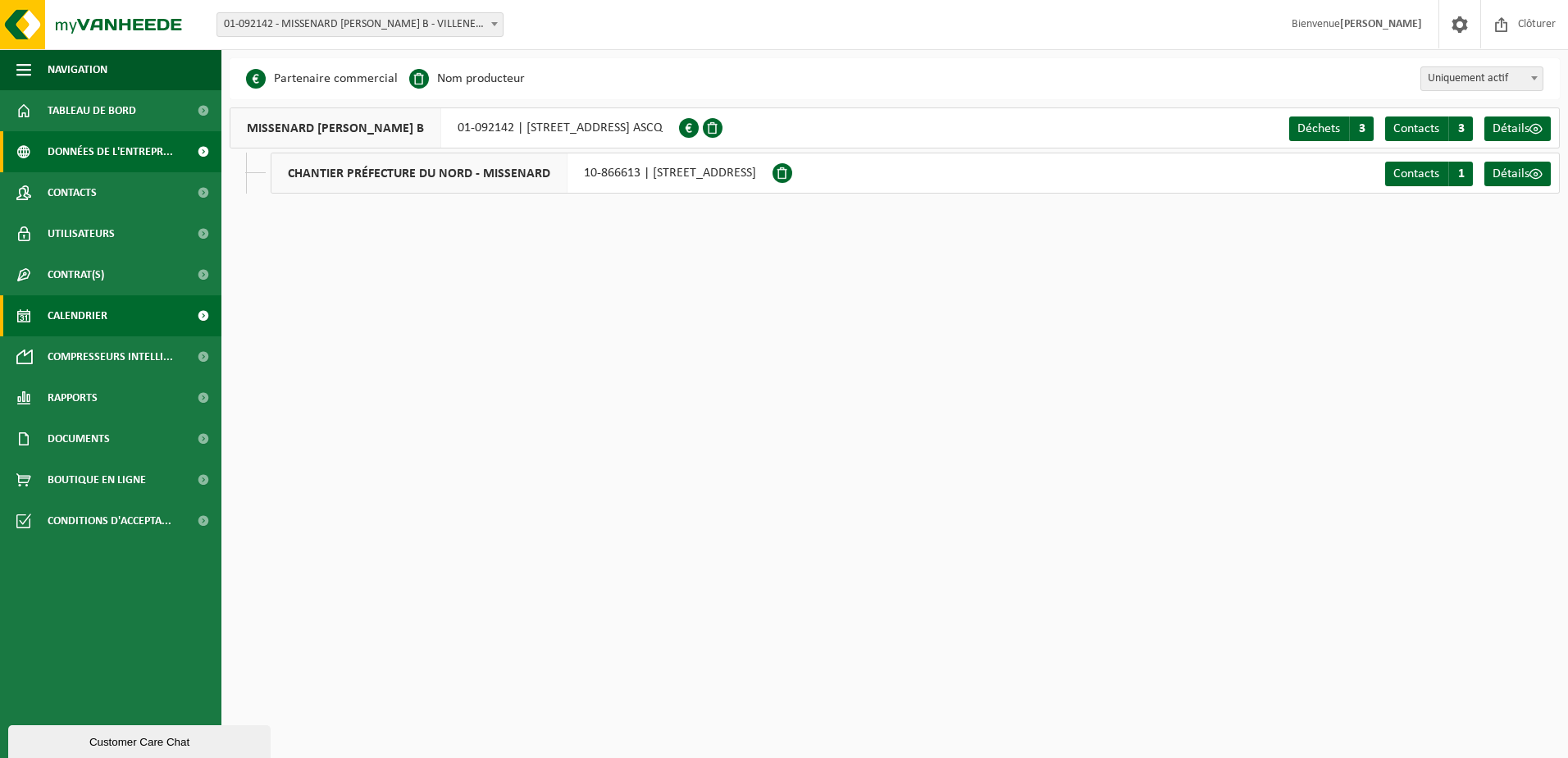
click at [62, 318] on span "Calendrier" at bounding box center [77, 316] width 60 height 41
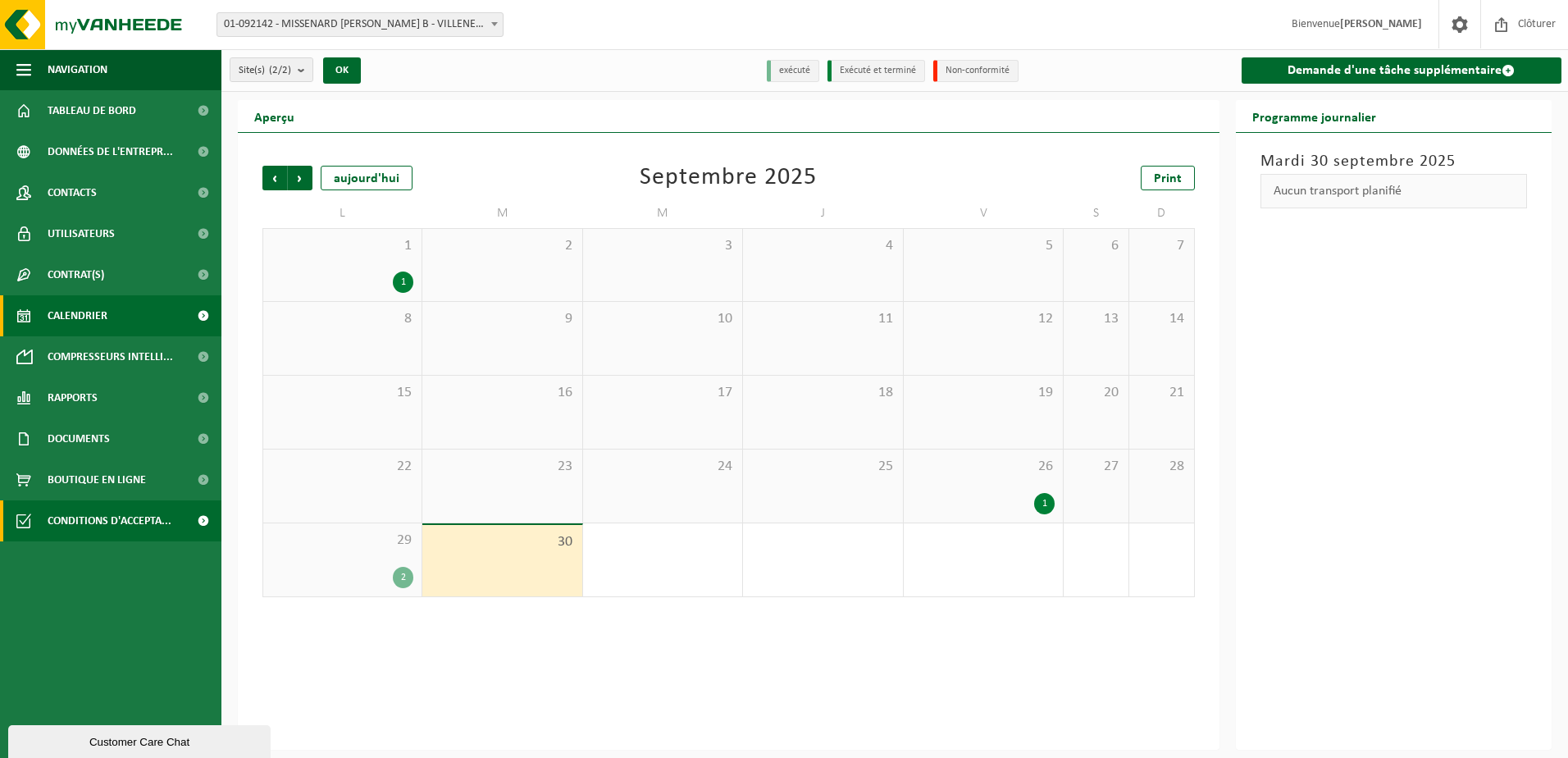
click at [97, 519] on span "Conditions d'accepta..." at bounding box center [109, 521] width 123 height 41
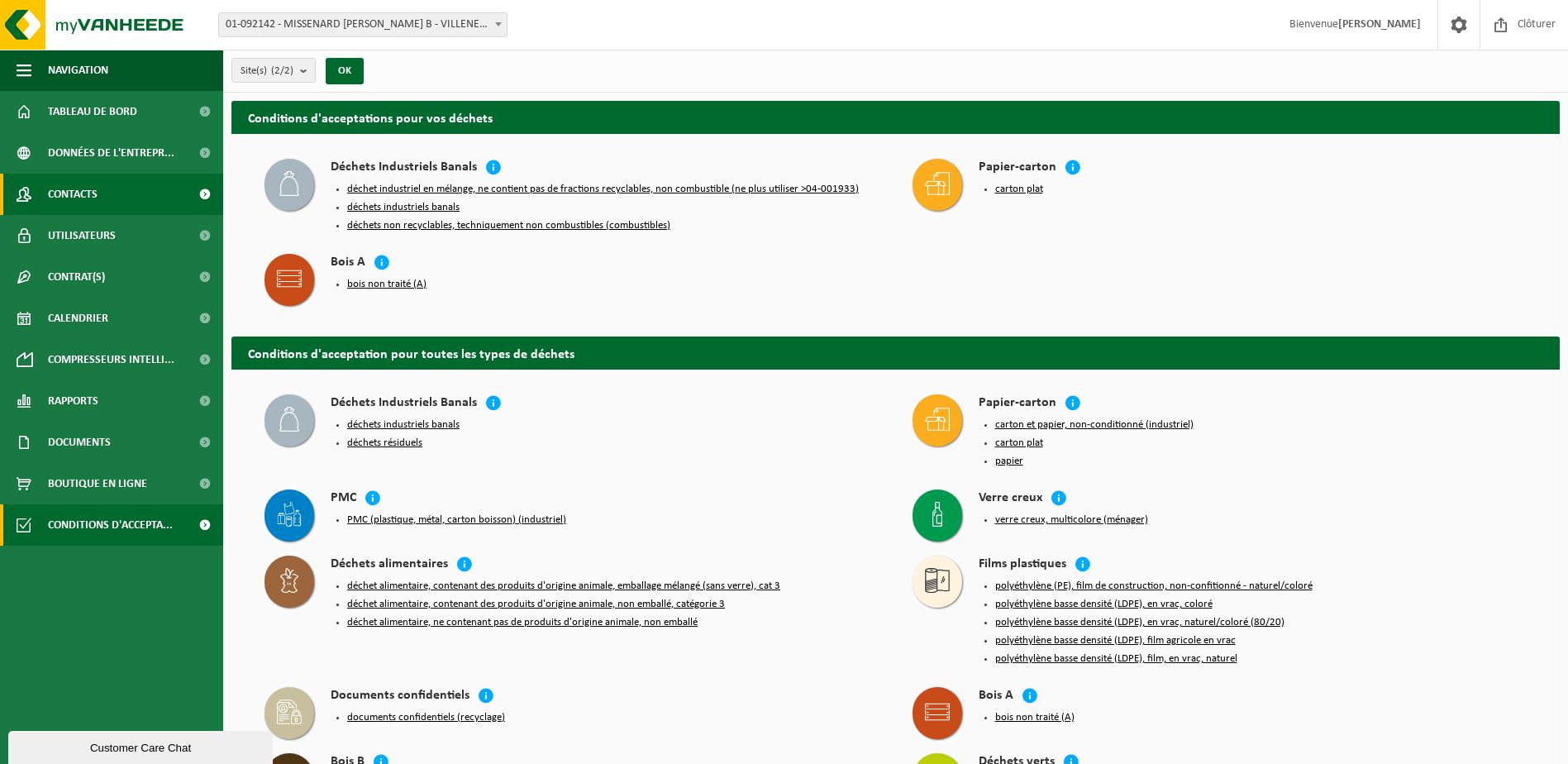
click at [61, 184] on span "Contacts" at bounding box center [73, 194] width 50 height 41
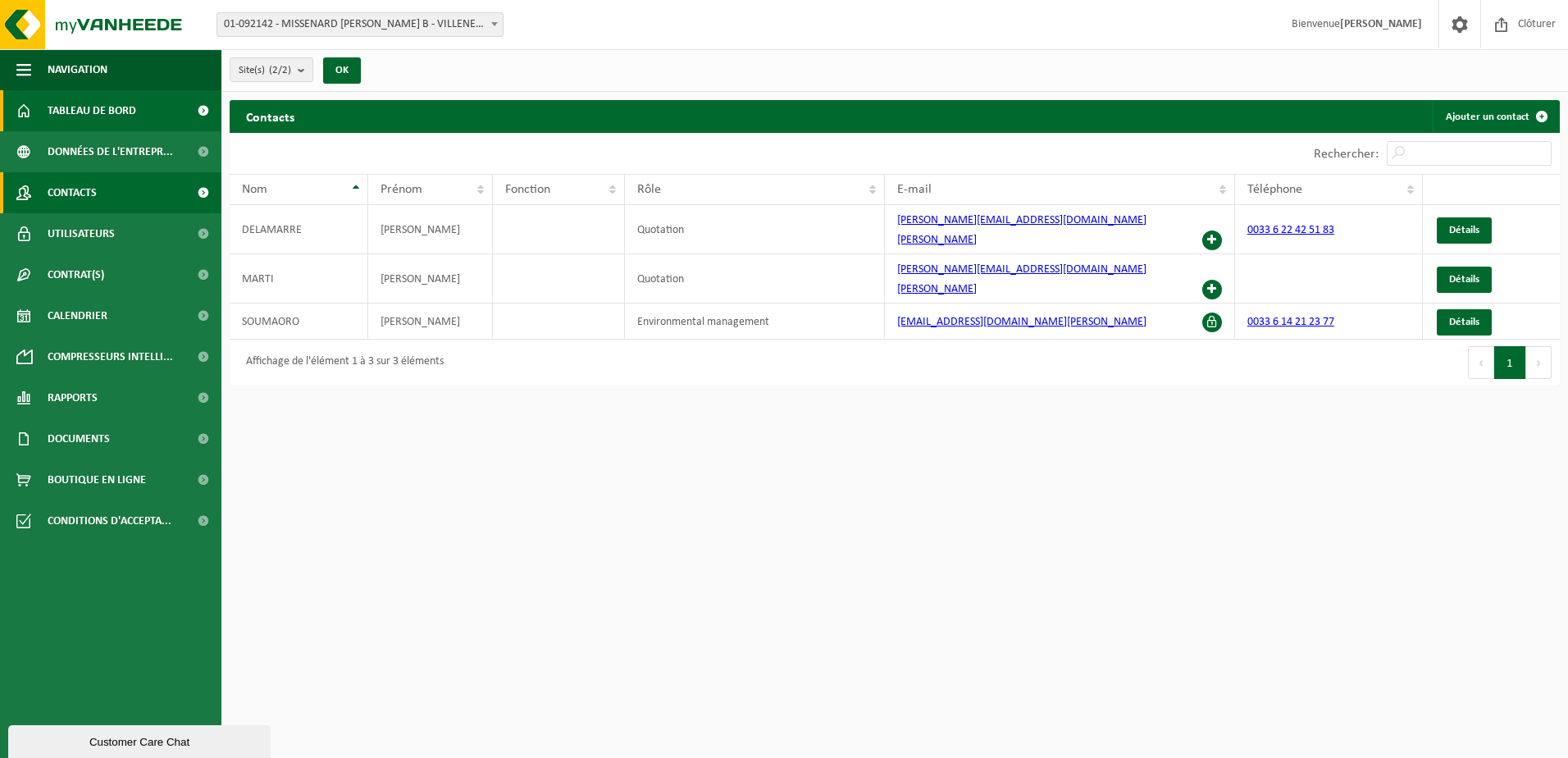
click at [60, 113] on span "Tableau de bord" at bounding box center [92, 111] width 89 height 41
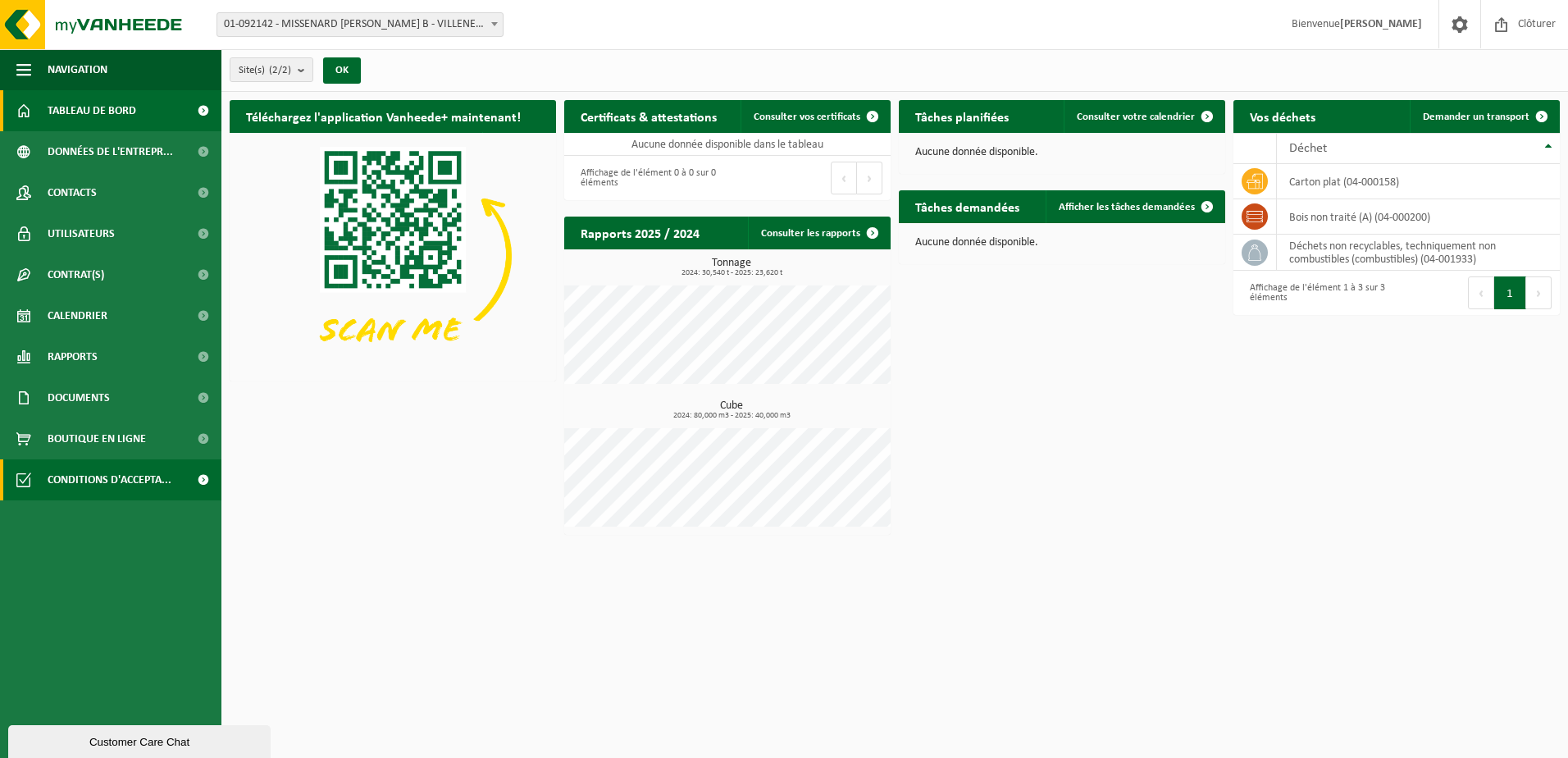
click at [91, 478] on span "Conditions d'accepta..." at bounding box center [109, 480] width 123 height 41
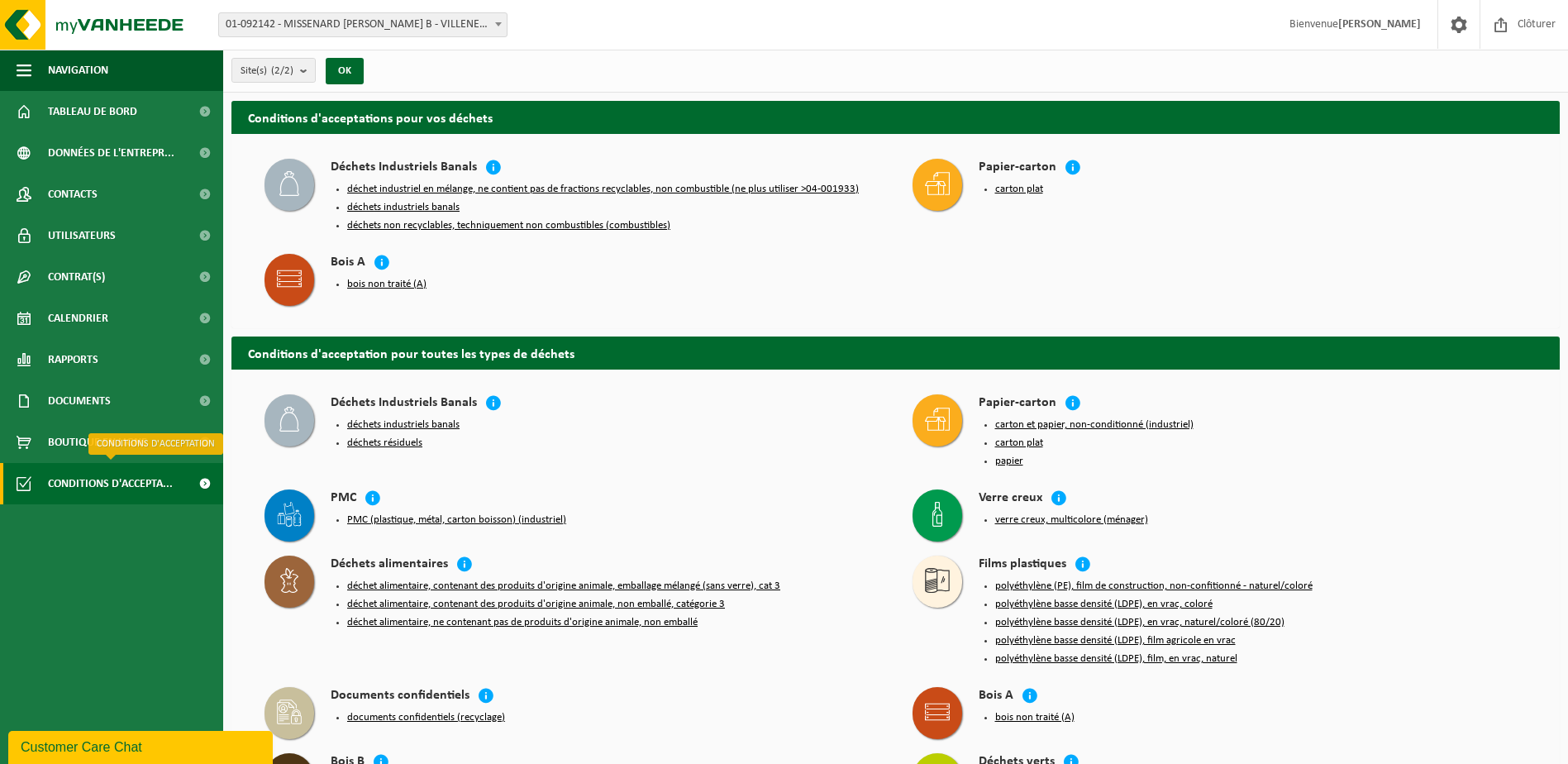
click at [206, 483] on span at bounding box center [204, 484] width 37 height 41
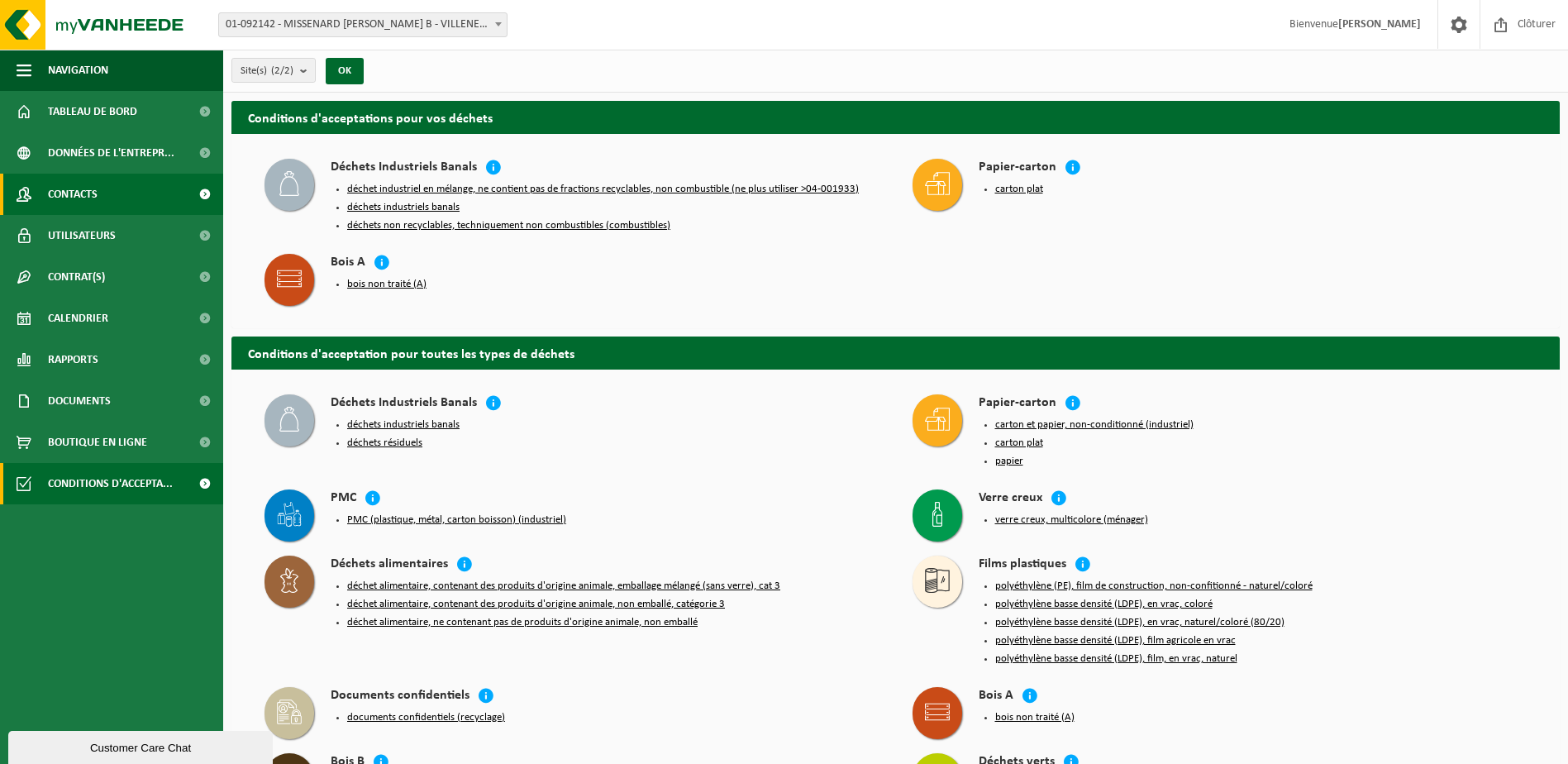
click at [207, 189] on span at bounding box center [204, 194] width 37 height 41
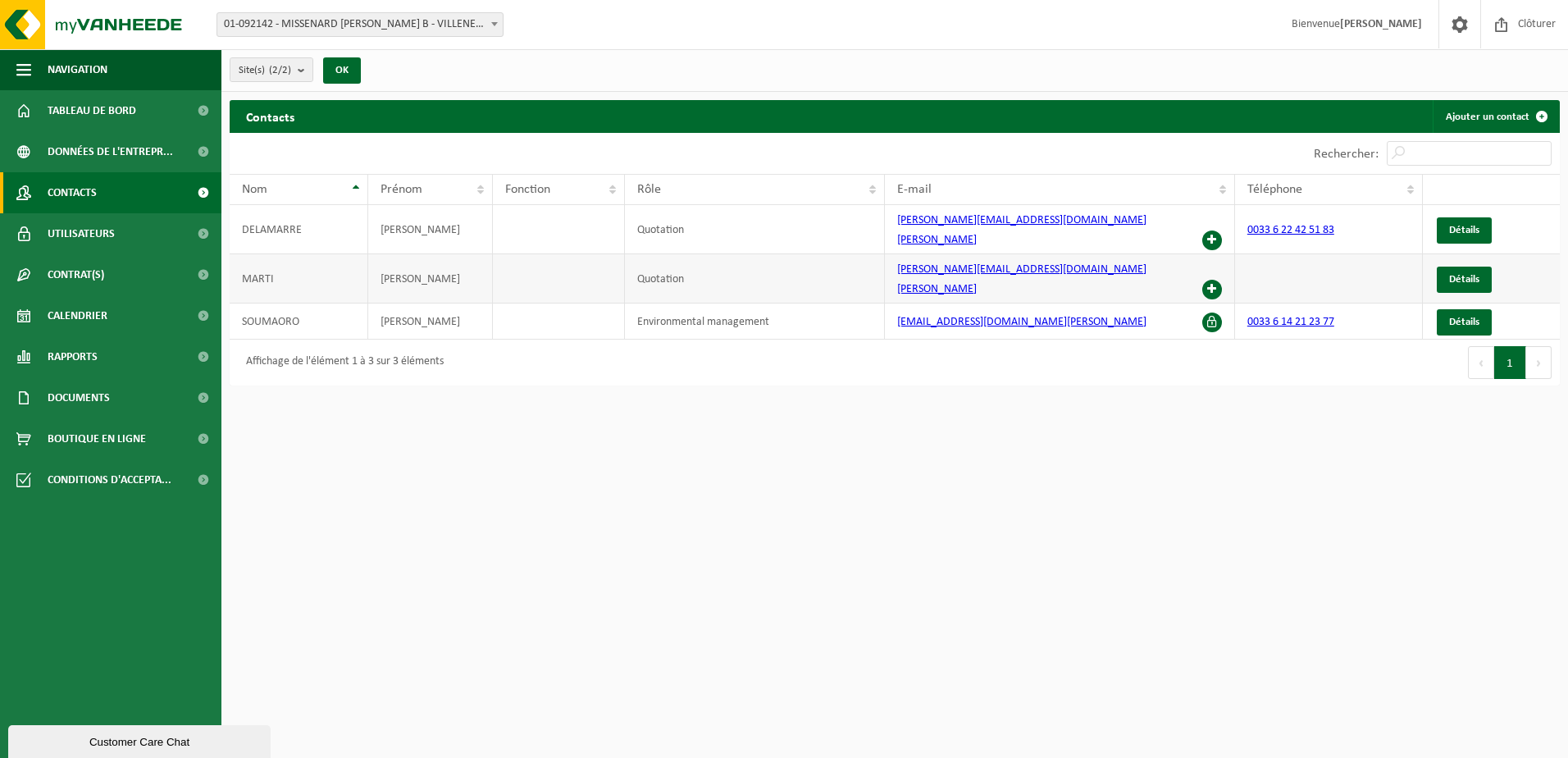
click at [1209, 280] on span at bounding box center [1212, 290] width 20 height 20
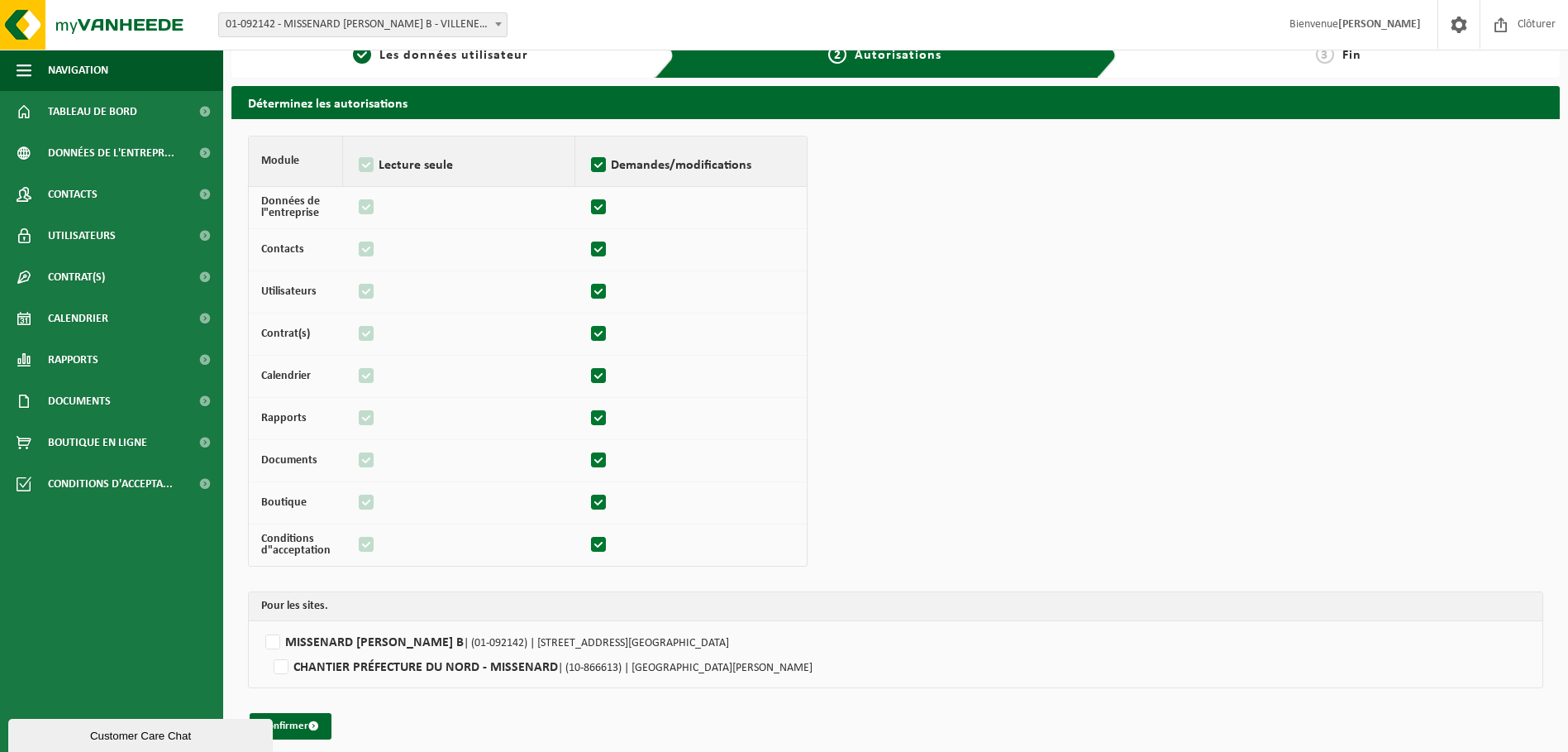
scroll to position [37, 0]
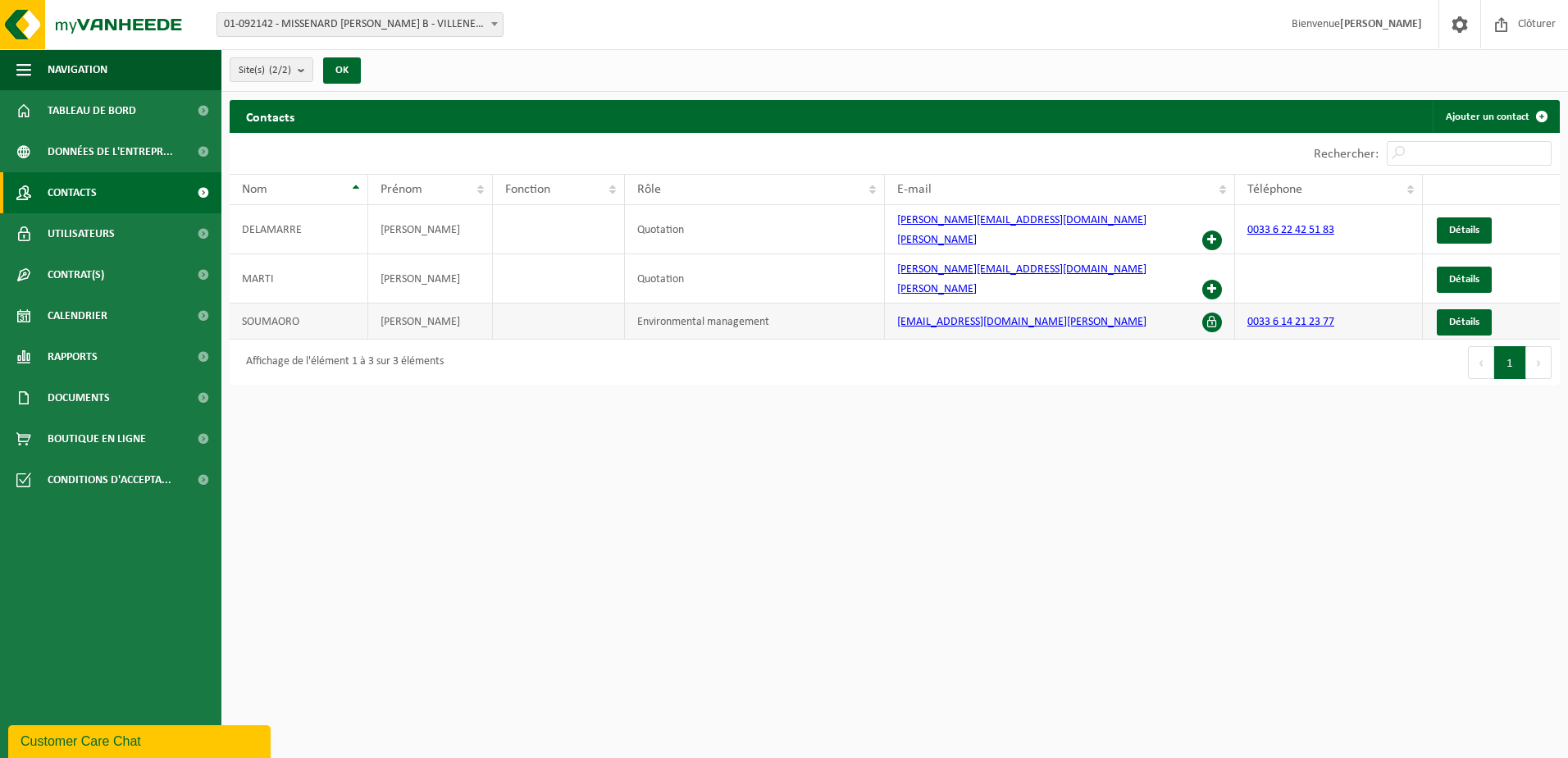
click at [1212, 313] on span at bounding box center [1212, 323] width 20 height 20
click at [1214, 230] on span at bounding box center [1212, 240] width 20 height 20
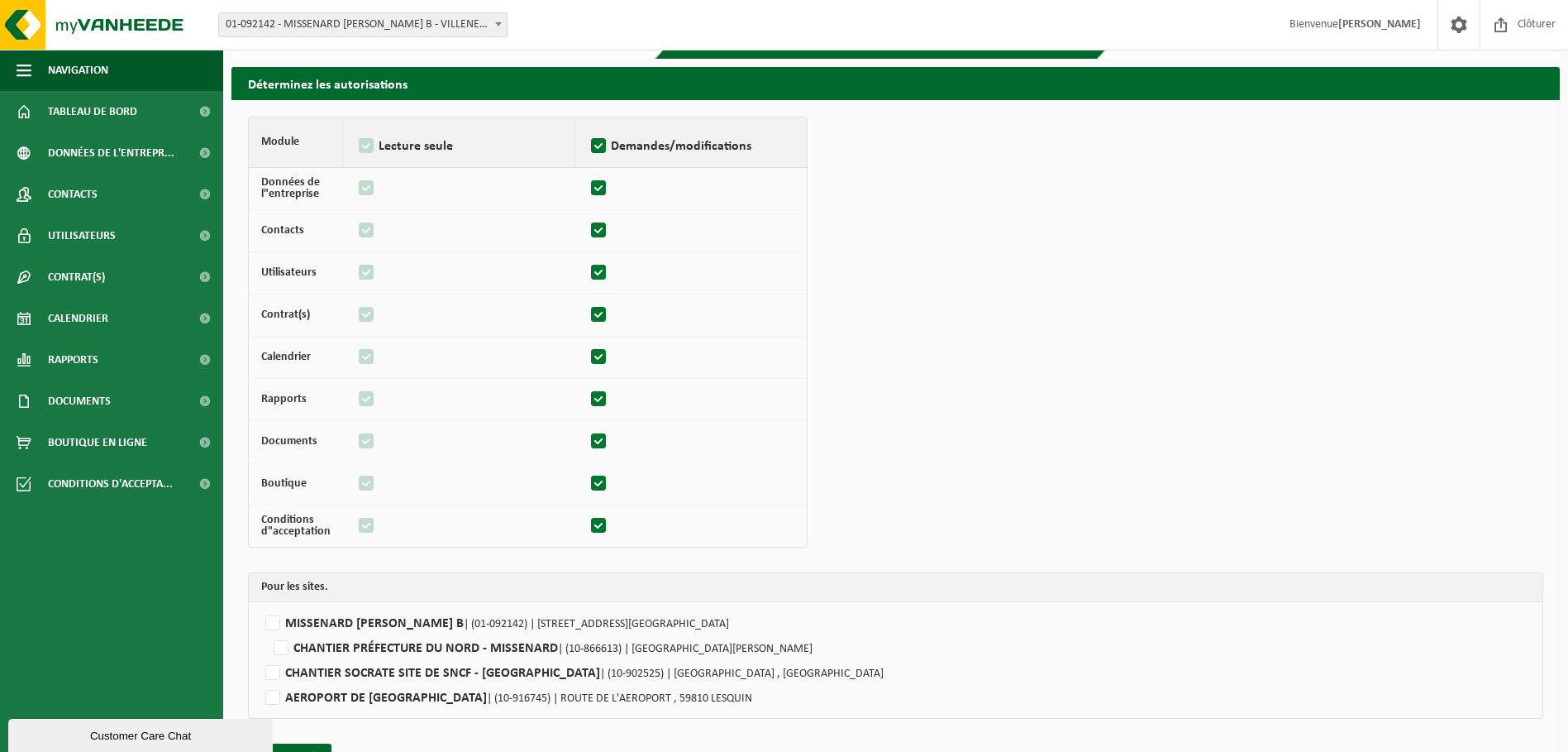
scroll to position [87, 0]
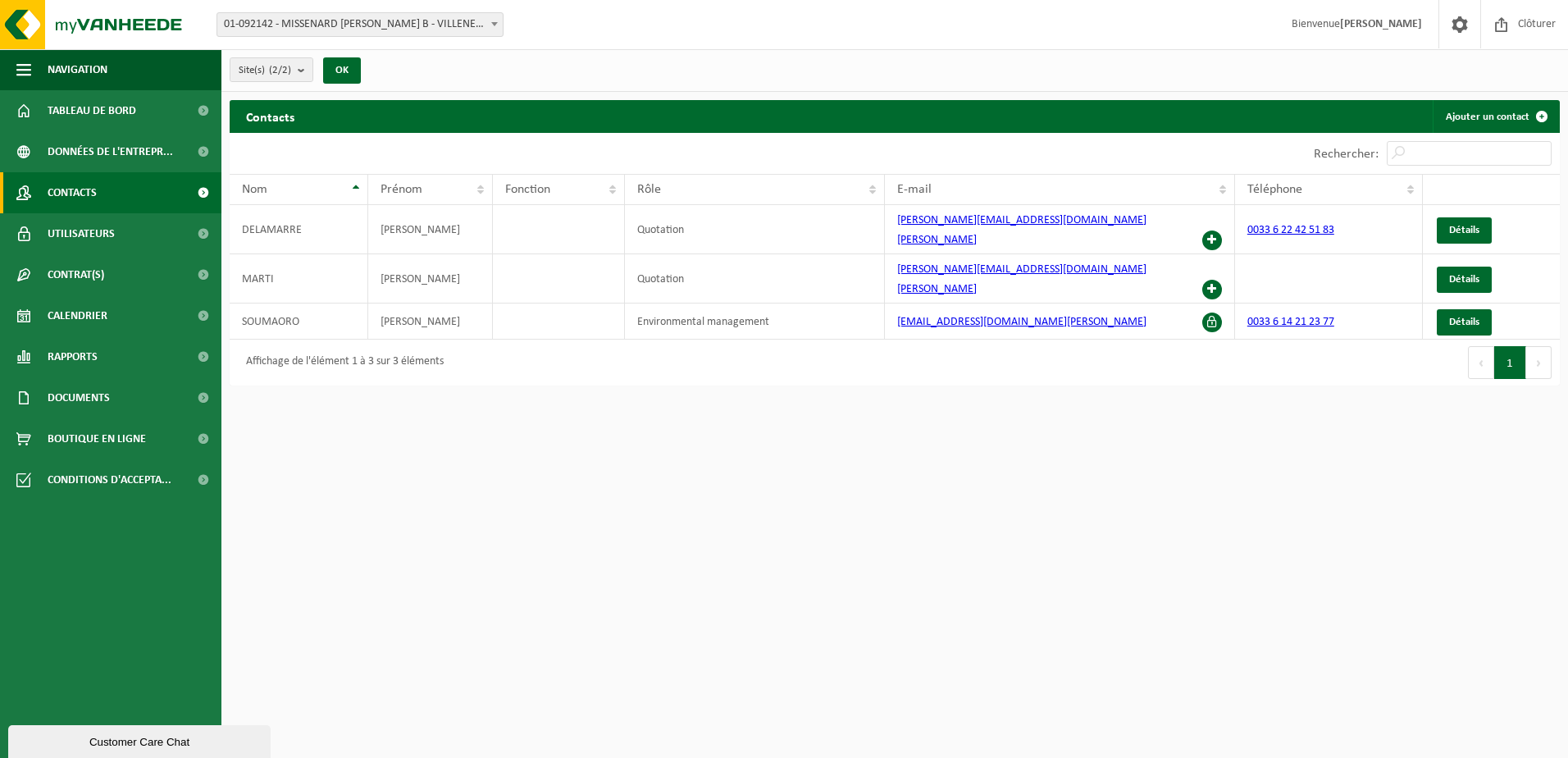
drag, startPoint x: 956, startPoint y: 255, endPoint x: 603, endPoint y: 579, distance: 479.2
click at [603, 579] on html "Site: 01-092142 - MISSENARD QUINT B - VILLENEUVE D ASCQ 10-866613 - CHANTIER PR…" at bounding box center [784, 379] width 1568 height 758
click at [1464, 267] on link "Détails" at bounding box center [1464, 280] width 55 height 26
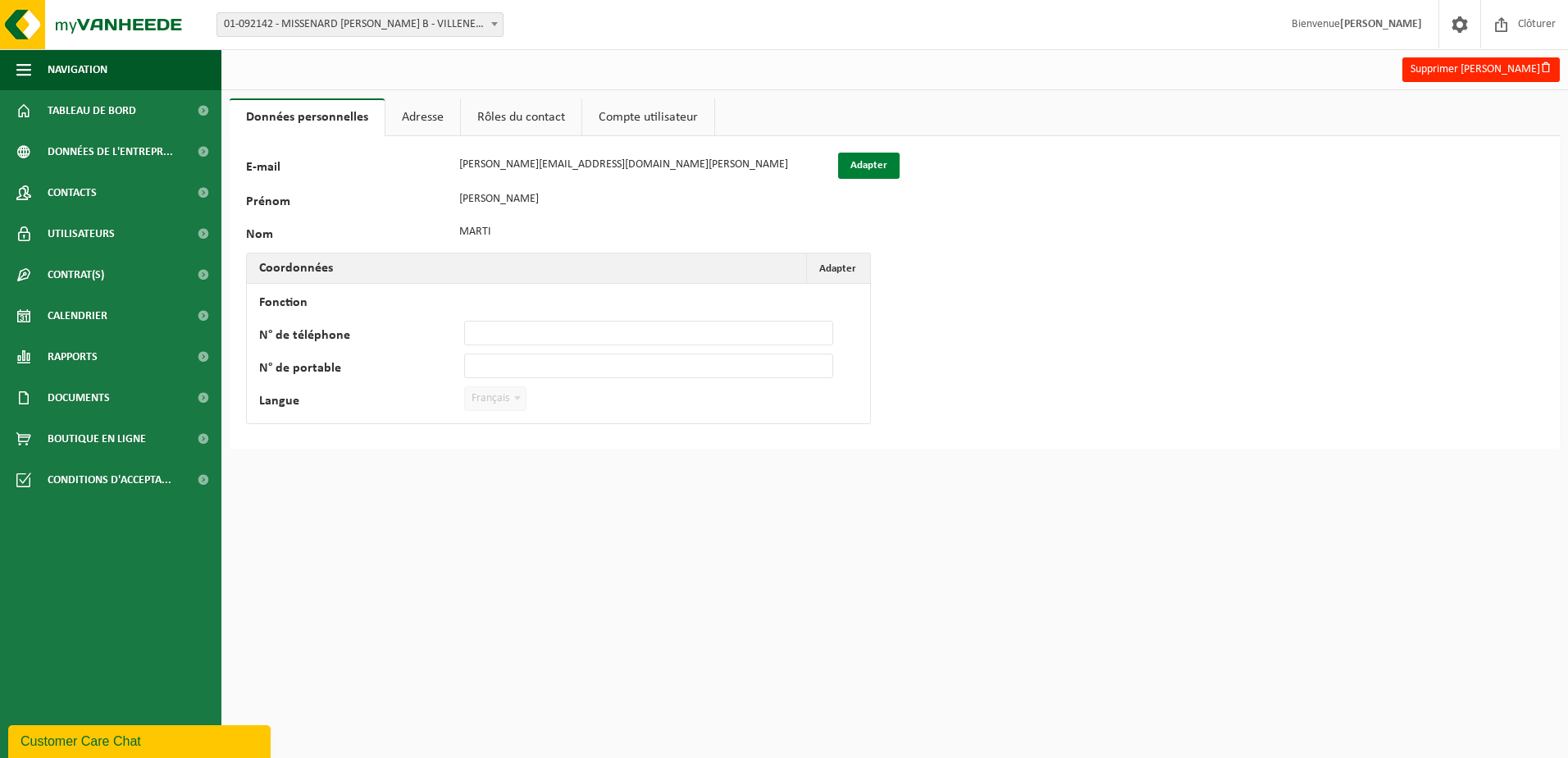
click at [850, 168] on button "Adapter" at bounding box center [868, 165] width 62 height 26
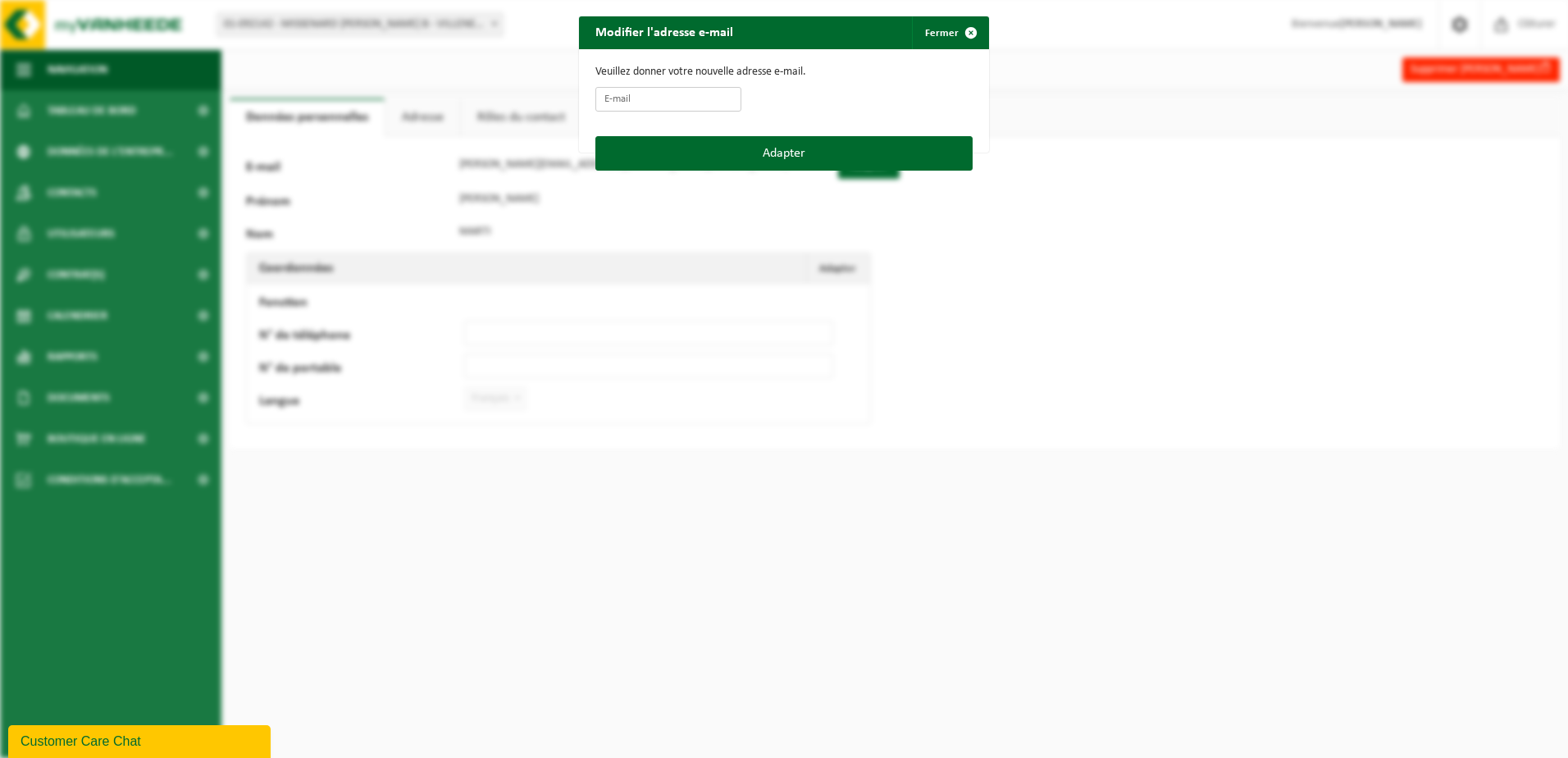
click at [664, 103] on input "E-mail" at bounding box center [668, 100] width 146 height 25
click at [955, 33] on span "button" at bounding box center [971, 33] width 33 height 33
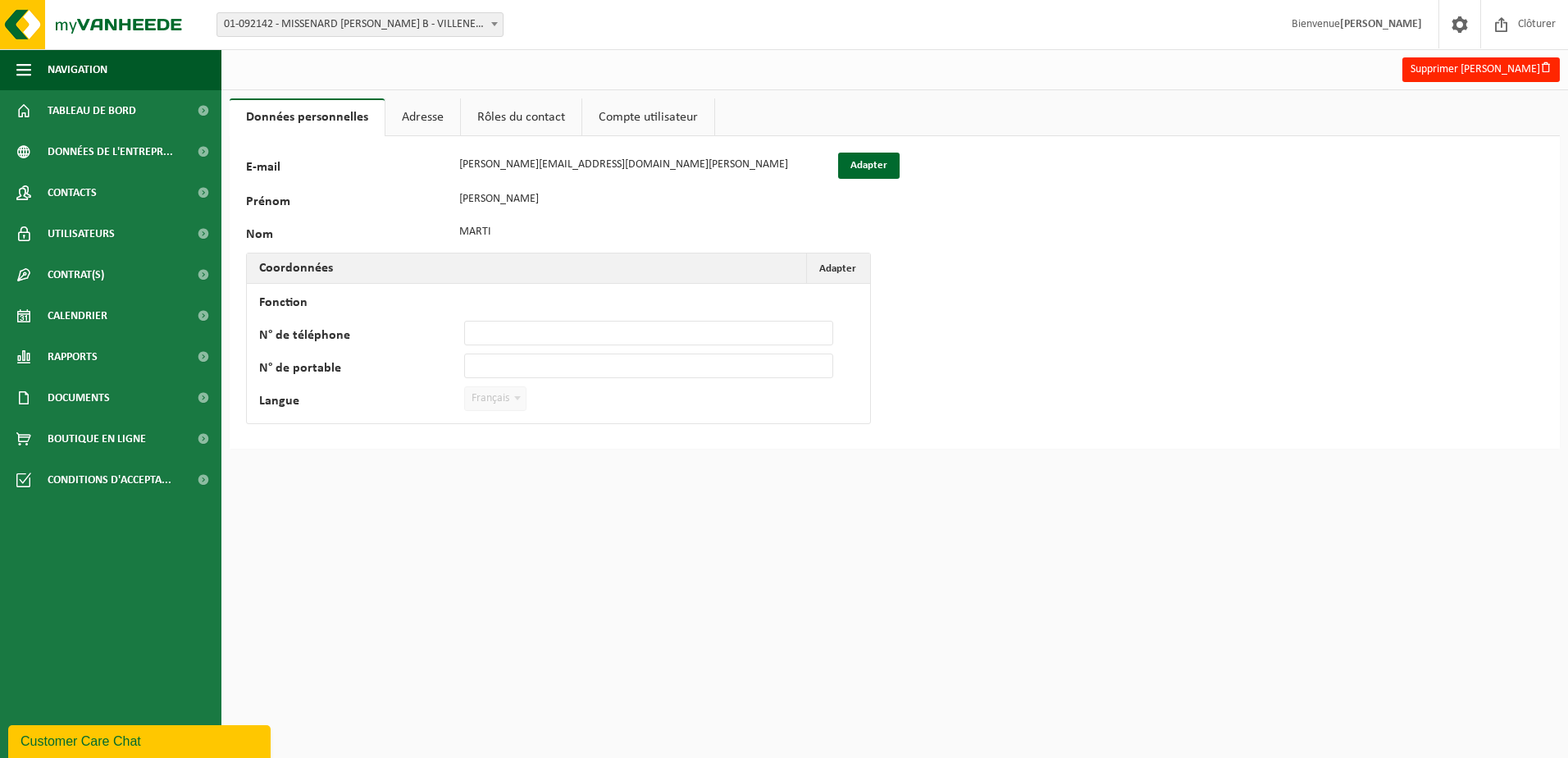
click at [517, 113] on link "Rôles du contact" at bounding box center [521, 118] width 120 height 38
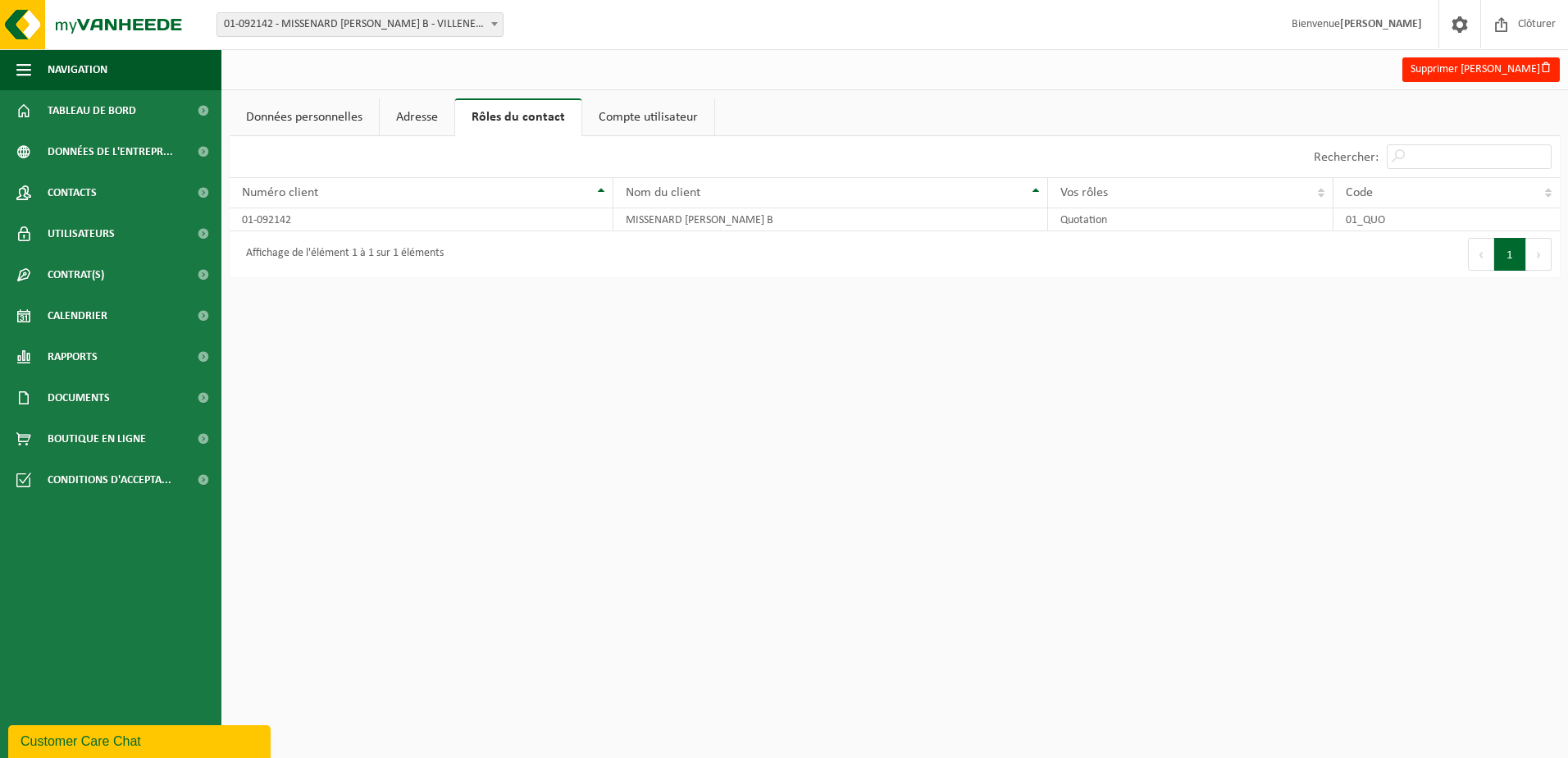
click at [632, 117] on link "Compte utilisateur" at bounding box center [648, 118] width 132 height 38
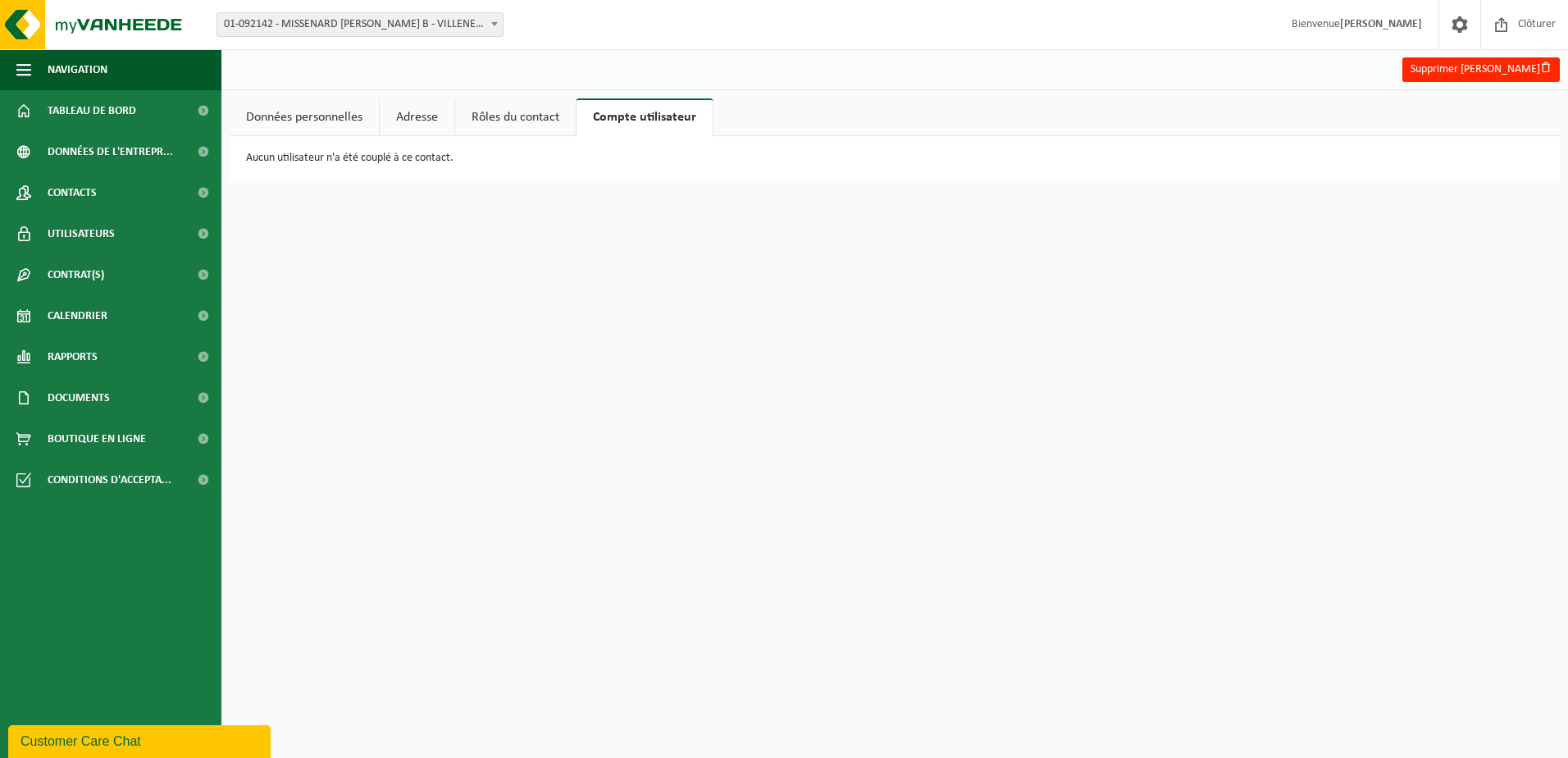
click at [314, 112] on link "Données personnelles" at bounding box center [304, 118] width 149 height 38
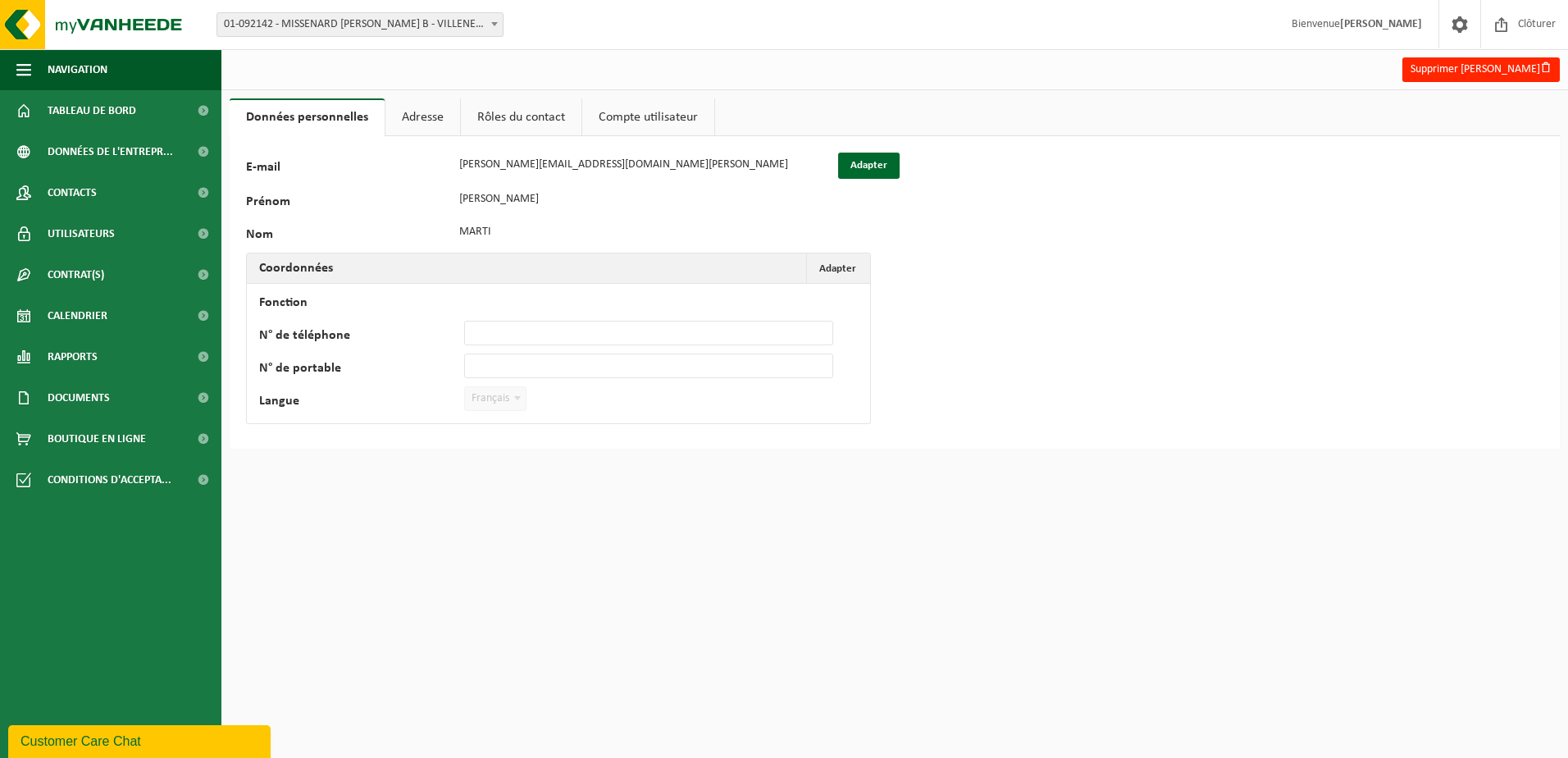
click at [385, 115] on link "Adresse" at bounding box center [422, 118] width 75 height 38
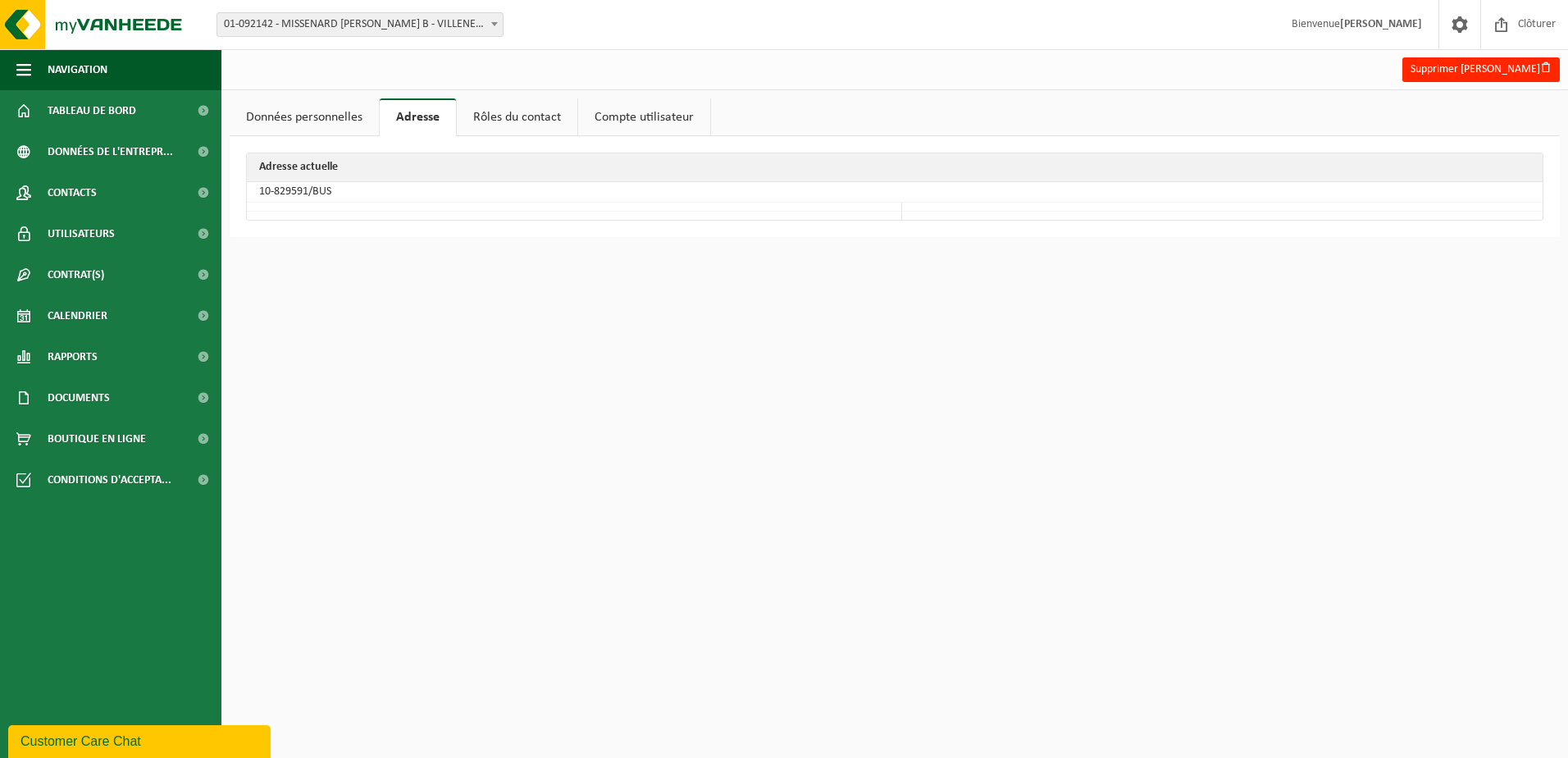
click at [502, 108] on link "Rôles du contact" at bounding box center [517, 118] width 120 height 38
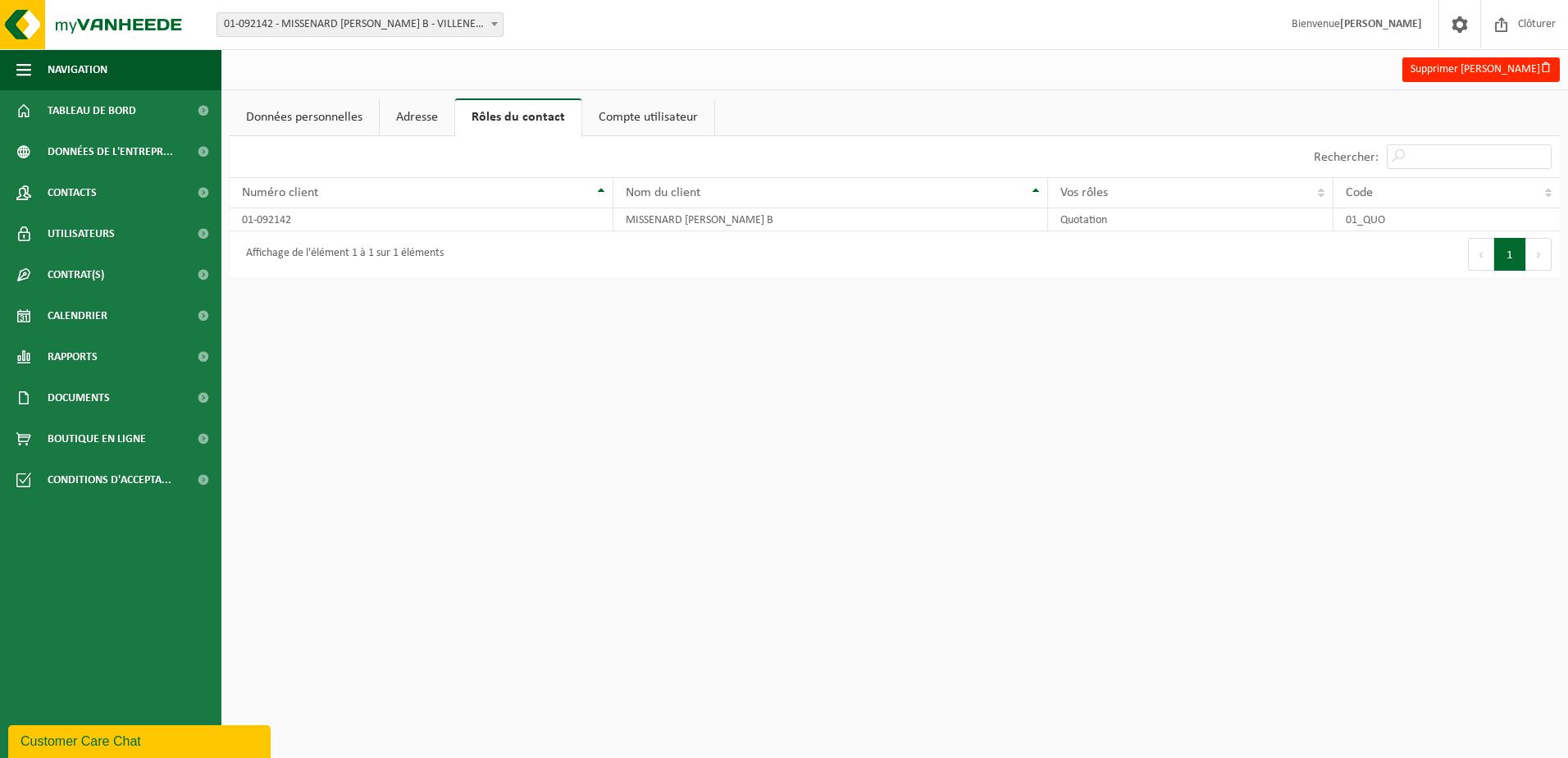
click at [654, 114] on link "Compte utilisateur" at bounding box center [648, 118] width 132 height 38
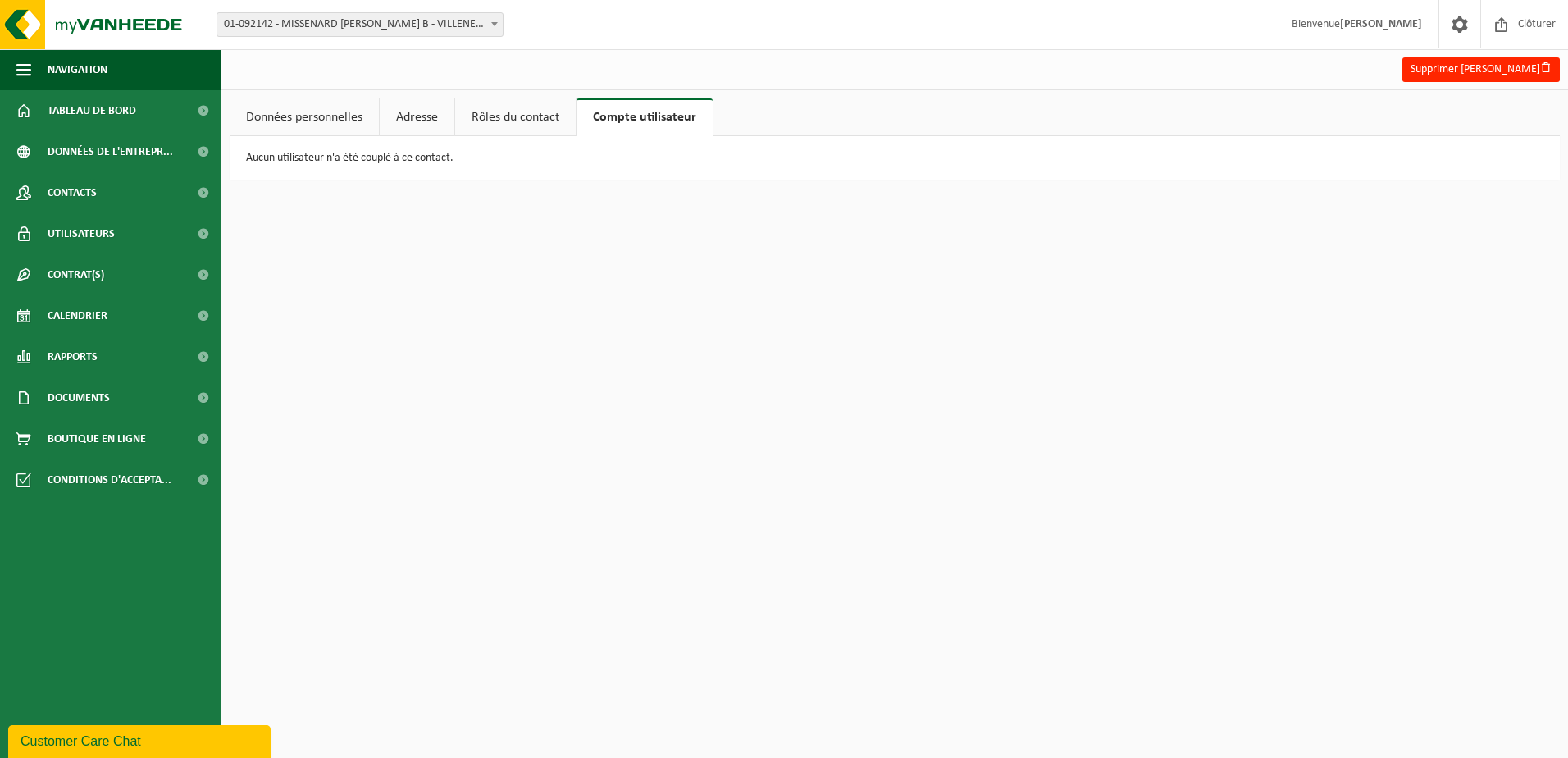
click at [552, 115] on link "Rôles du contact" at bounding box center [515, 118] width 120 height 38
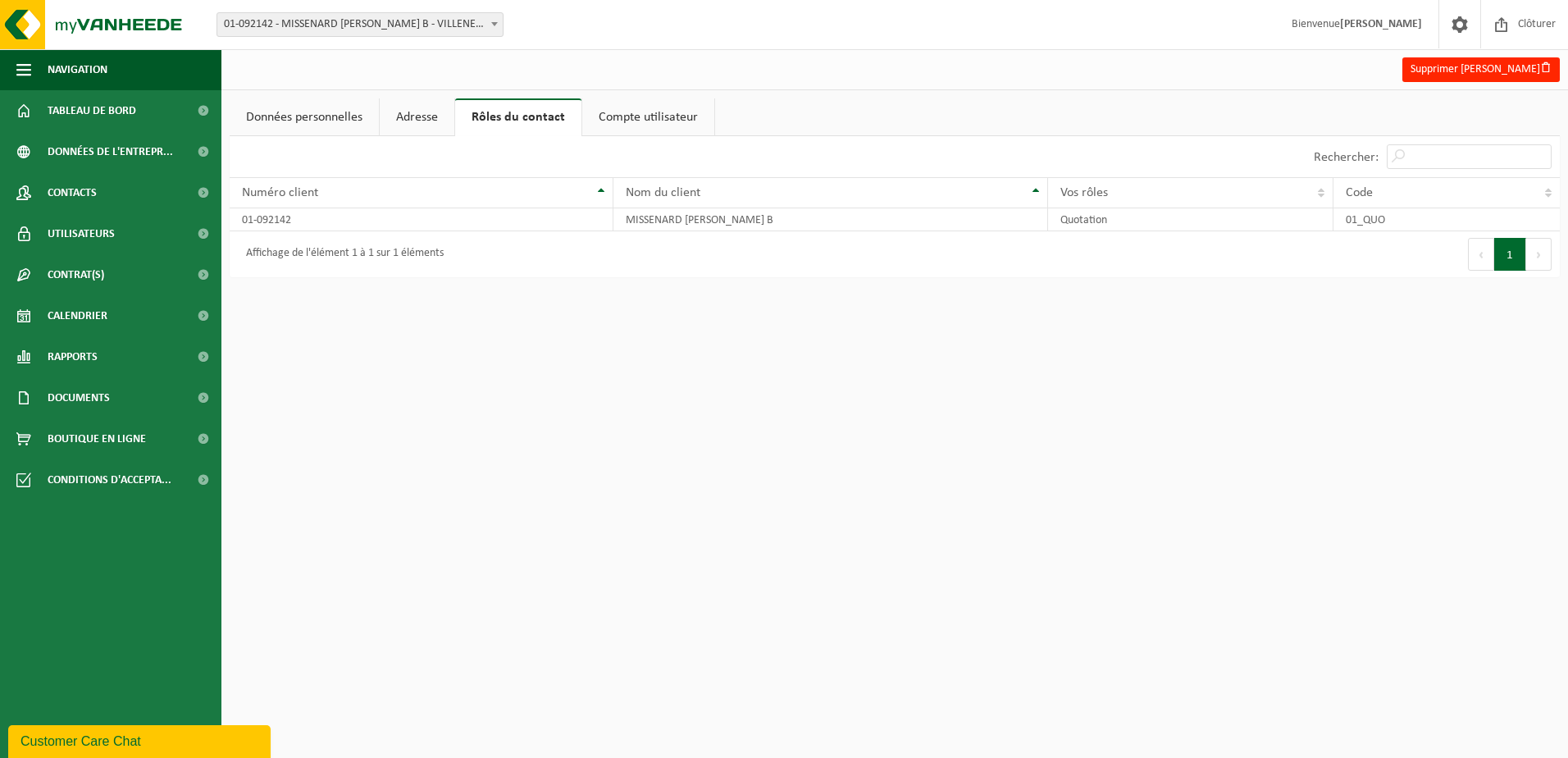
click at [334, 121] on link "Données personnelles" at bounding box center [304, 118] width 149 height 38
